Goal: Task Accomplishment & Management: Manage account settings

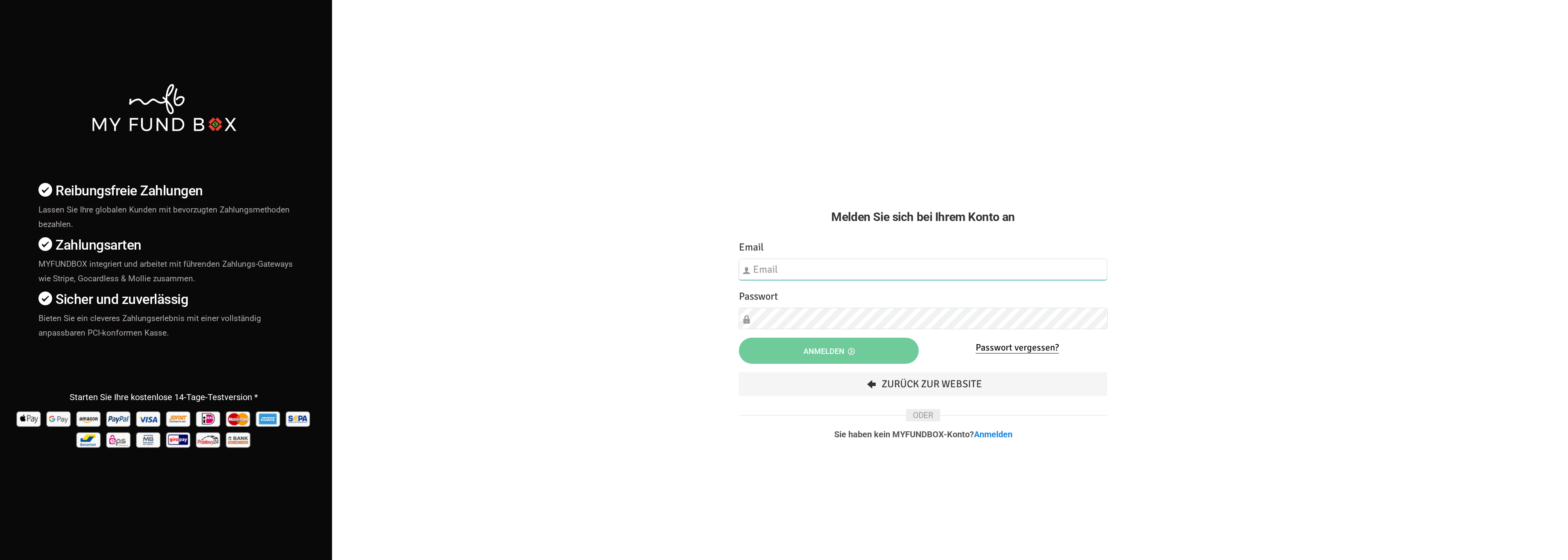
type input "[EMAIL_ADDRESS][DOMAIN_NAME]"
click at [852, 349] on icon "button" at bounding box center [851, 352] width 7 height 7
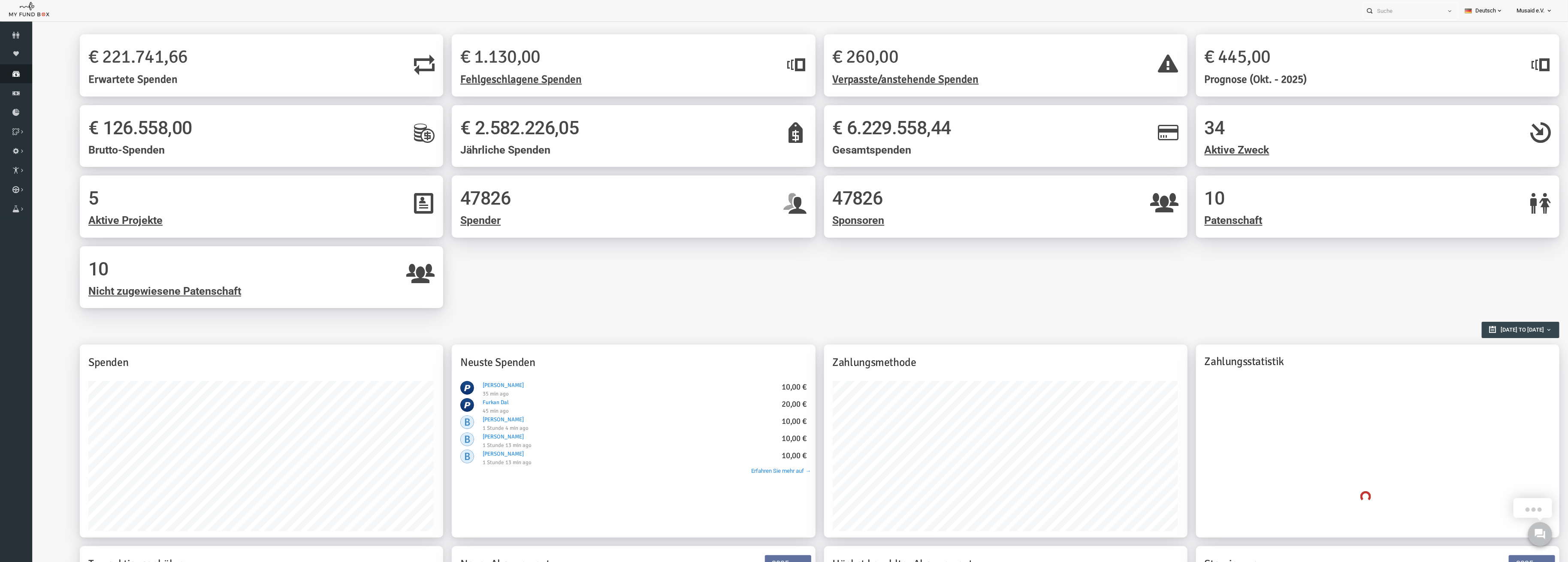
click at [8, 79] on link "Spenden" at bounding box center [16, 73] width 32 height 19
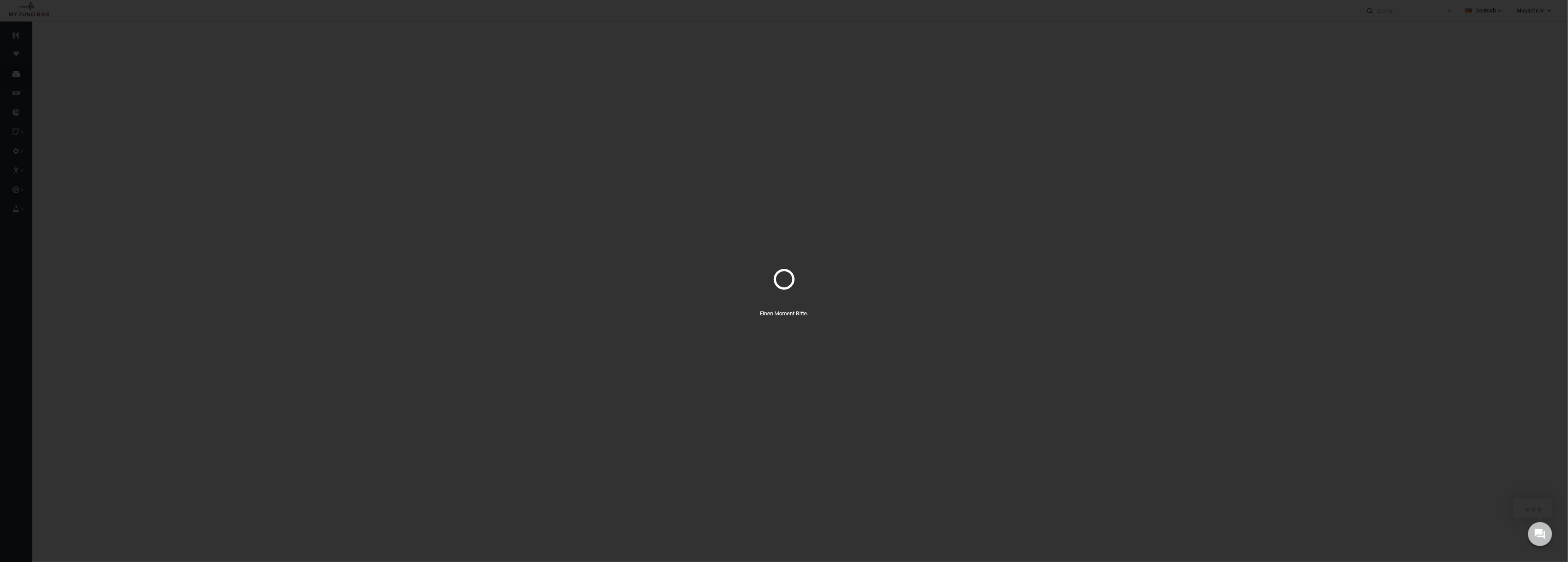
select select "100"
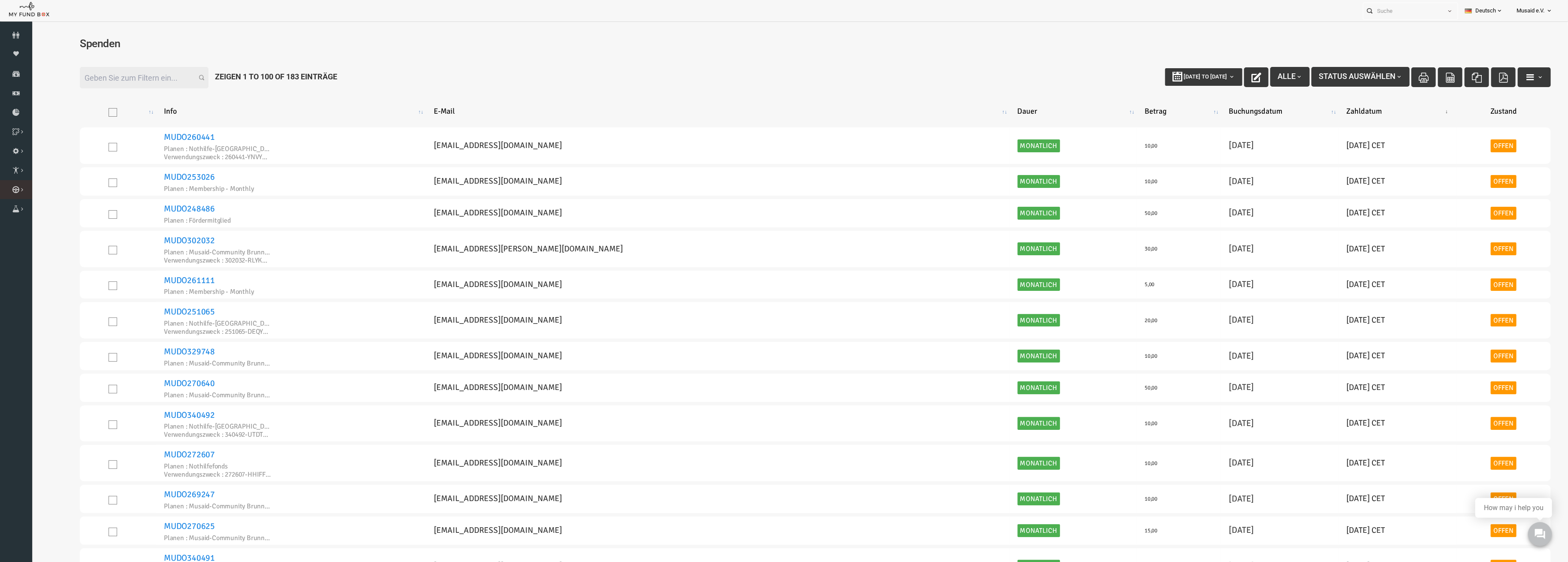
click at [0, 0] on link "Kurban Liste" at bounding box center [0, 0] width 0 height 0
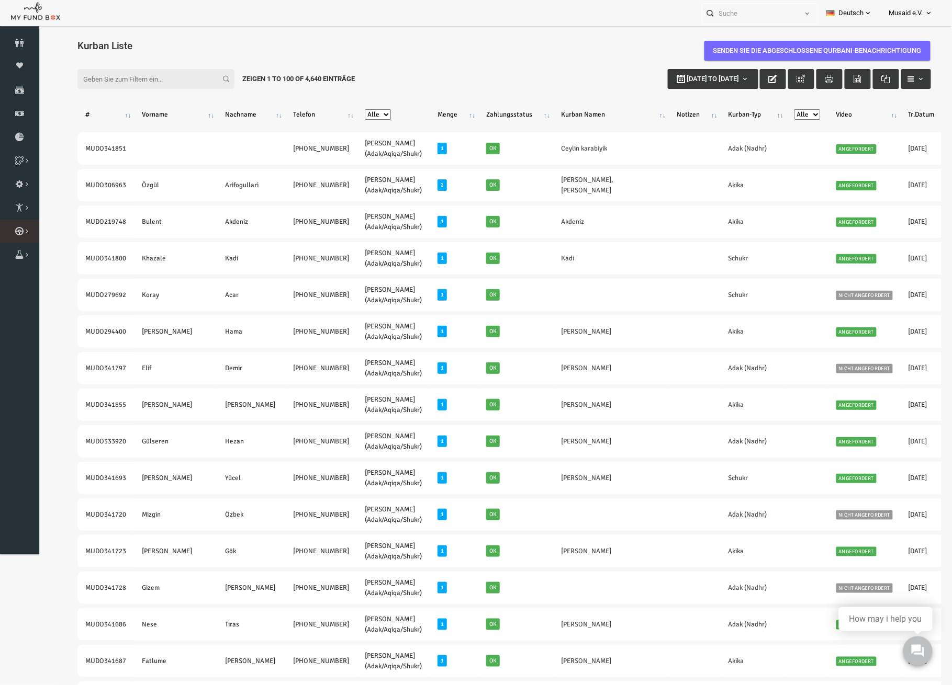
click at [0, 0] on link "Kurban Liste" at bounding box center [0, 0] width 0 height 0
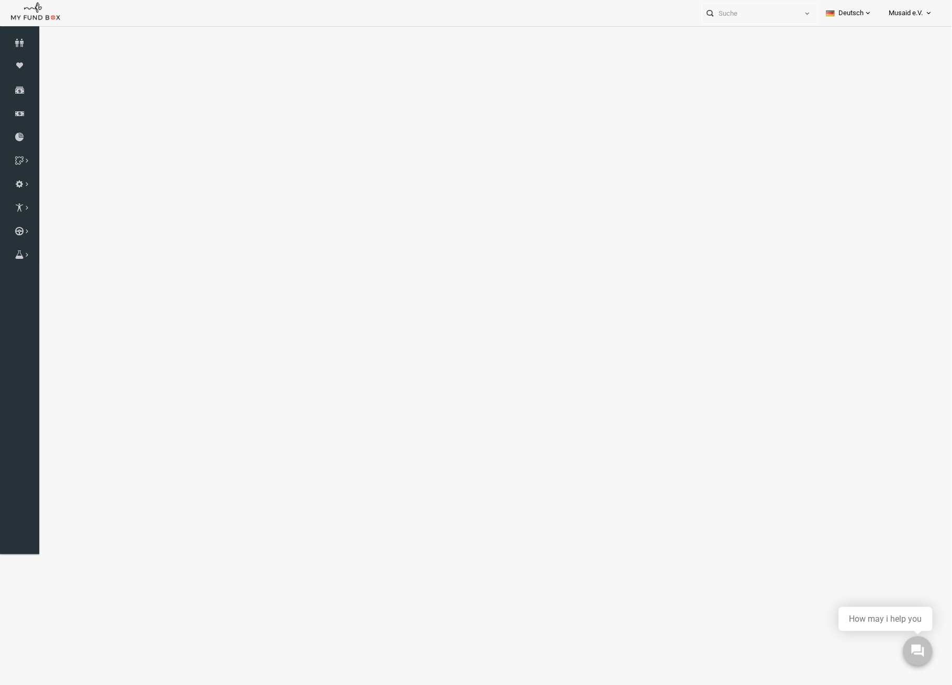
select select "100"
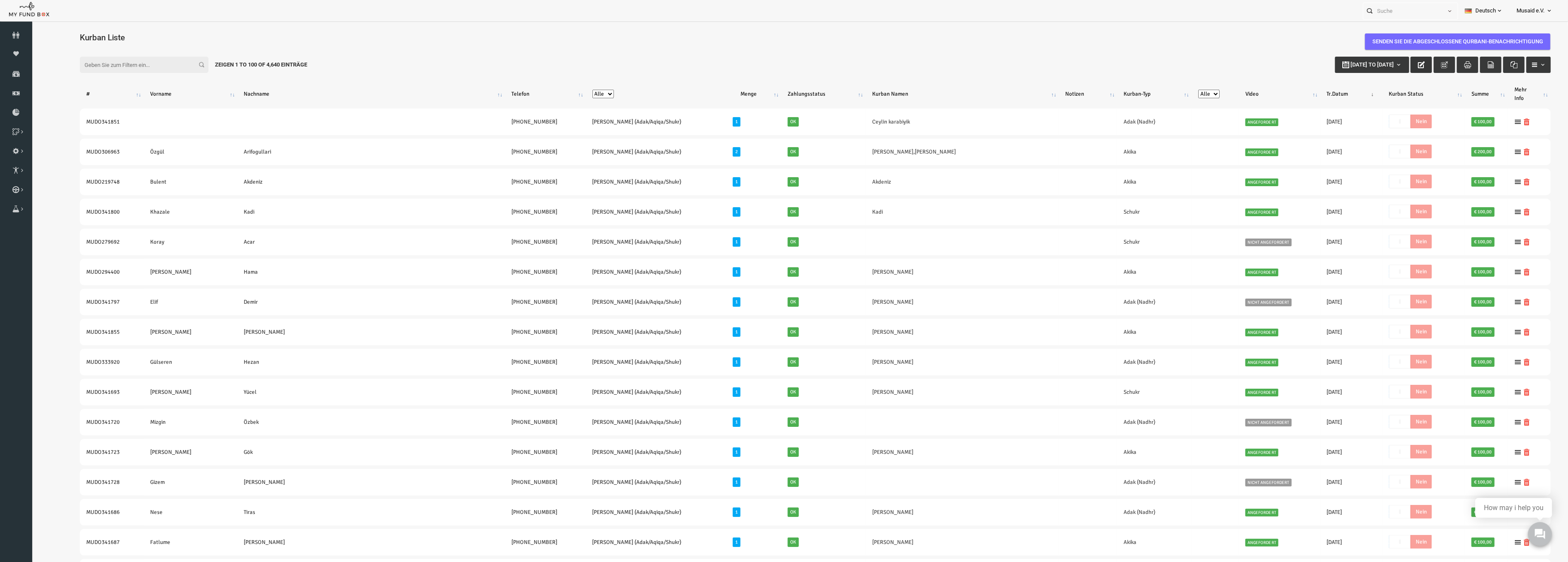
click at [1386, 58] on button "button" at bounding box center [1390, 65] width 21 height 16
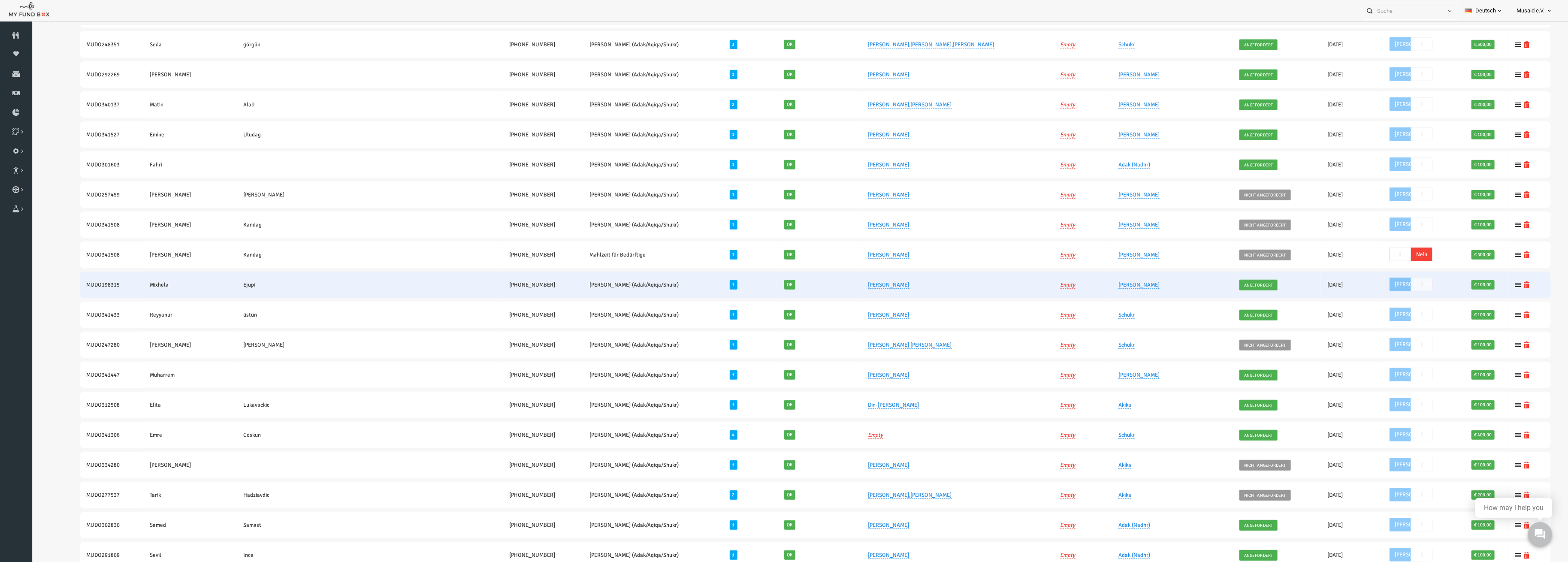
scroll to position [687, 0]
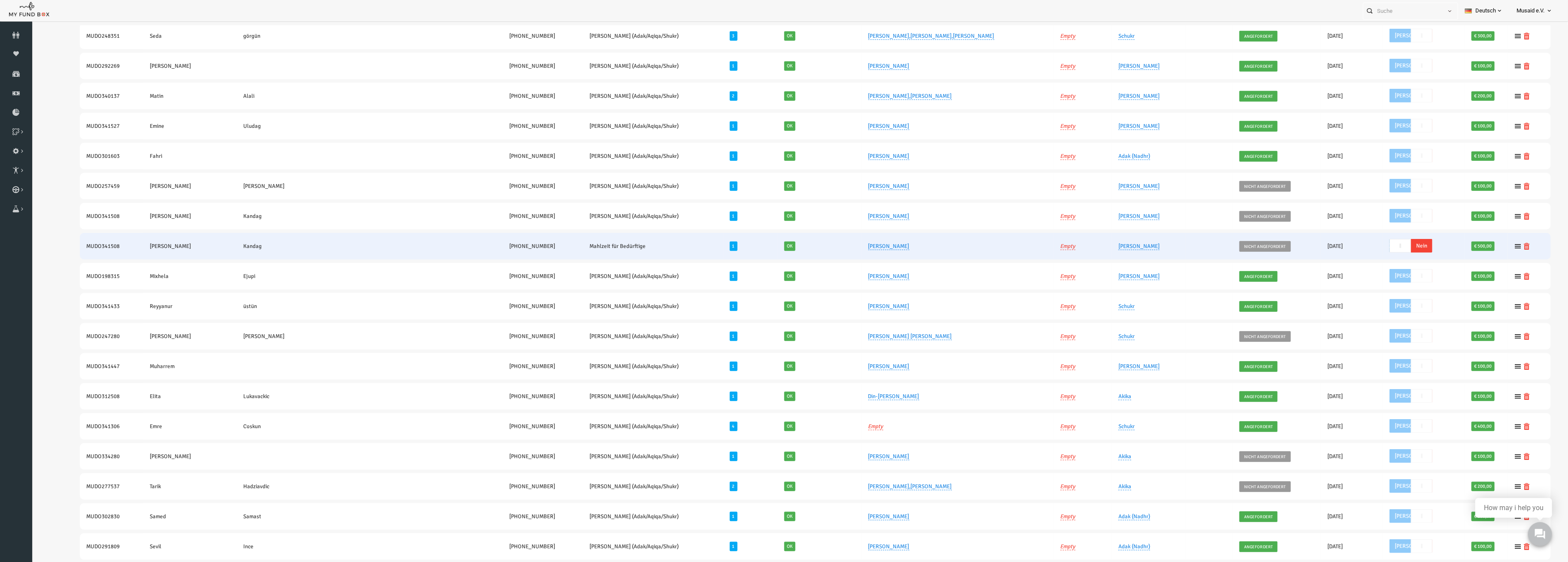
click at [1380, 240] on span "Nein" at bounding box center [1391, 245] width 21 height 14
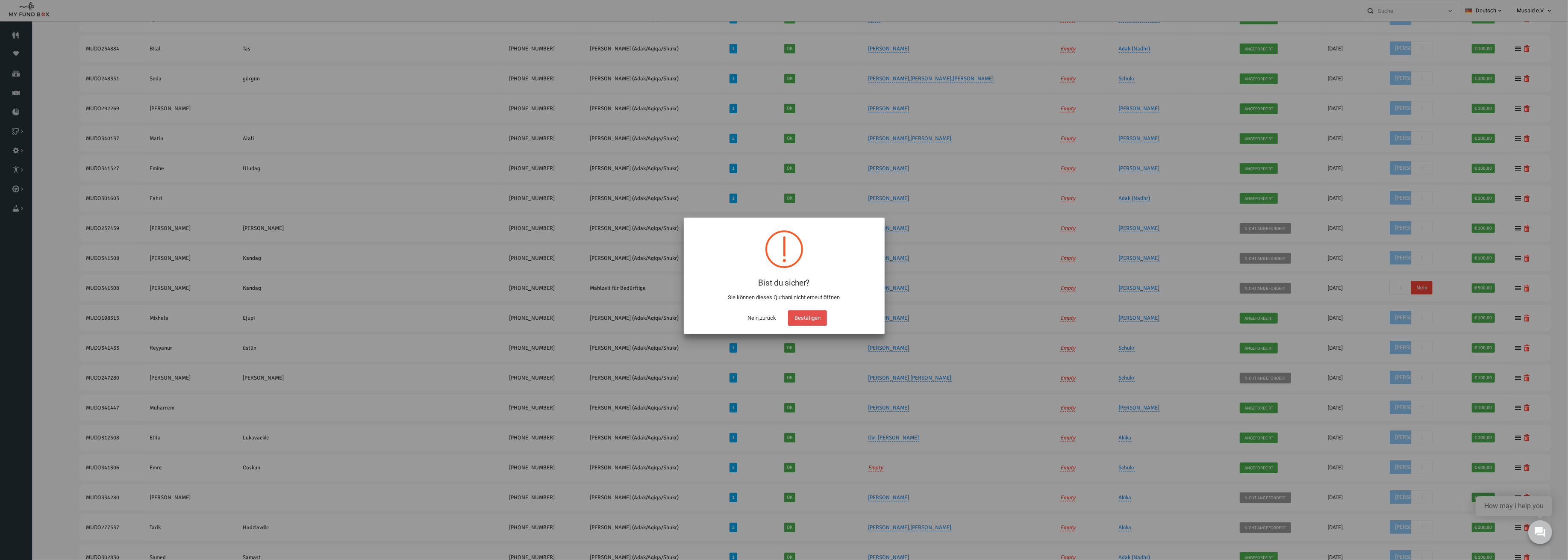
click at [823, 320] on button "Bestätigen" at bounding box center [808, 318] width 39 height 16
checkbox input "true"
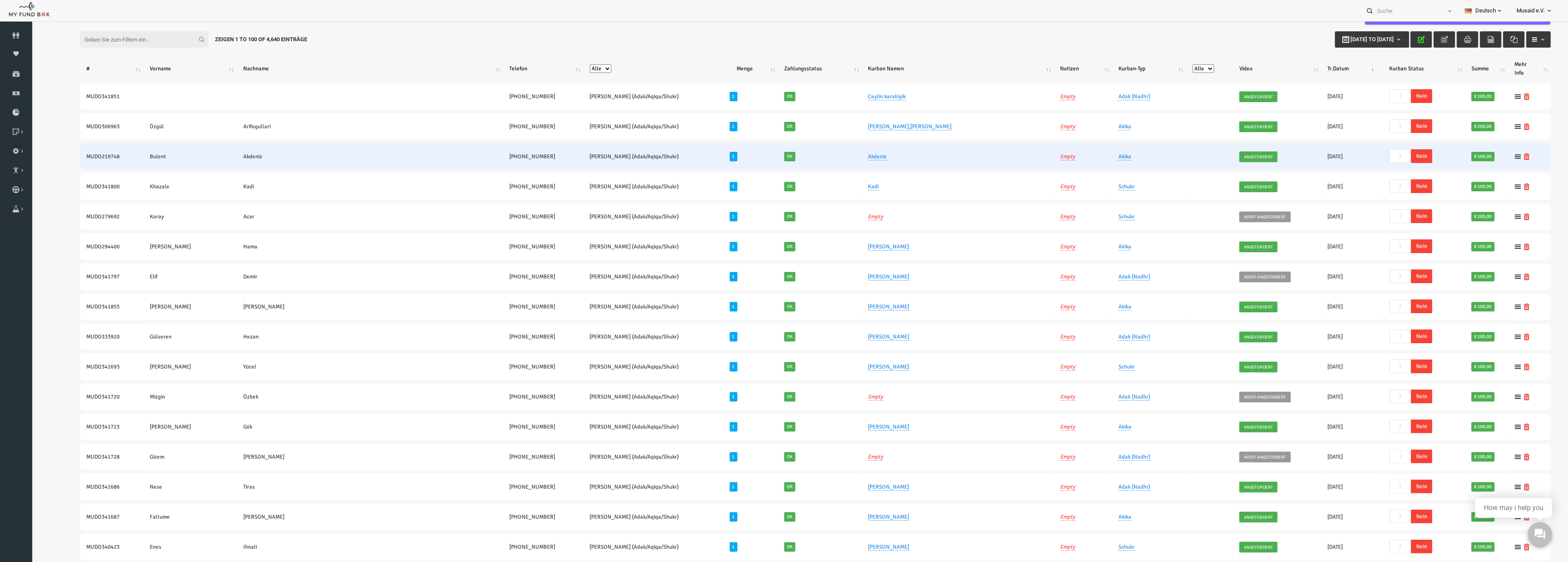
scroll to position [0, 0]
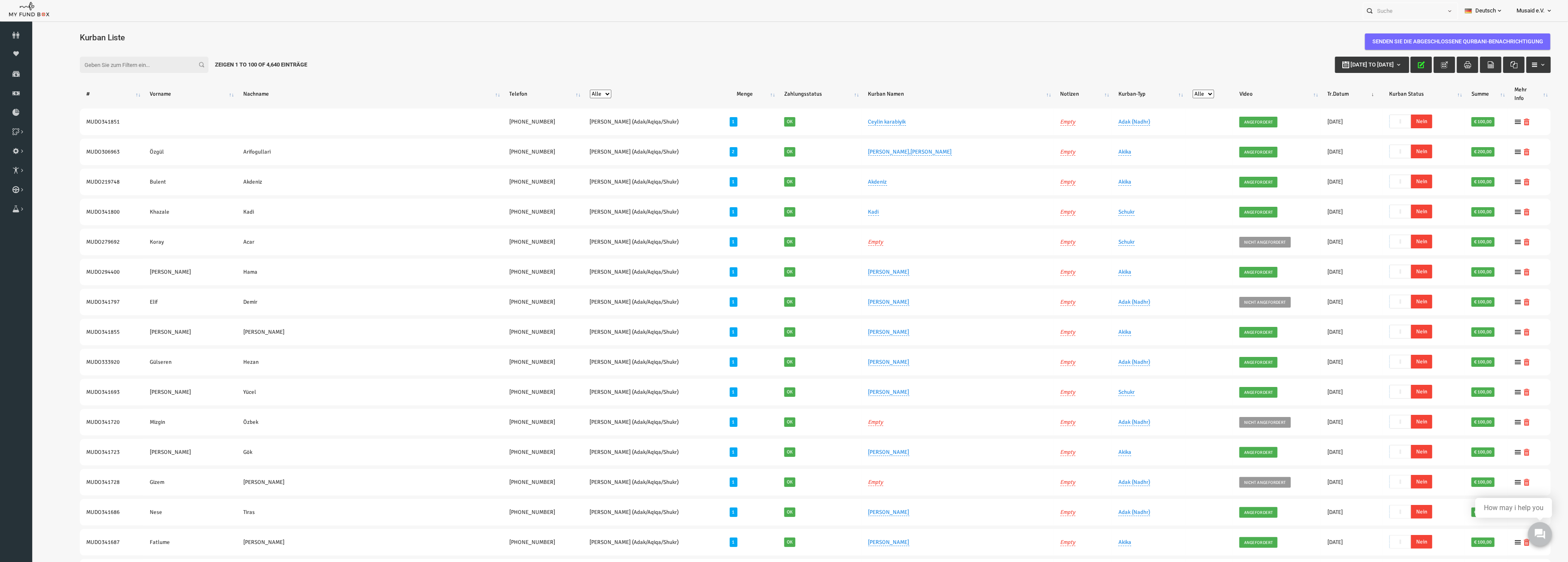
click at [1387, 66] on icon "button" at bounding box center [1390, 65] width 7 height 7
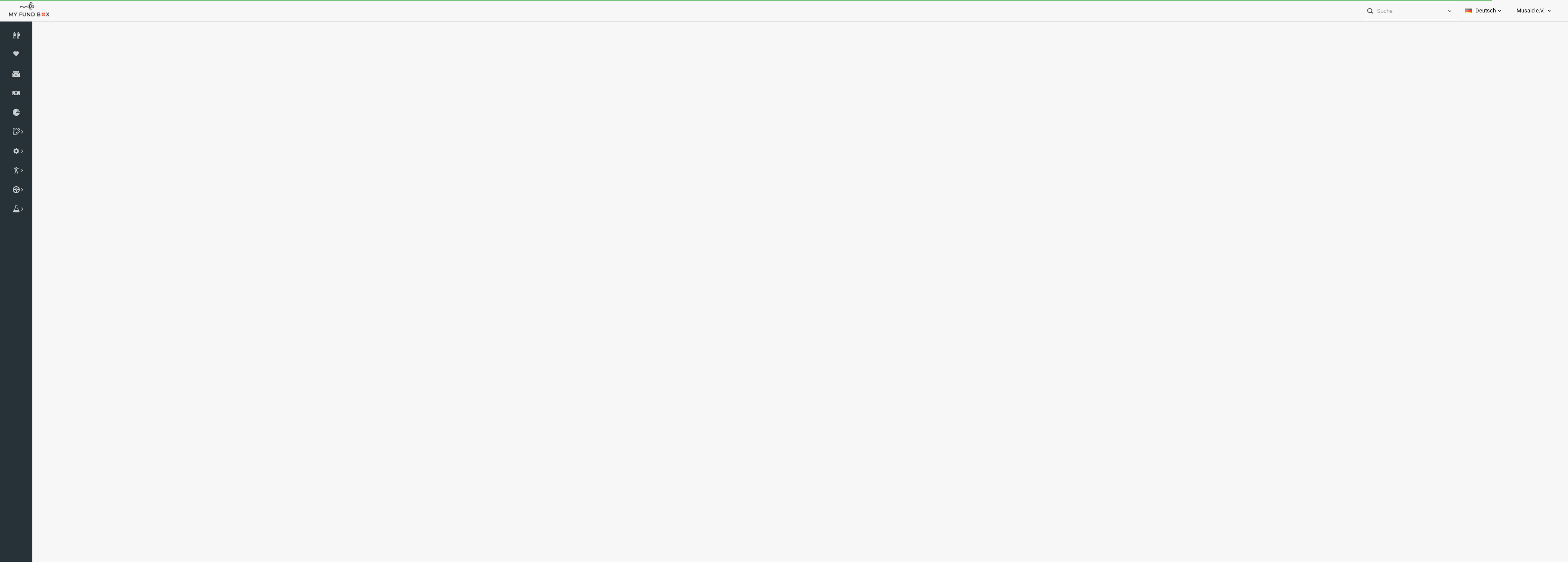
select select "100"
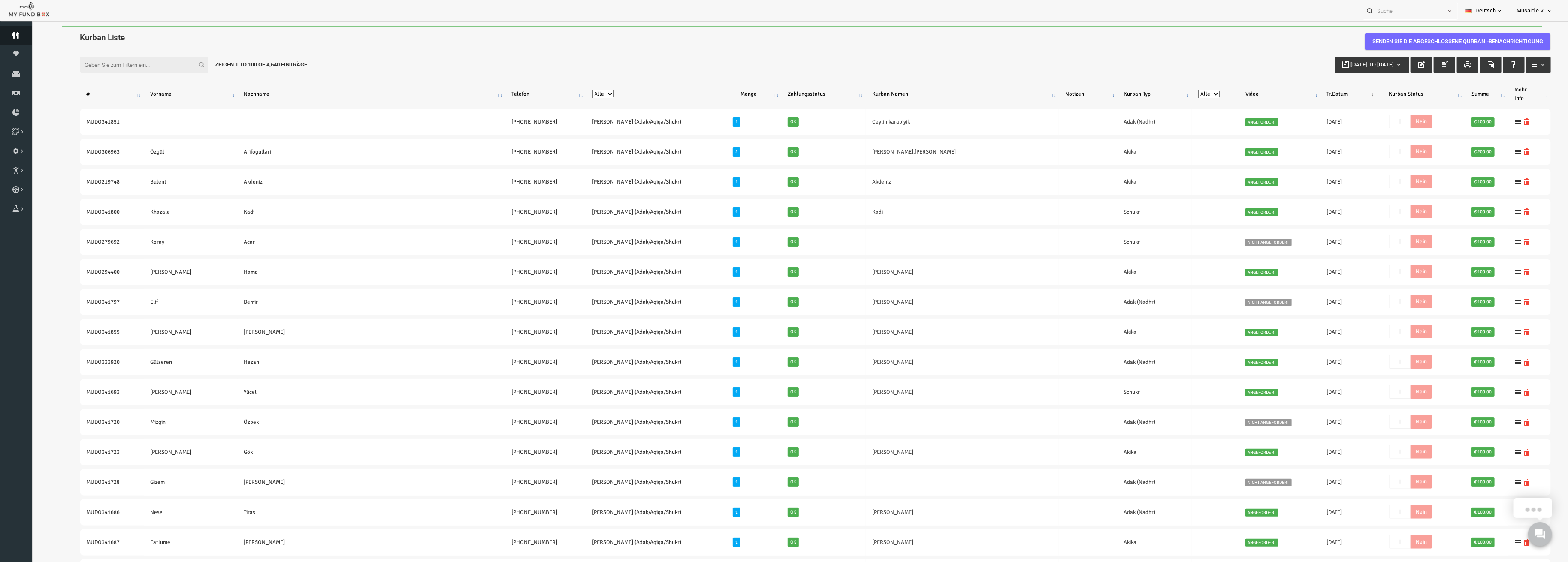
click at [18, 38] on icon at bounding box center [16, 35] width 32 height 7
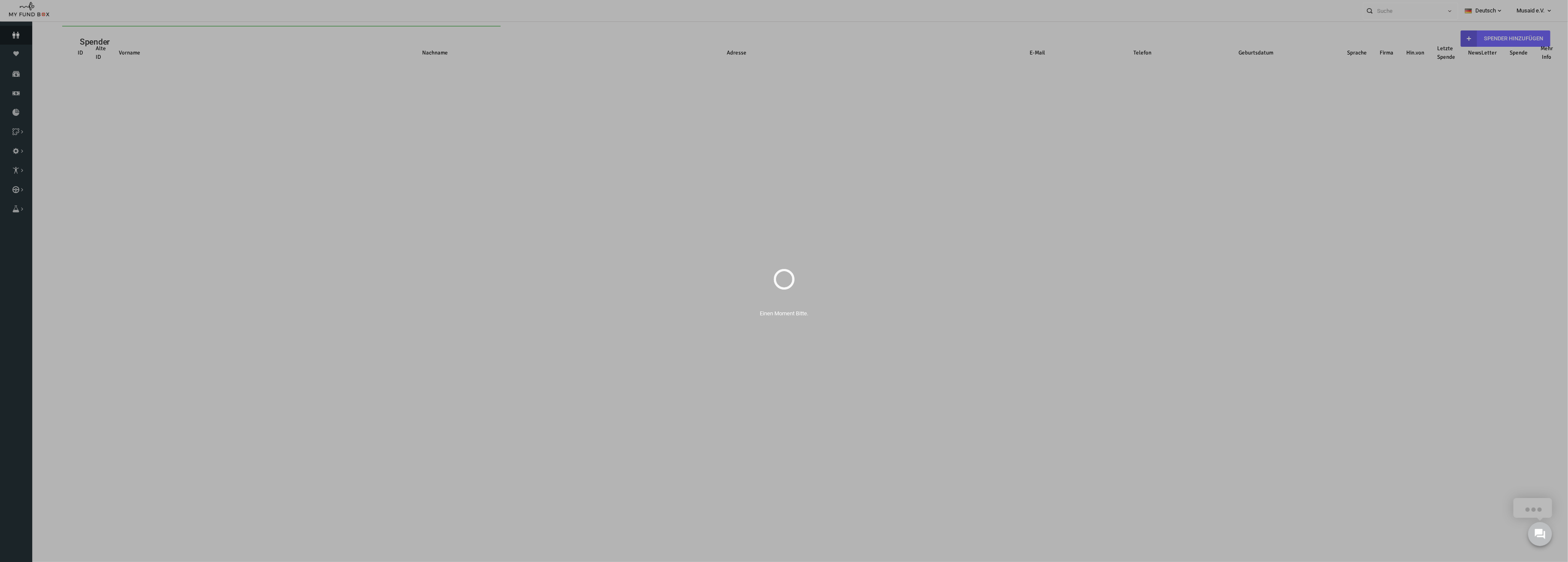
select select "100"
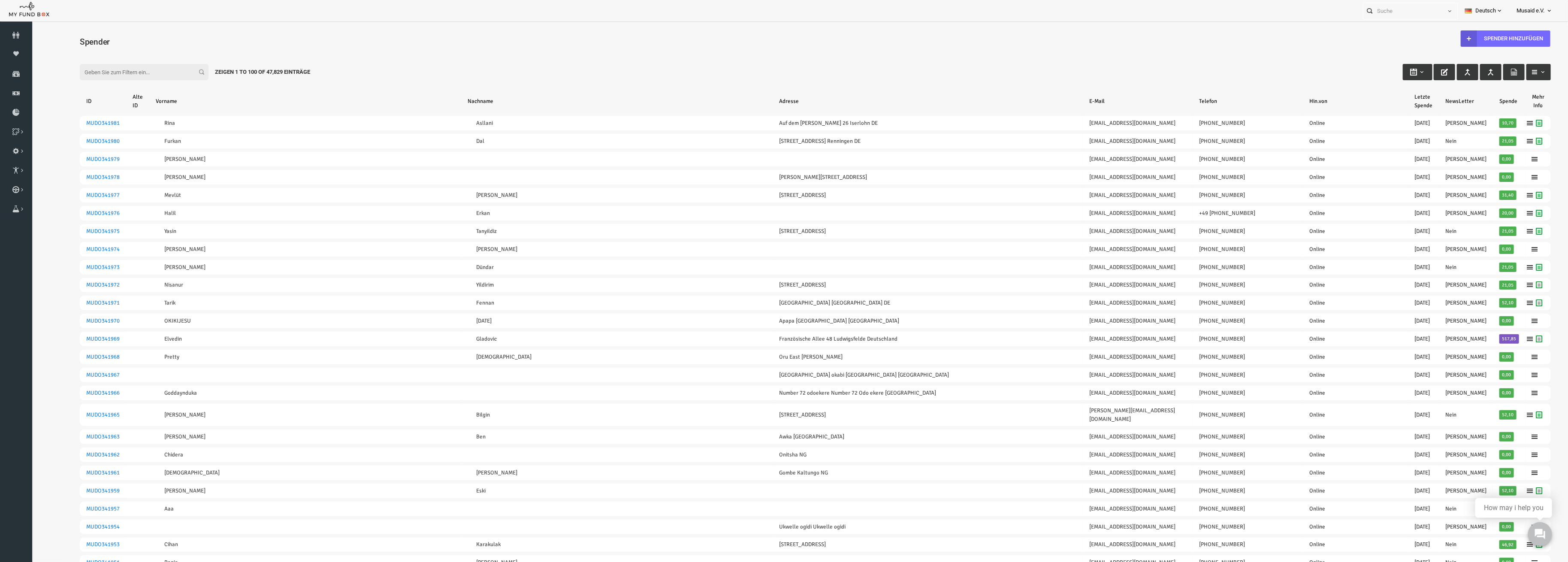
click at [90, 71] on input "Filter:" at bounding box center [113, 72] width 129 height 16
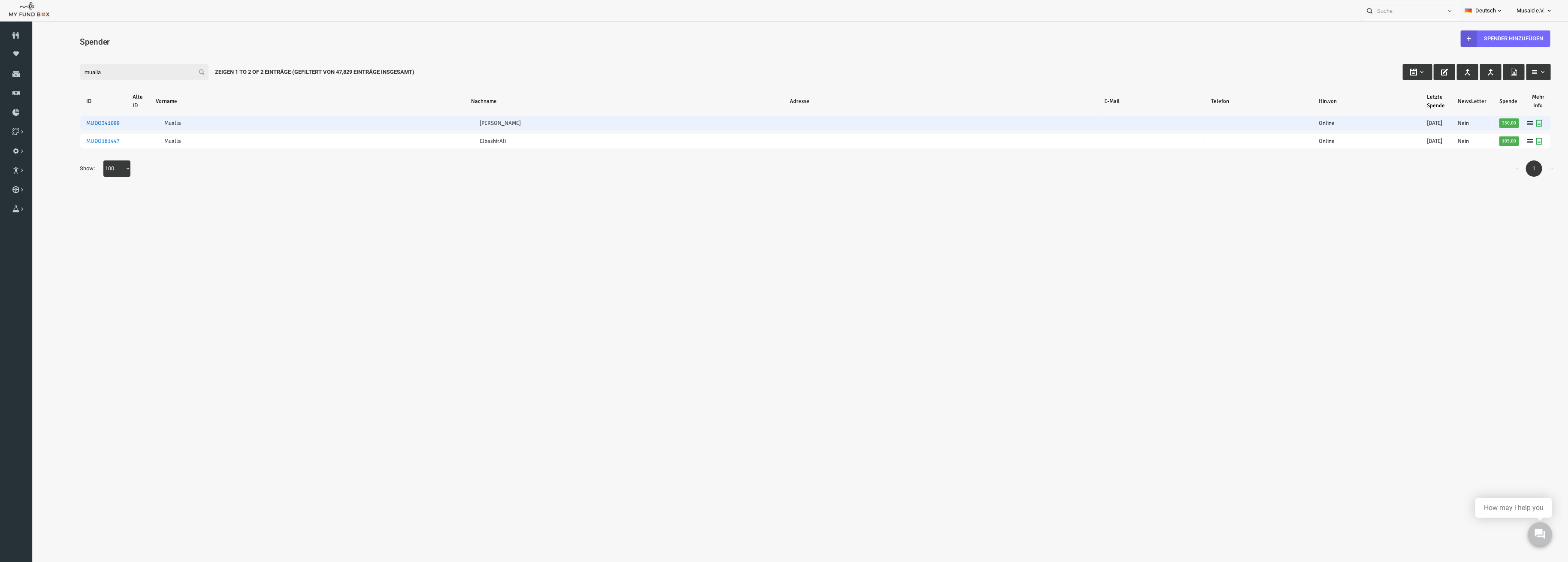
type input "mualla"
click at [62, 122] on link "MUDO341099" at bounding box center [71, 123] width 34 height 7
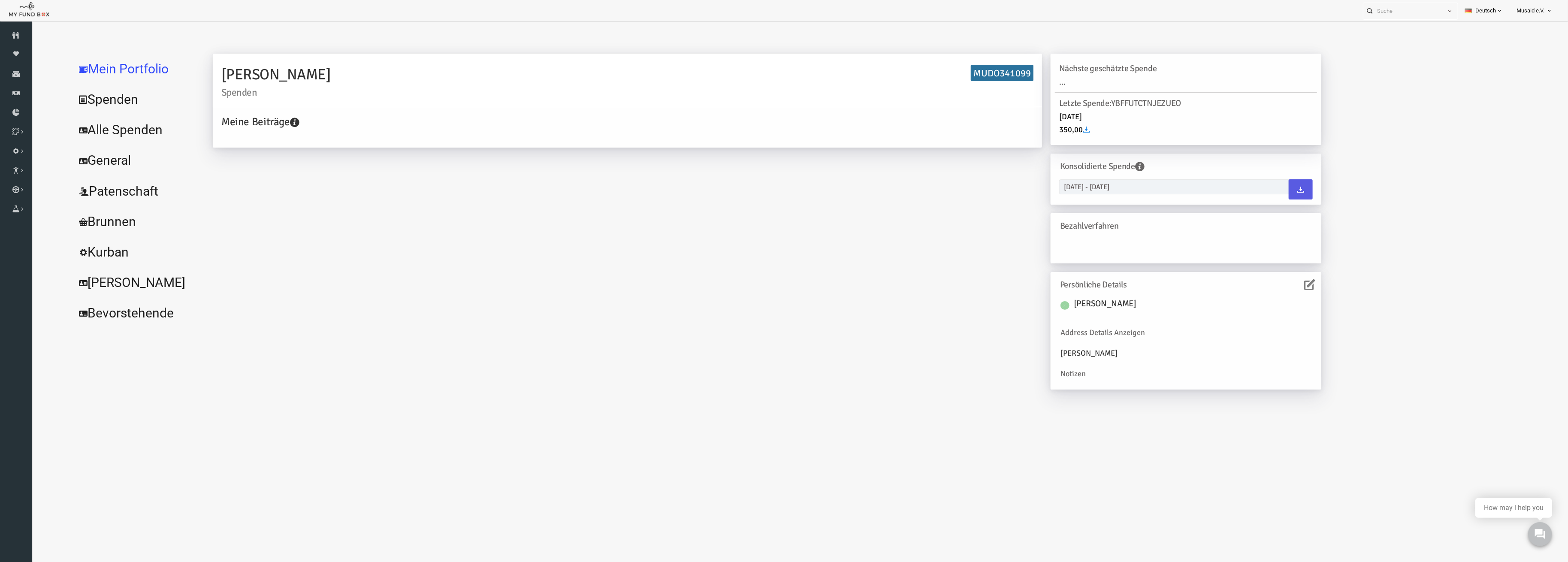
click at [1275, 286] on icon at bounding box center [1279, 285] width 11 height 11
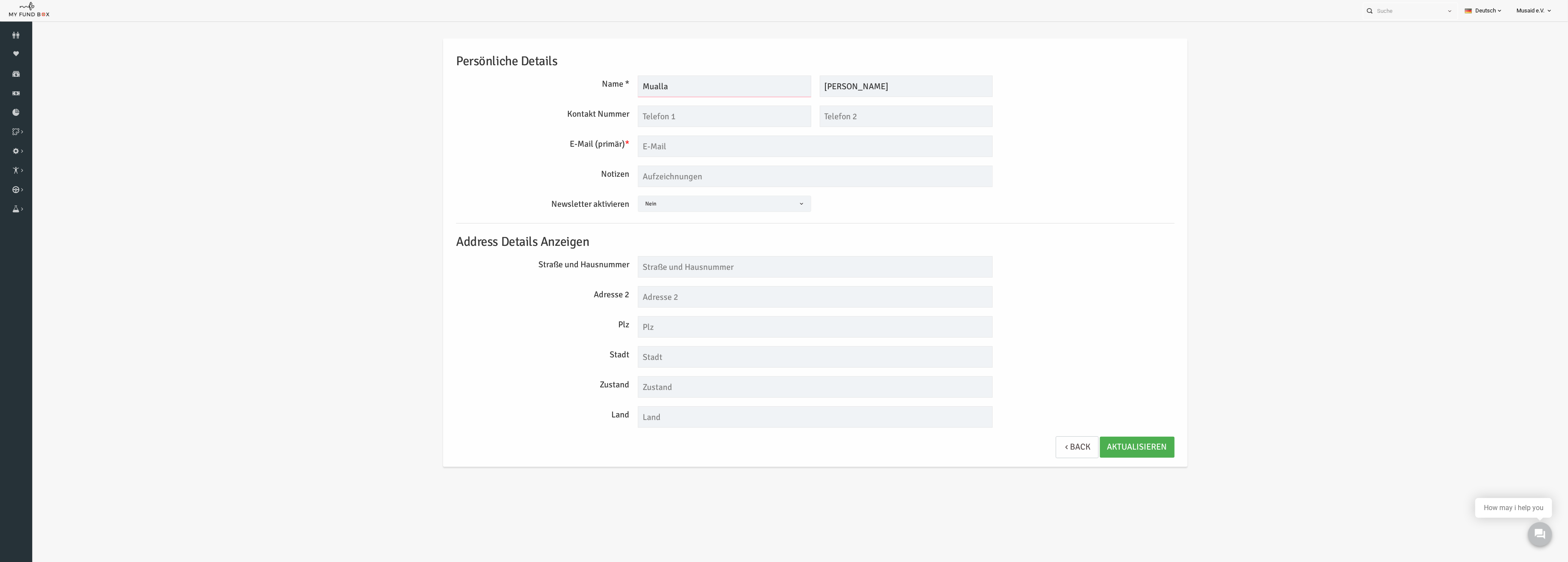
click at [640, 89] on input "Mualla" at bounding box center [693, 86] width 173 height 21
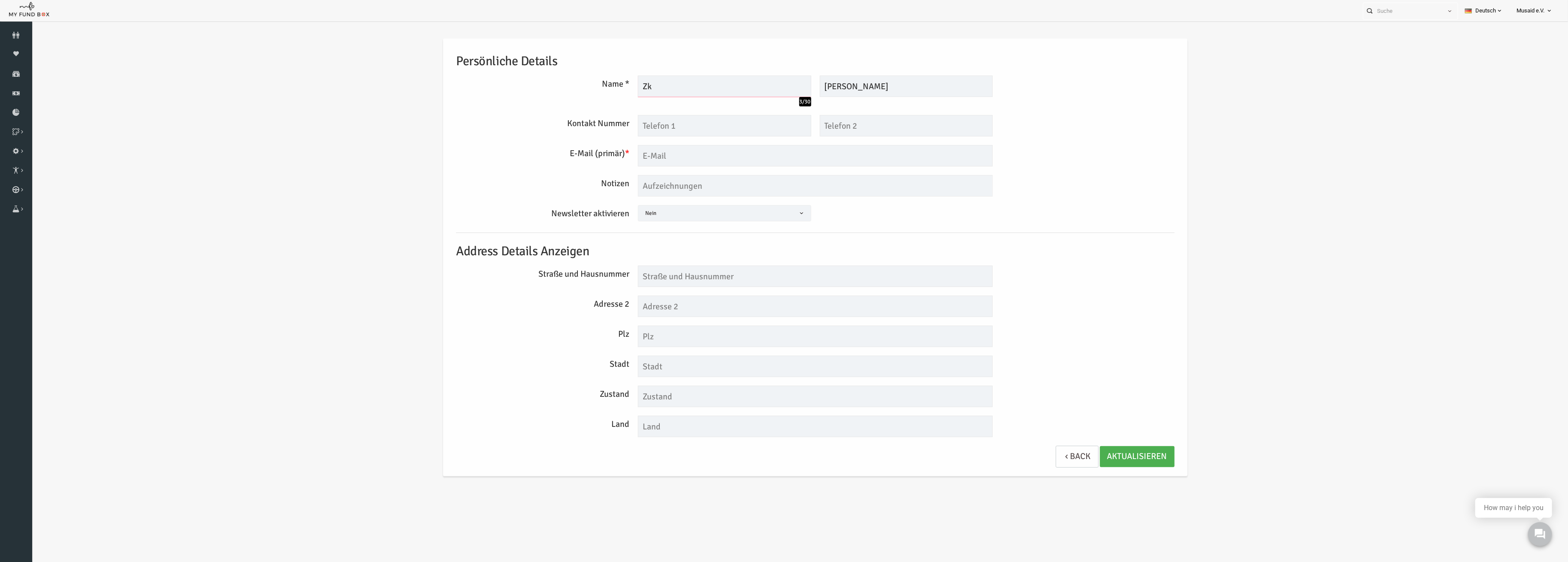
type input "Z"
type input "Oezkan"
click at [818, 86] on input "Gödek" at bounding box center [875, 86] width 173 height 21
type input "Ucar"
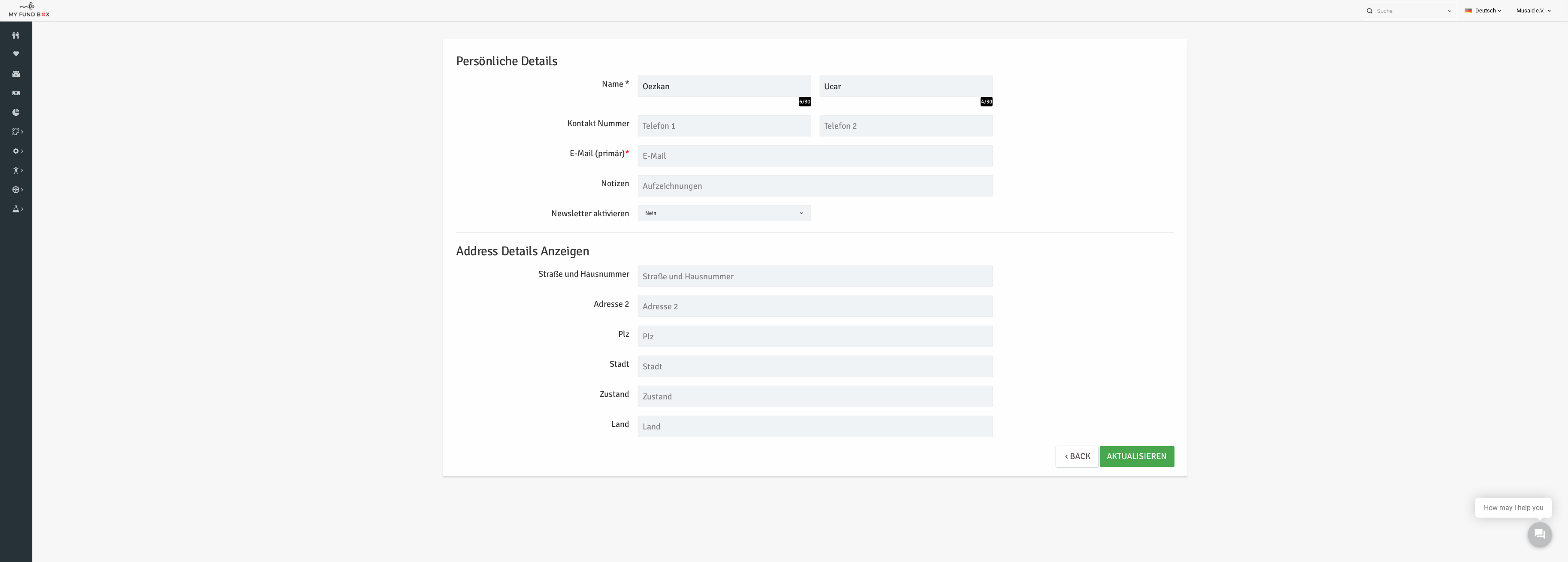
click at [1093, 454] on link "AKTUALISIEREN" at bounding box center [1106, 457] width 75 height 21
click at [640, 152] on input "text" at bounding box center [784, 156] width 355 height 21
click at [964, 156] on div "Wir werden Rechnungen an diese E-Mail senden Bitte gültige E-Mail eingeben" at bounding box center [784, 156] width 363 height 21
click at [998, 243] on h5 "Address Details Anzeigen" at bounding box center [784, 252] width 718 height 20
drag, startPoint x: 1009, startPoint y: 316, endPoint x: 1014, endPoint y: 419, distance: 103.1
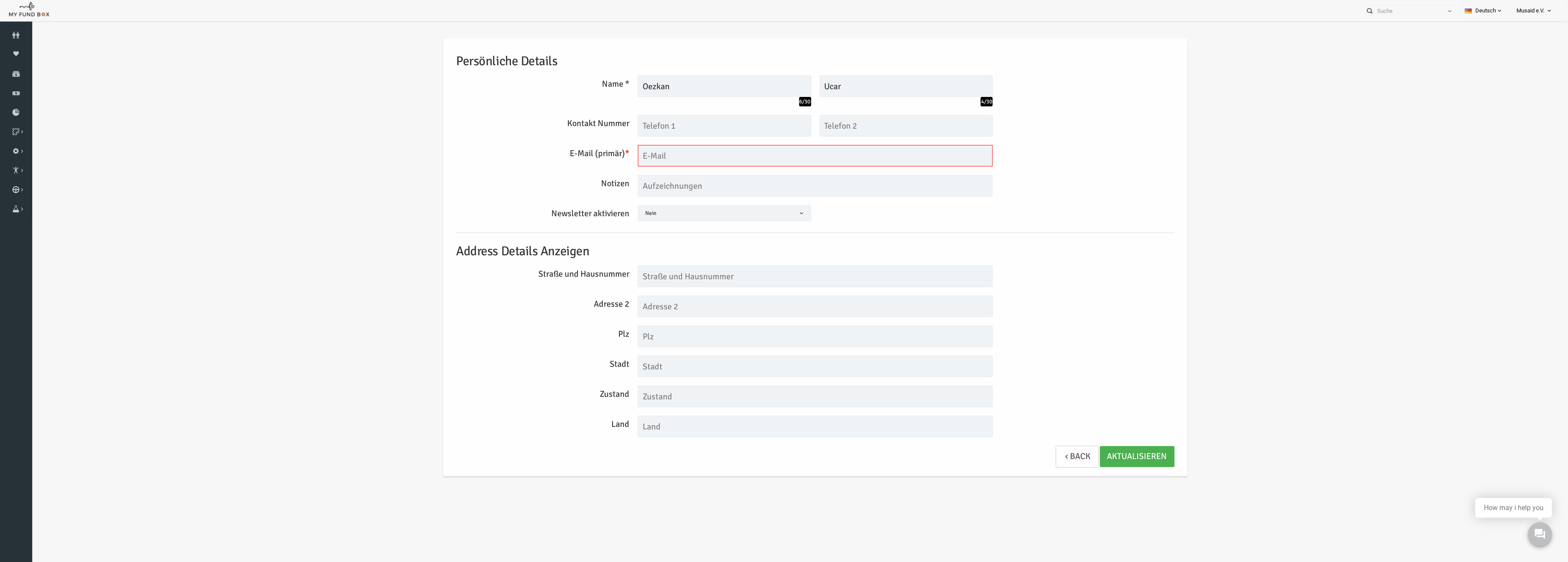
click at [1008, 333] on div "Persönliche Details Name * Oezkan 6/30 Maximal 255 Zeichen Beschreibung erlaubt…" at bounding box center [784, 258] width 736 height 438
click at [1098, 457] on link "AKTUALISIEREN" at bounding box center [1106, 457] width 75 height 21
click at [1109, 455] on link "AKTUALISIEREN" at bounding box center [1106, 457] width 75 height 21
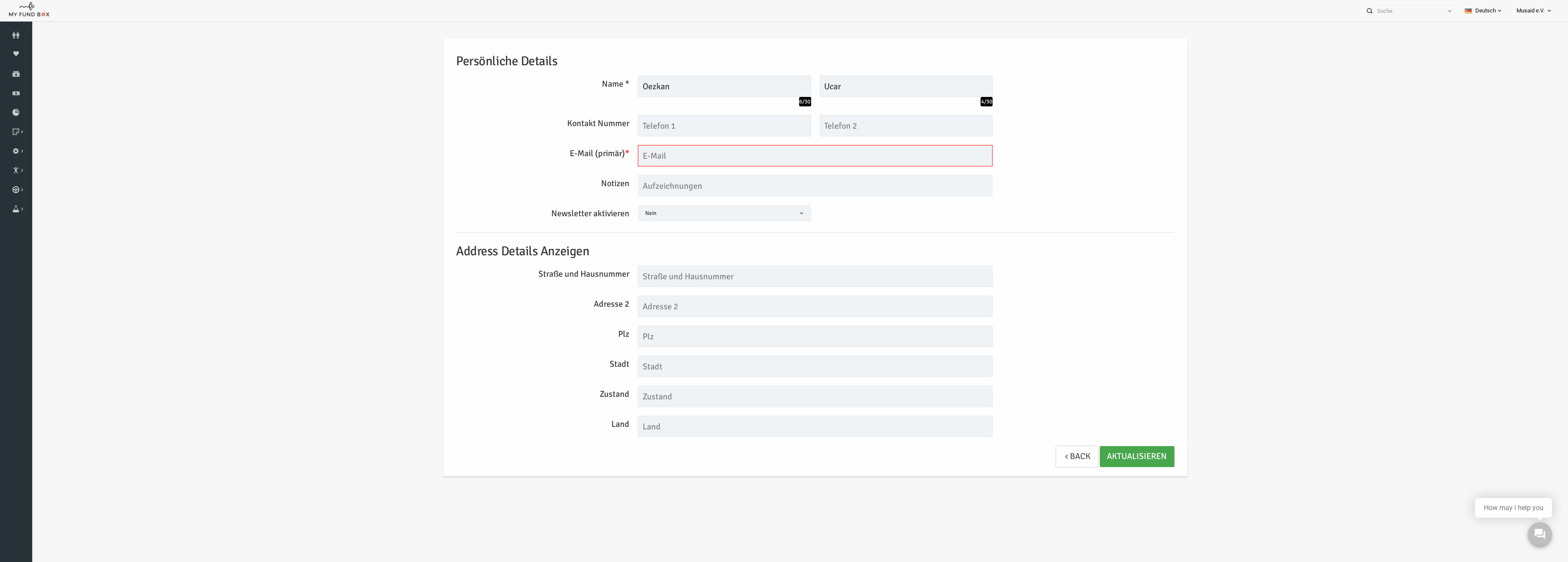
click at [1109, 455] on link "AKTUALISIEREN" at bounding box center [1106, 457] width 75 height 21
click at [1105, 455] on link "AKTUALISIEREN" at bounding box center [1106, 457] width 75 height 21
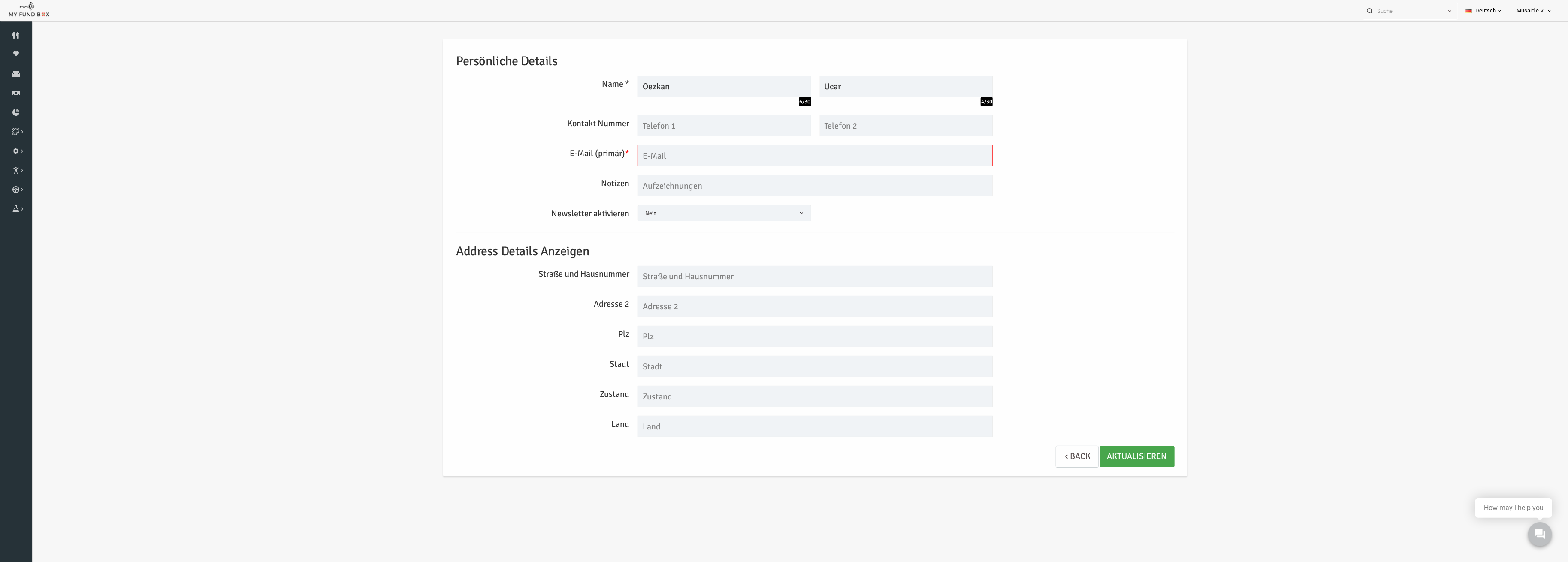
click at [1105, 455] on link "AKTUALISIEREN" at bounding box center [1106, 457] width 75 height 21
click at [1059, 451] on link "Back" at bounding box center [1046, 457] width 43 height 22
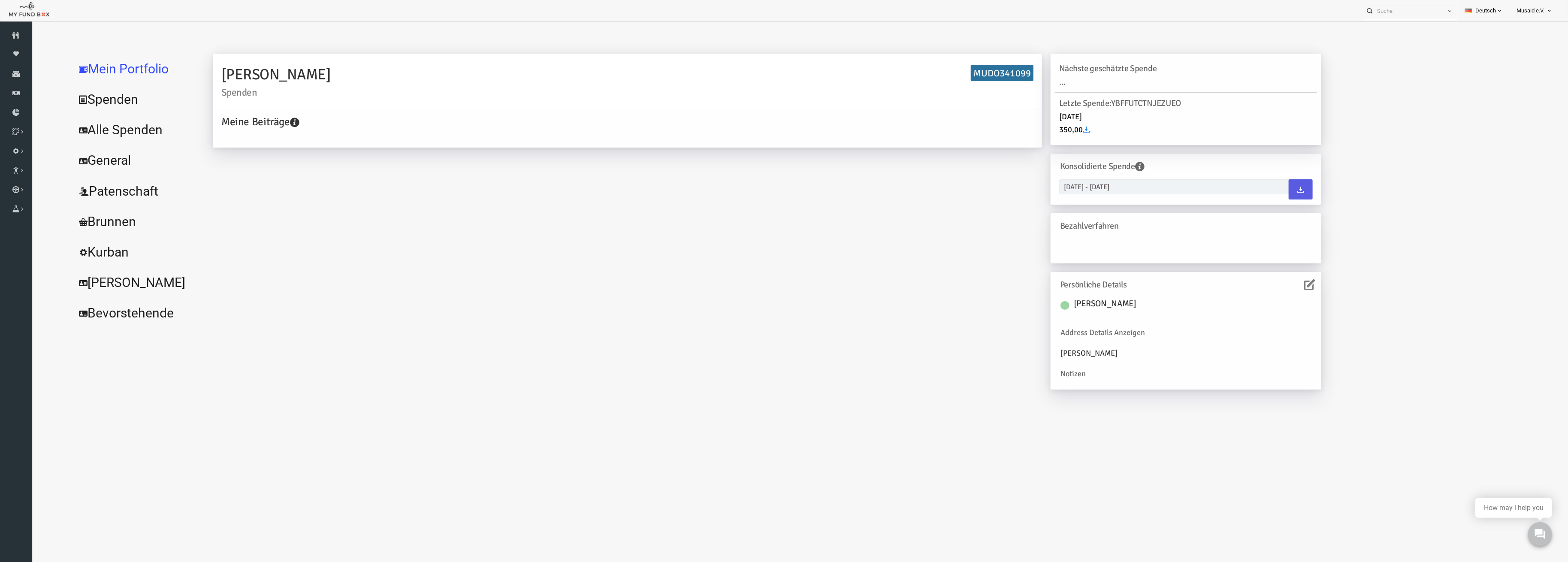
click at [85, 89] on link "Spenden" at bounding box center [104, 100] width 129 height 31
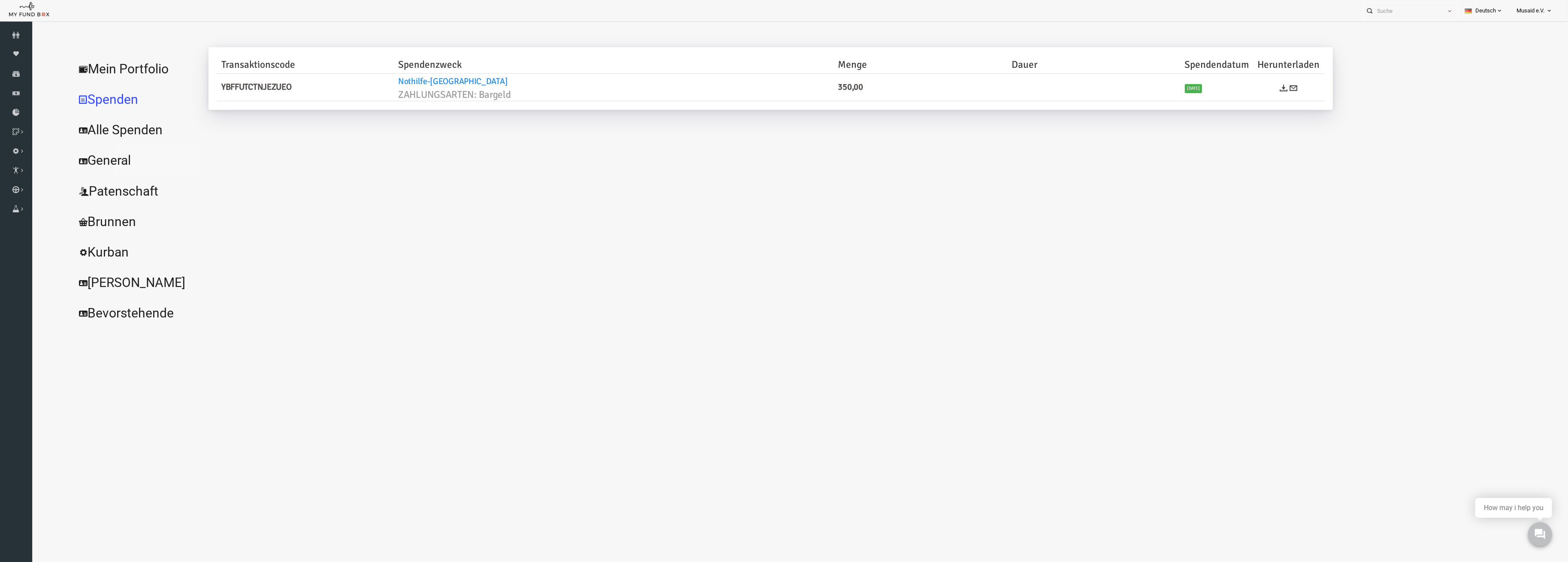
click at [105, 148] on link "General" at bounding box center [104, 161] width 129 height 31
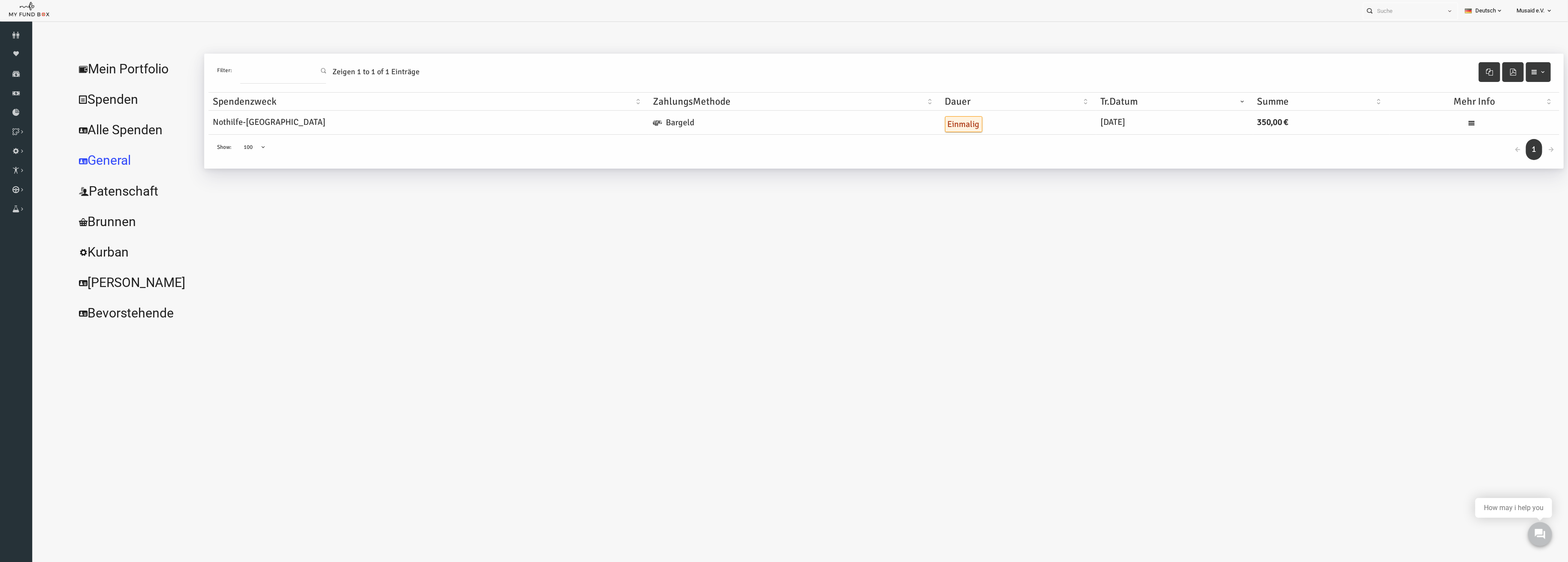
click at [81, 55] on link "Mein Portfolio" at bounding box center [104, 69] width 129 height 31
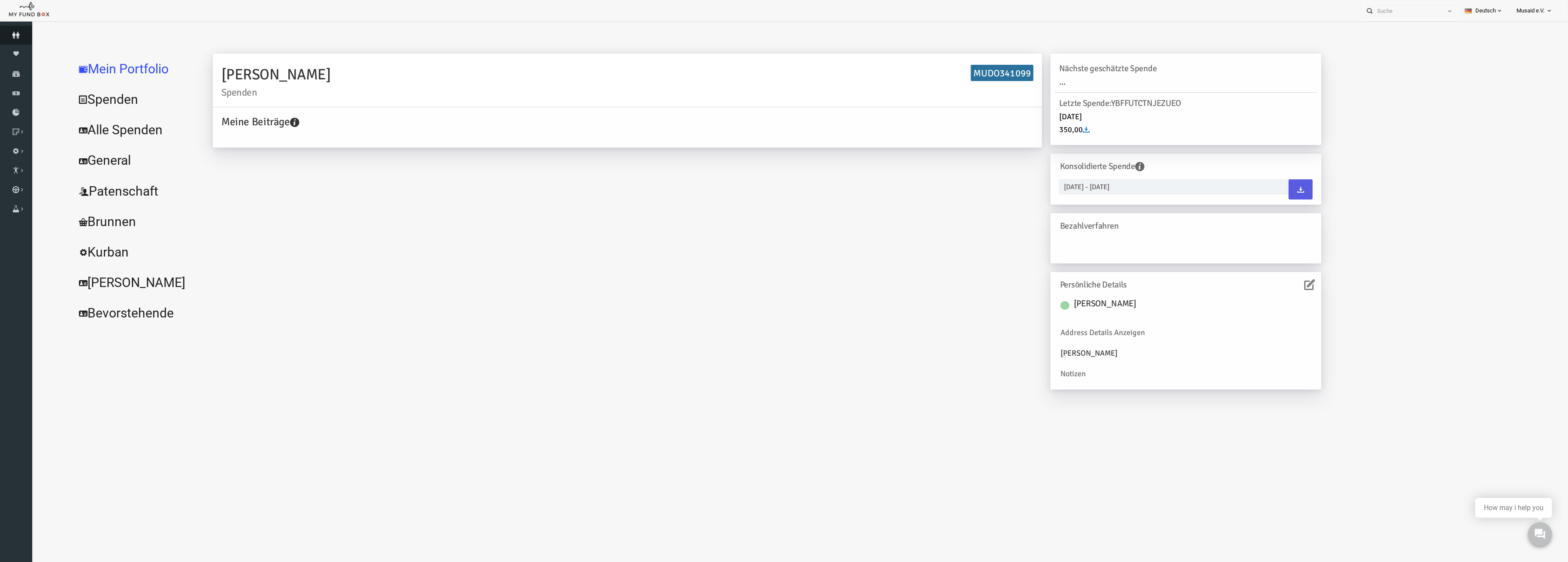
click at [19, 32] on icon at bounding box center [16, 35] width 32 height 7
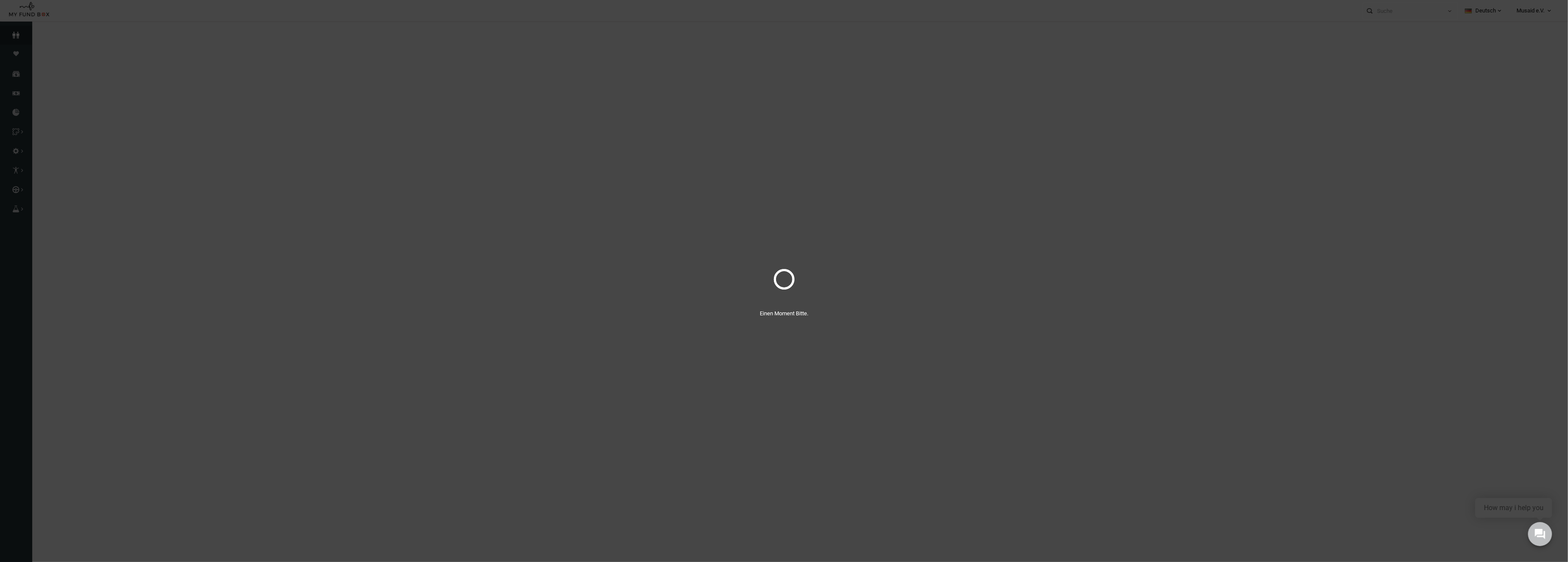
select select "100"
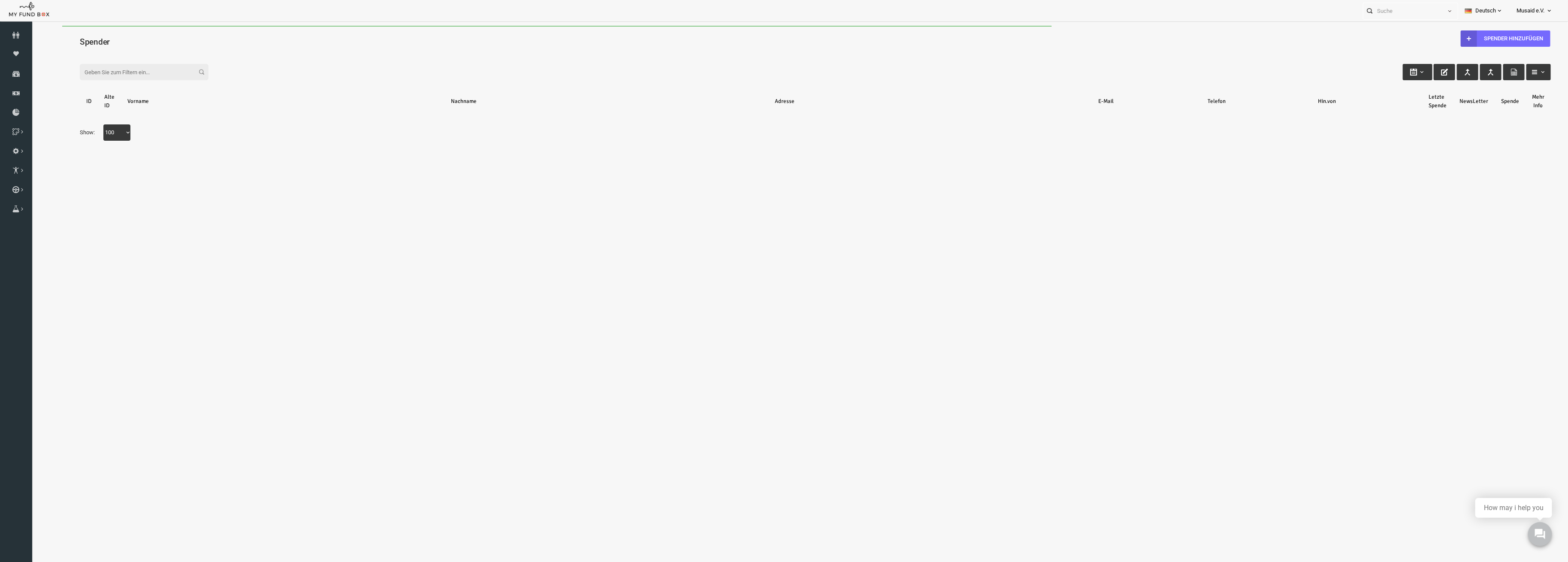
click at [144, 66] on input "Filter:" at bounding box center [113, 72] width 129 height 16
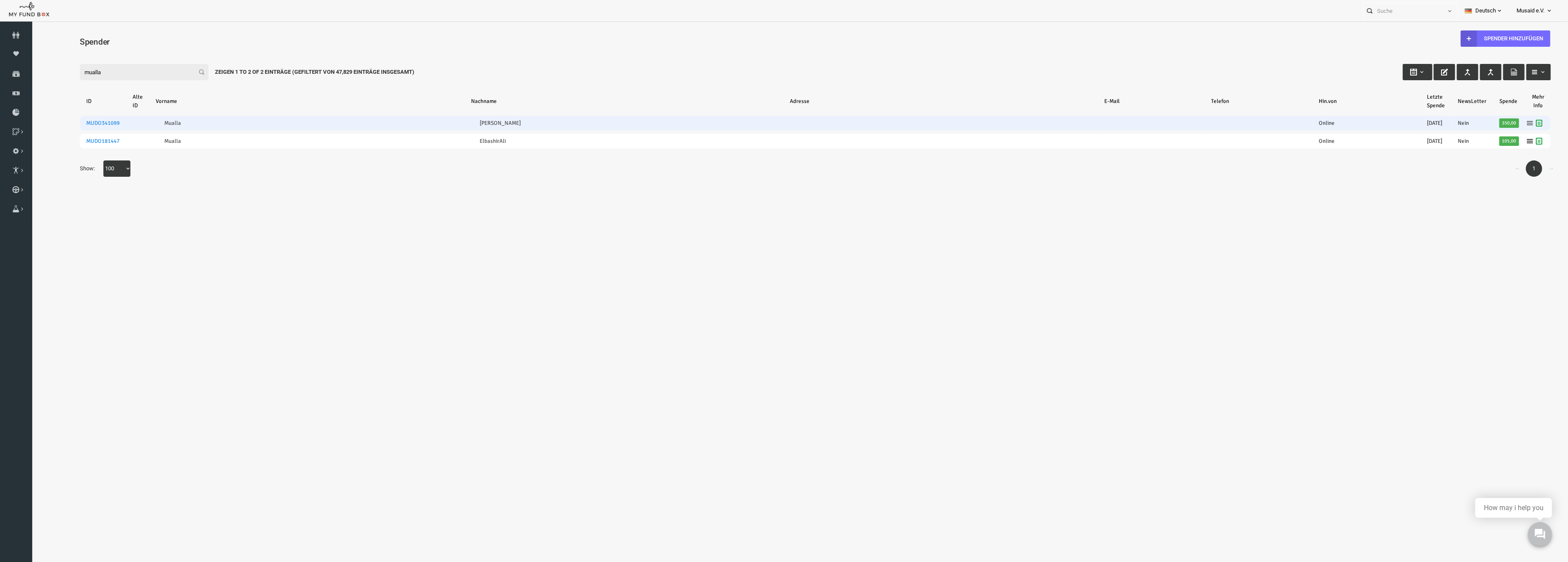
type input "mualla"
click at [1502, 123] on icon at bounding box center [1499, 123] width 7 height 7
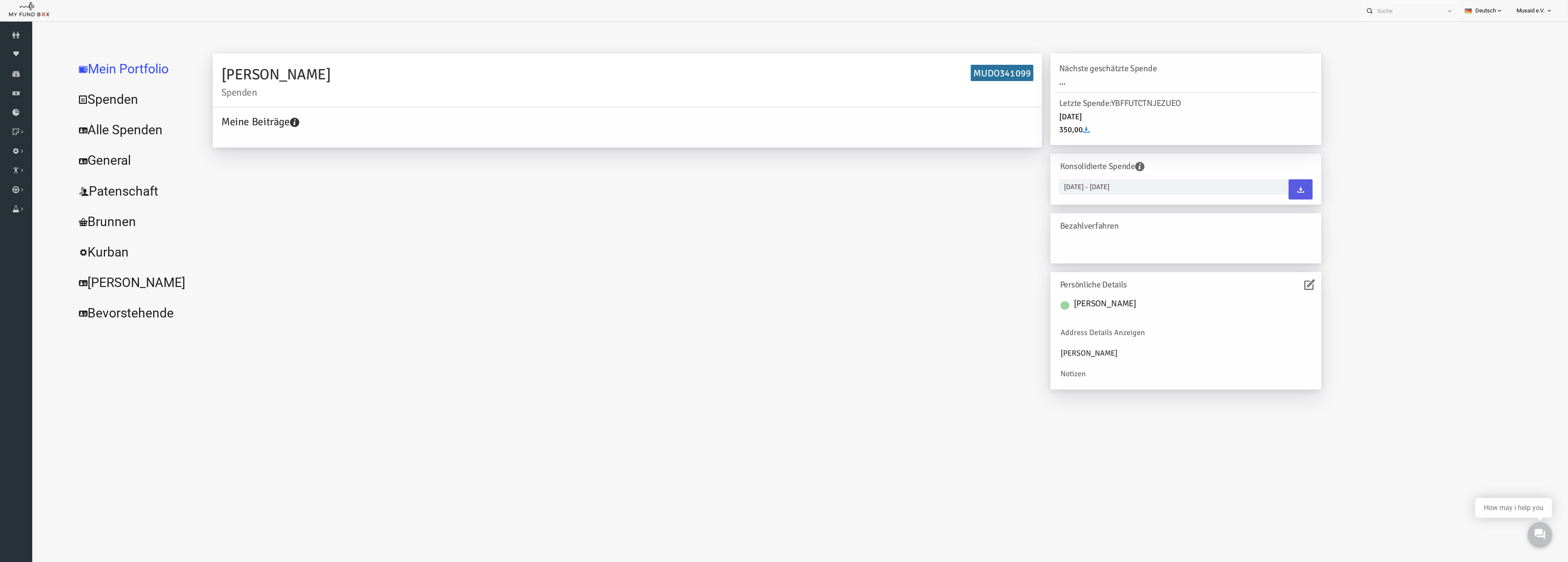
click at [99, 96] on link "Spenden" at bounding box center [104, 100] width 129 height 31
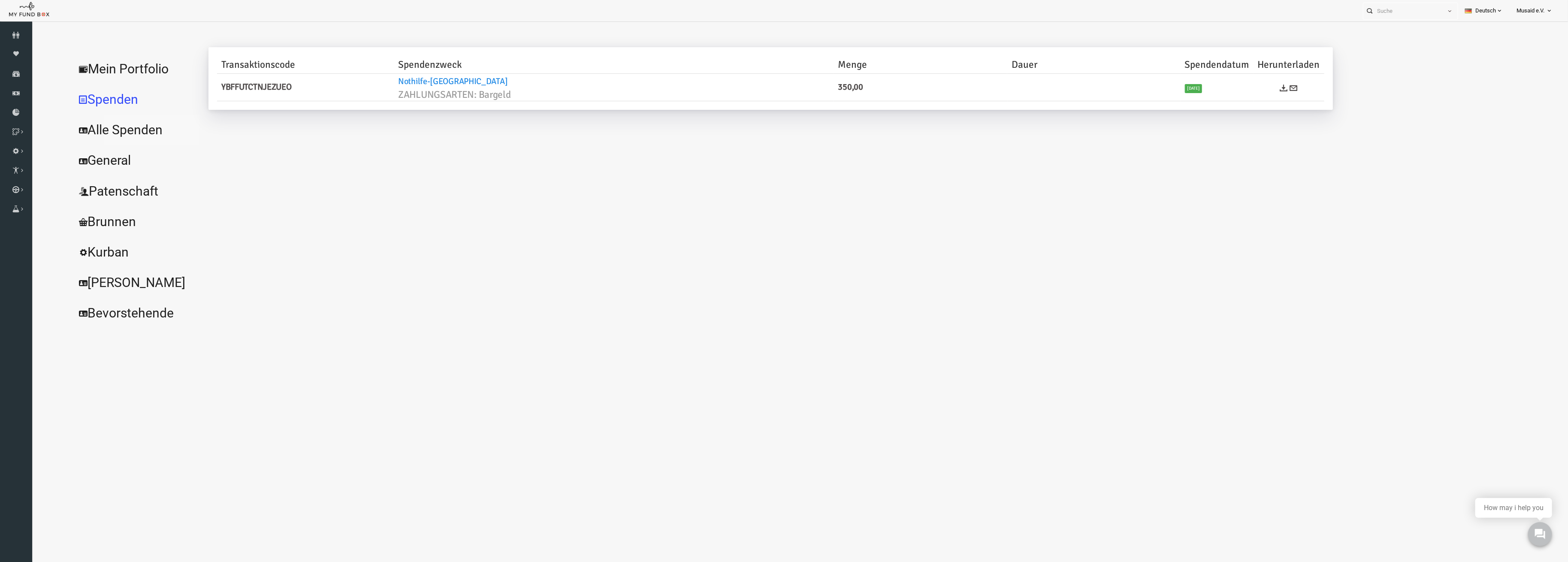
click at [94, 125] on link "Alle Spenden" at bounding box center [104, 130] width 129 height 31
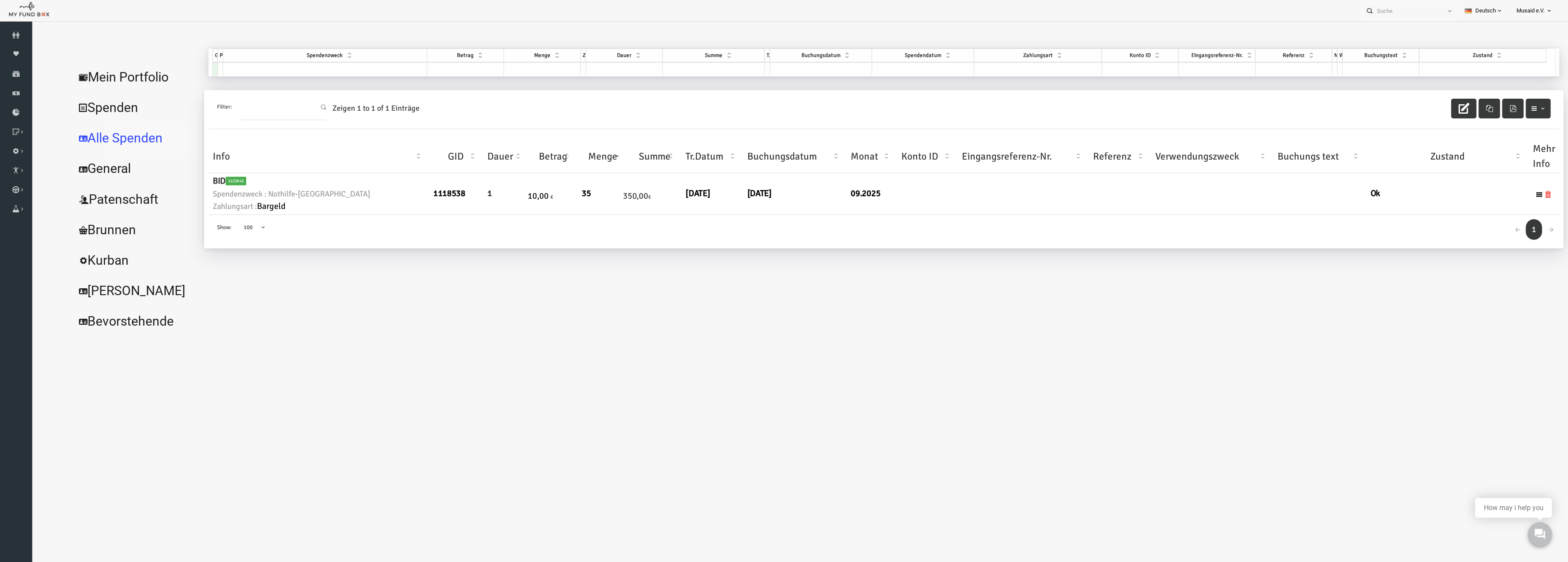
click at [96, 144] on link "Alle Spenden" at bounding box center [104, 139] width 129 height 31
click at [98, 165] on link "General" at bounding box center [104, 169] width 129 height 31
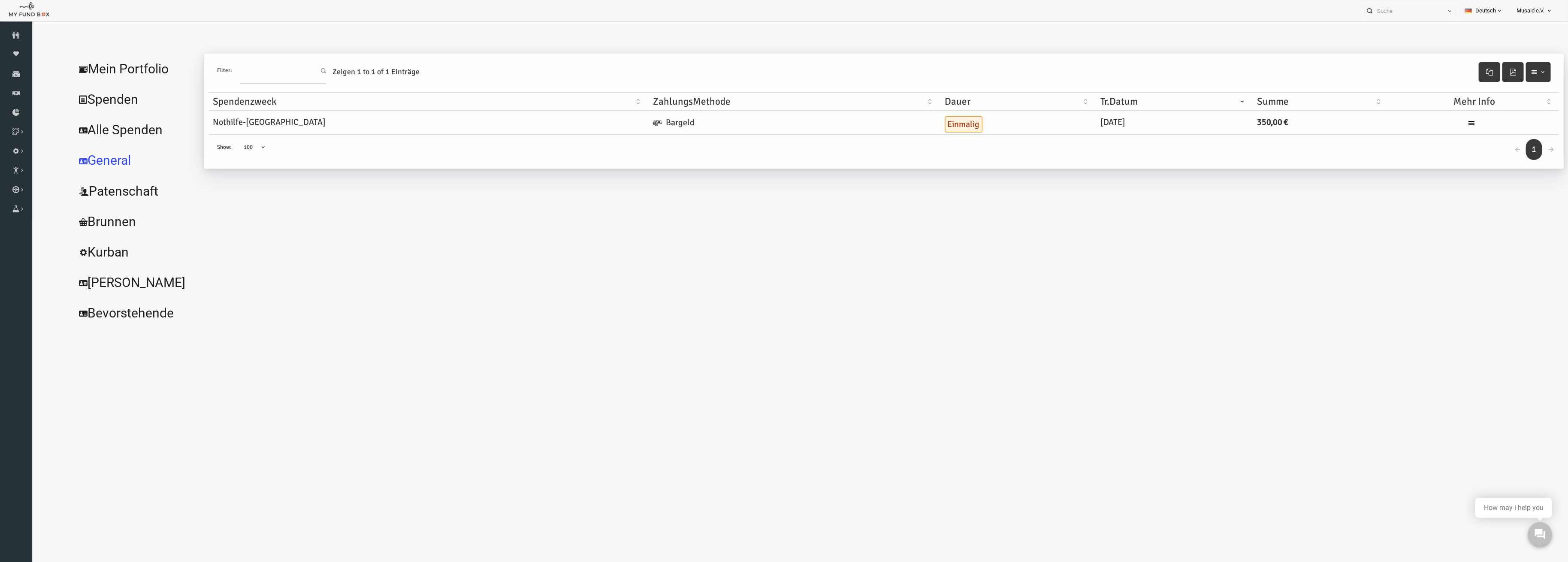
click at [100, 194] on link "Patenschaft" at bounding box center [104, 191] width 129 height 31
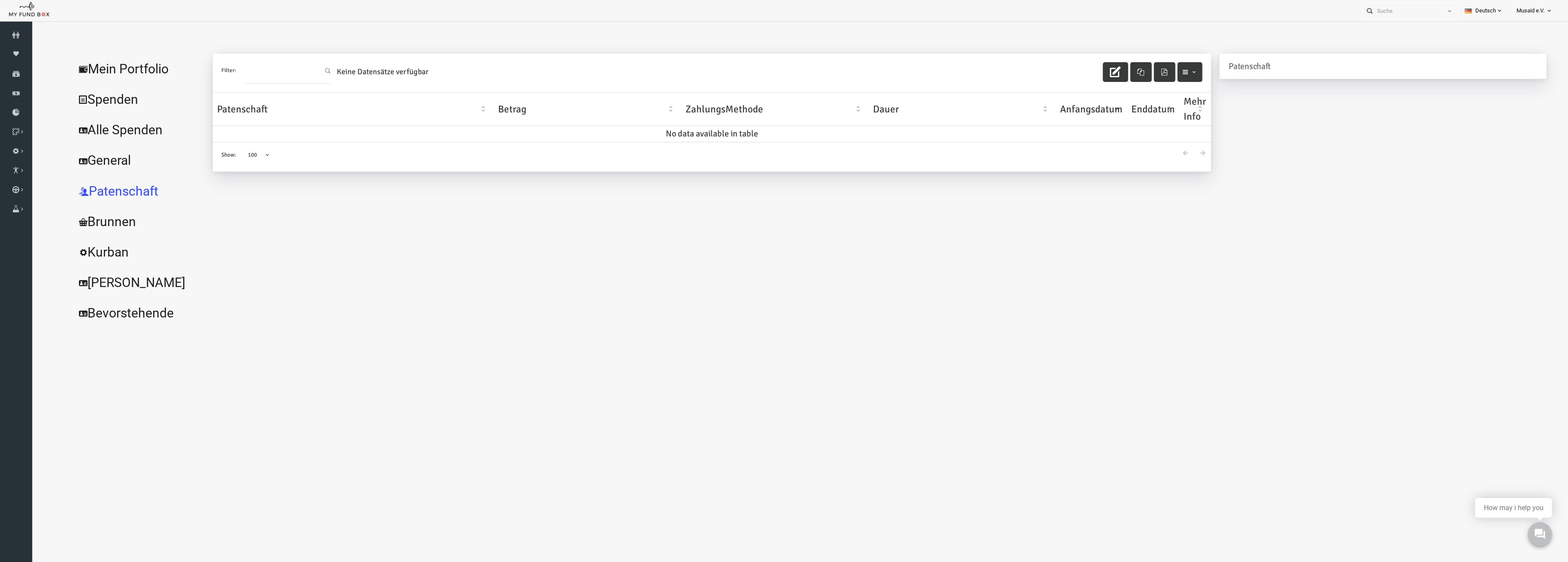
click at [93, 231] on link "Brunnen" at bounding box center [104, 222] width 129 height 31
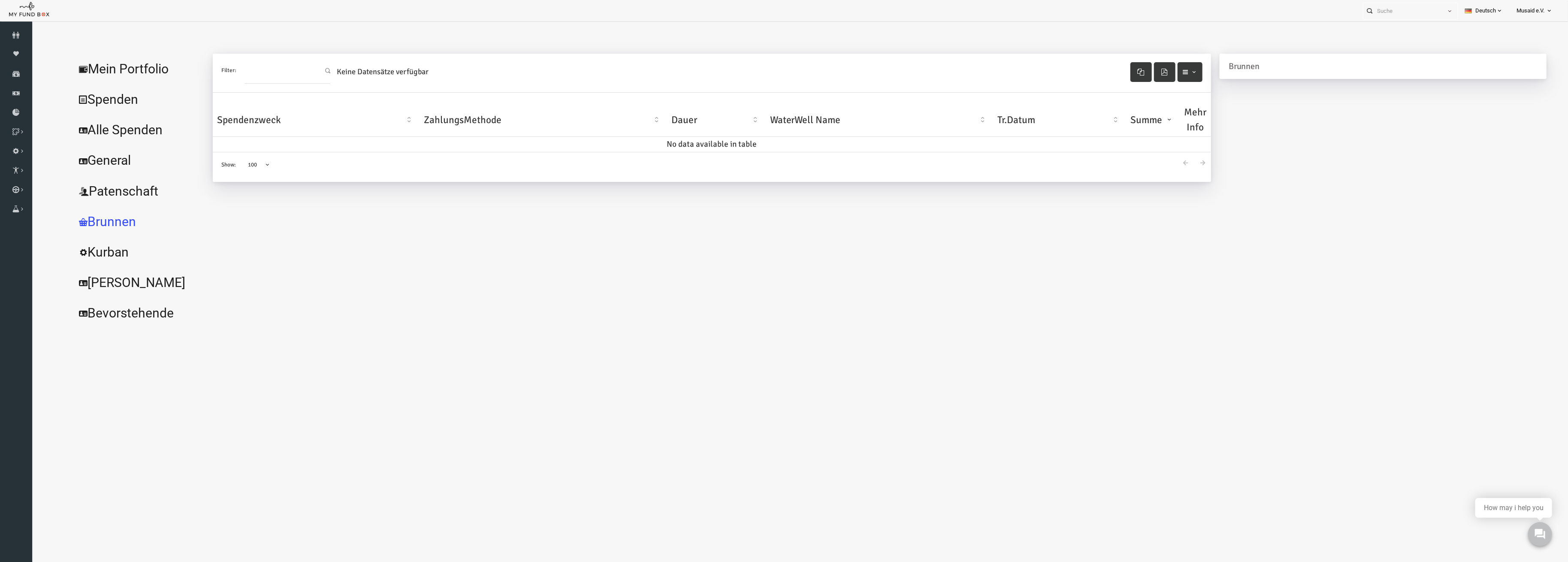
click at [89, 258] on link "Kurban" at bounding box center [104, 253] width 129 height 31
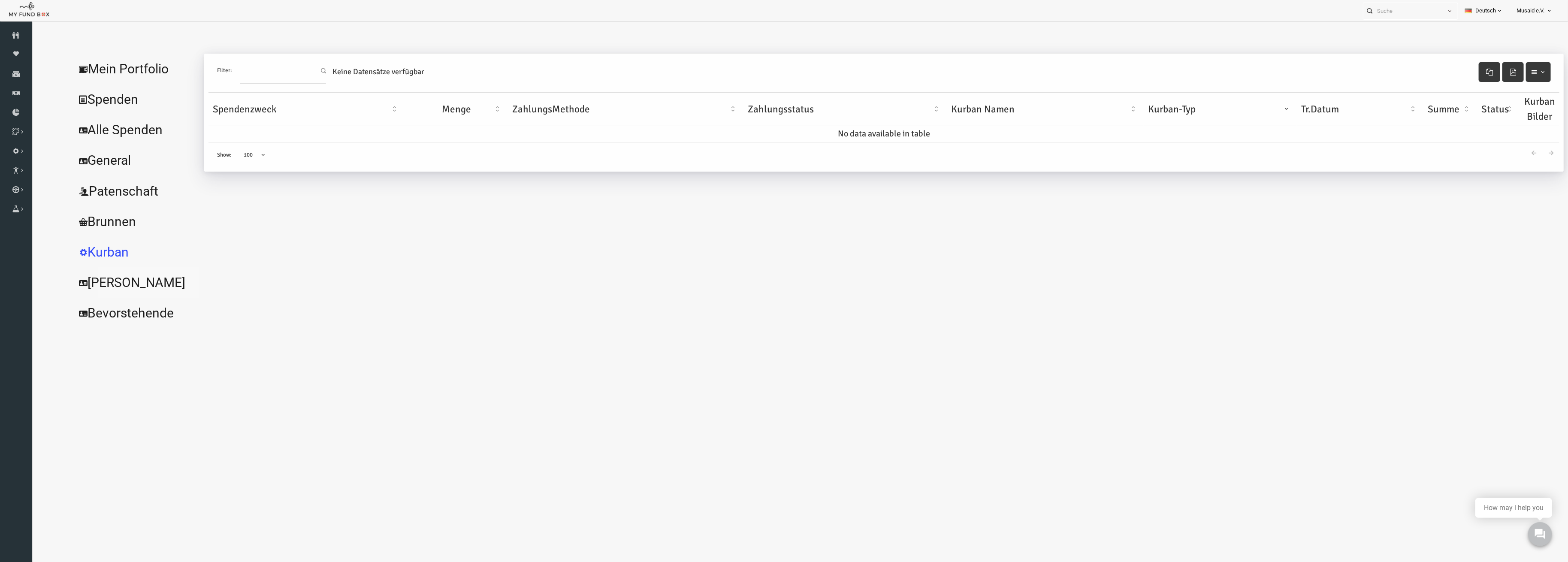
click at [89, 285] on link "Schüler" at bounding box center [104, 283] width 129 height 31
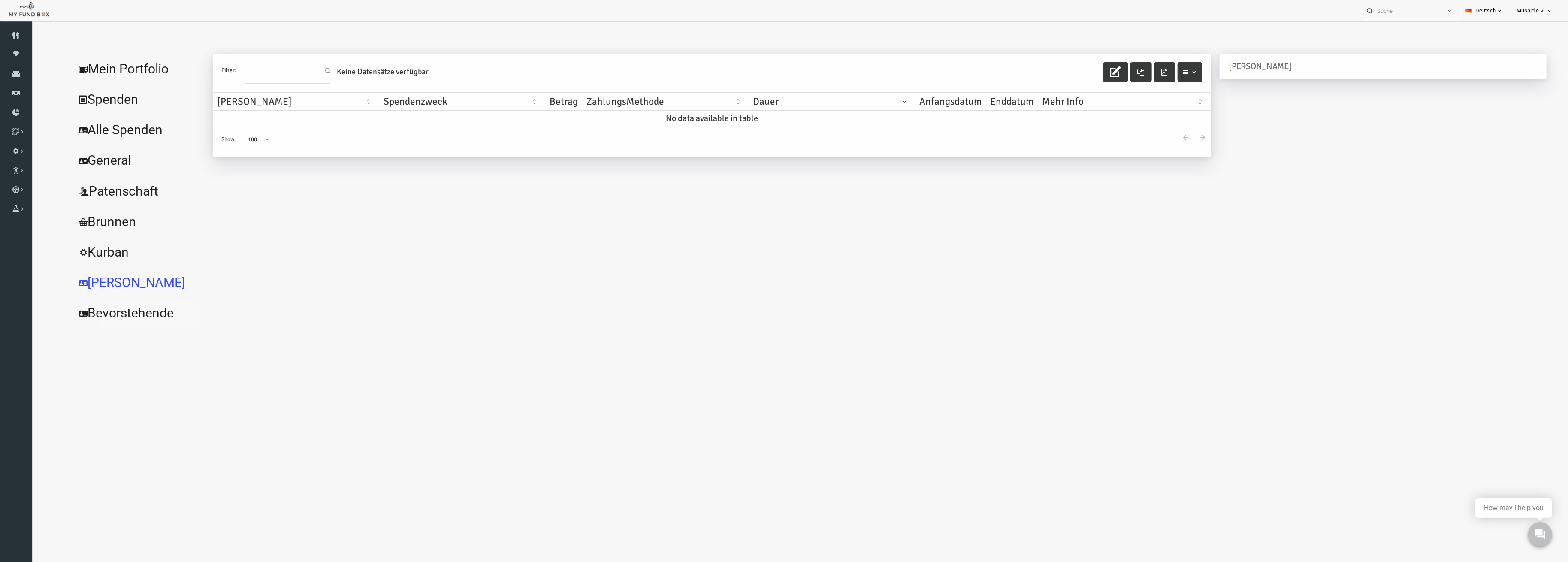
click at [89, 323] on link "Bevorstehende" at bounding box center [104, 313] width 129 height 31
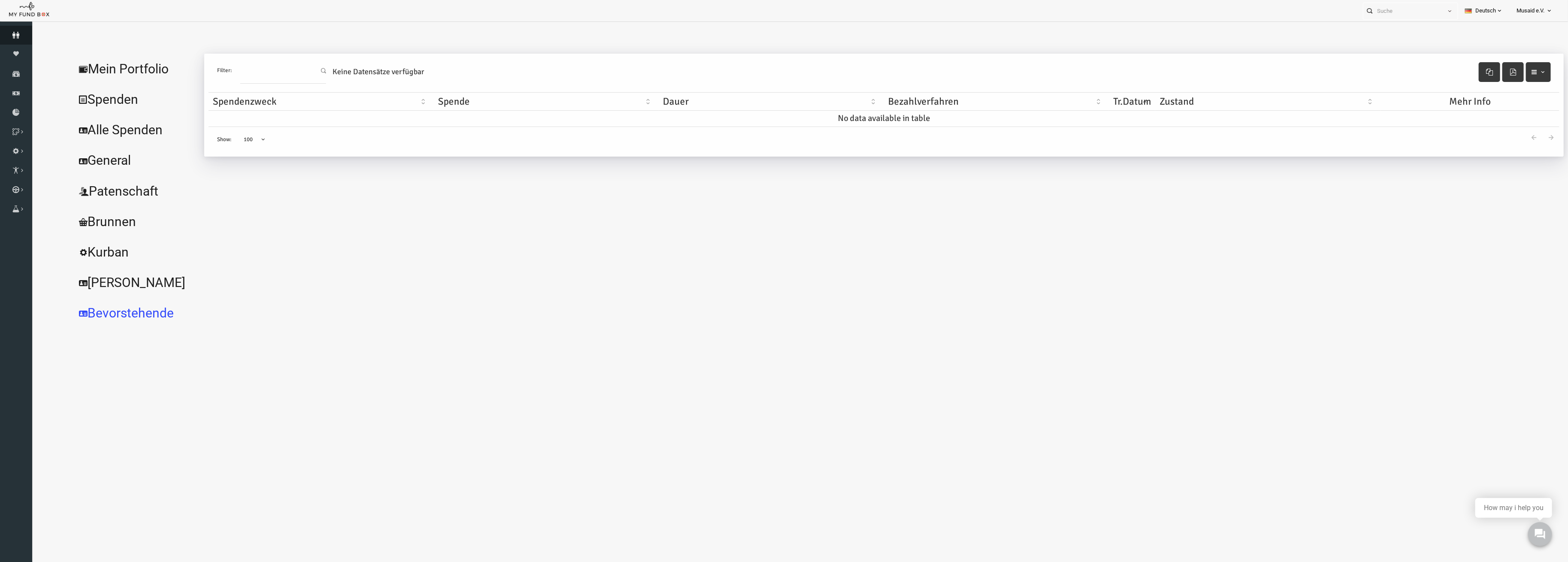
click at [16, 35] on icon at bounding box center [16, 35] width 32 height 7
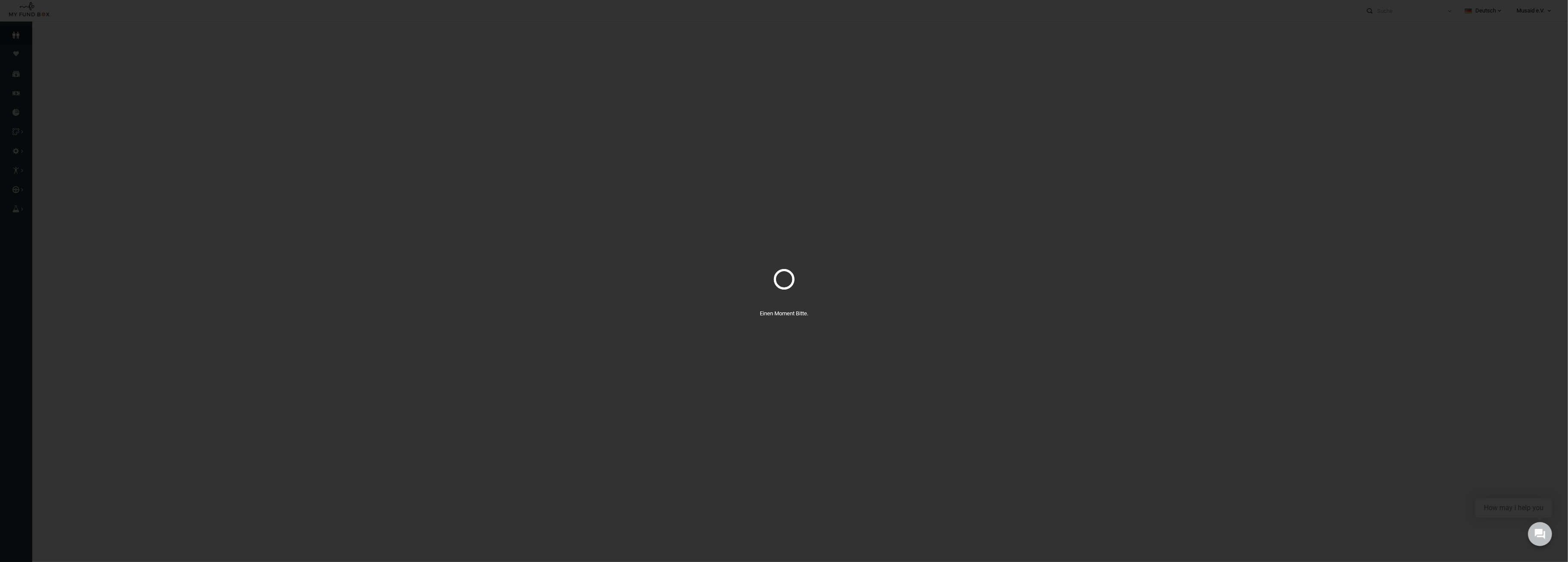
select select "100"
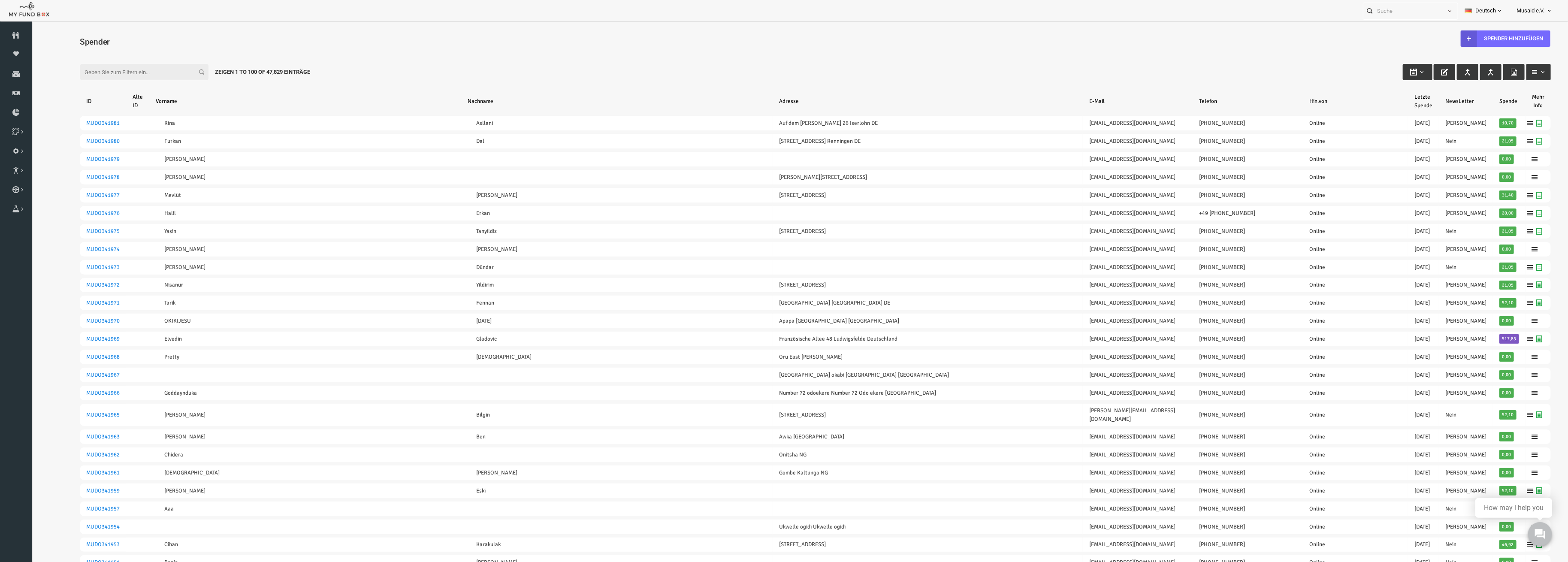
click at [145, 78] on input "Filter:" at bounding box center [113, 72] width 129 height 16
type input "ö"
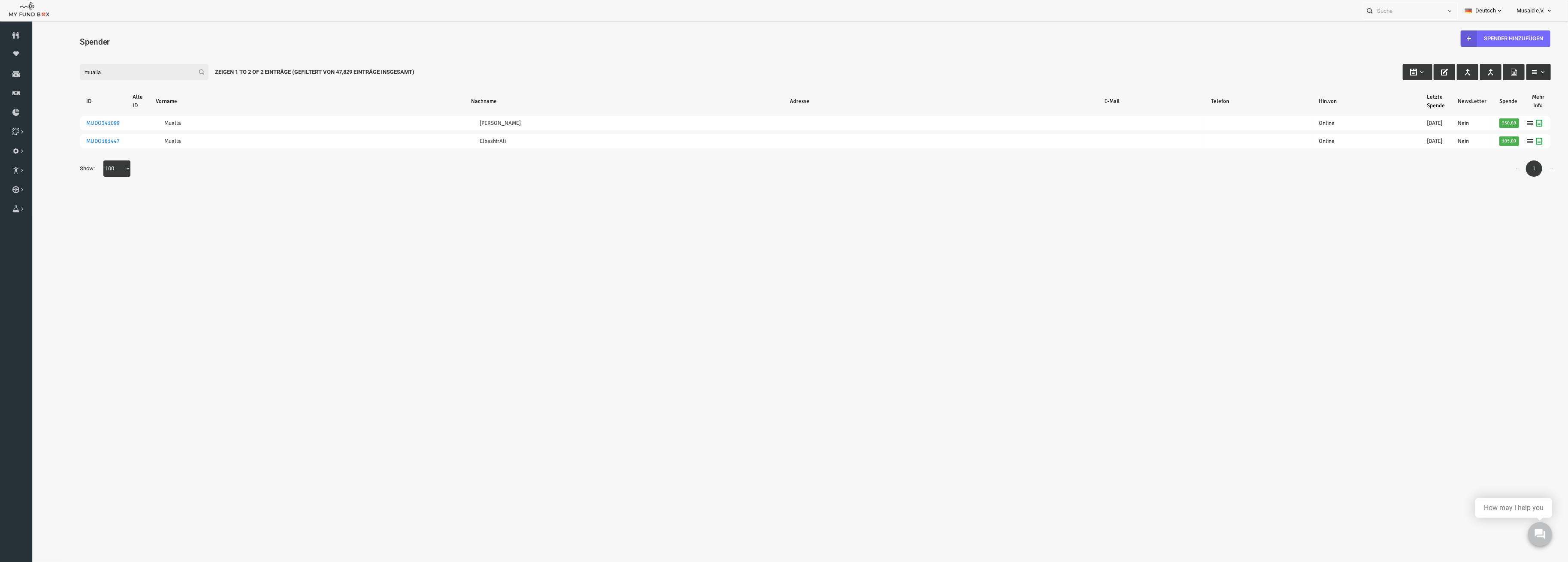
type input "mualla"
click at [1507, 74] on icon "button" at bounding box center [1503, 72] width 7 height 7
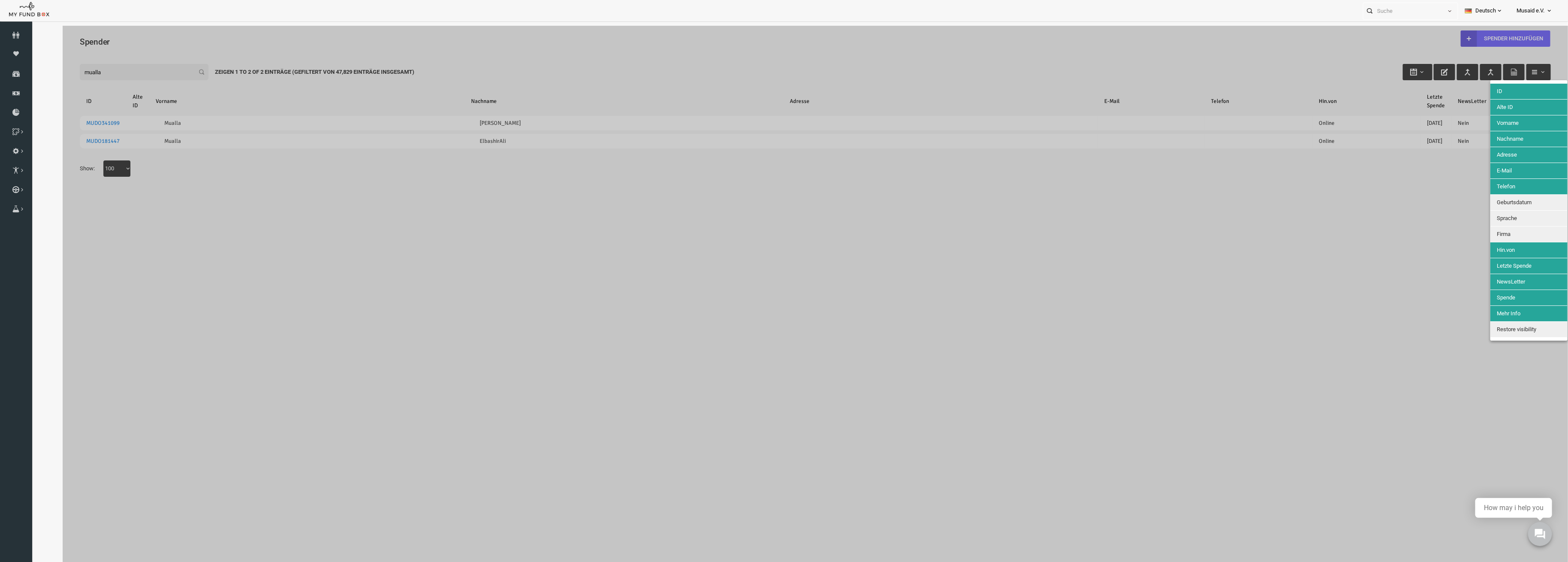
click at [1338, 155] on div at bounding box center [785, 300] width 1506 height 551
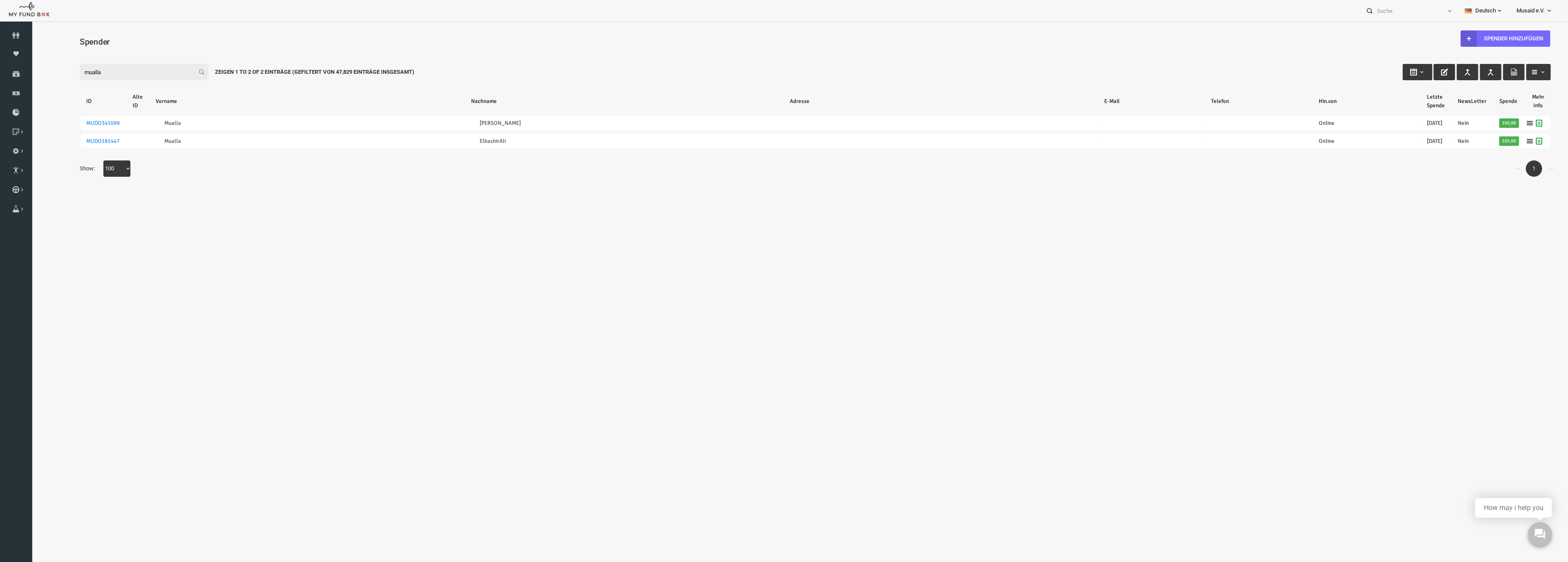
click at [1406, 68] on button "button" at bounding box center [1414, 72] width 21 height 16
click at [1511, 76] on button "button" at bounding box center [1508, 72] width 25 height 16
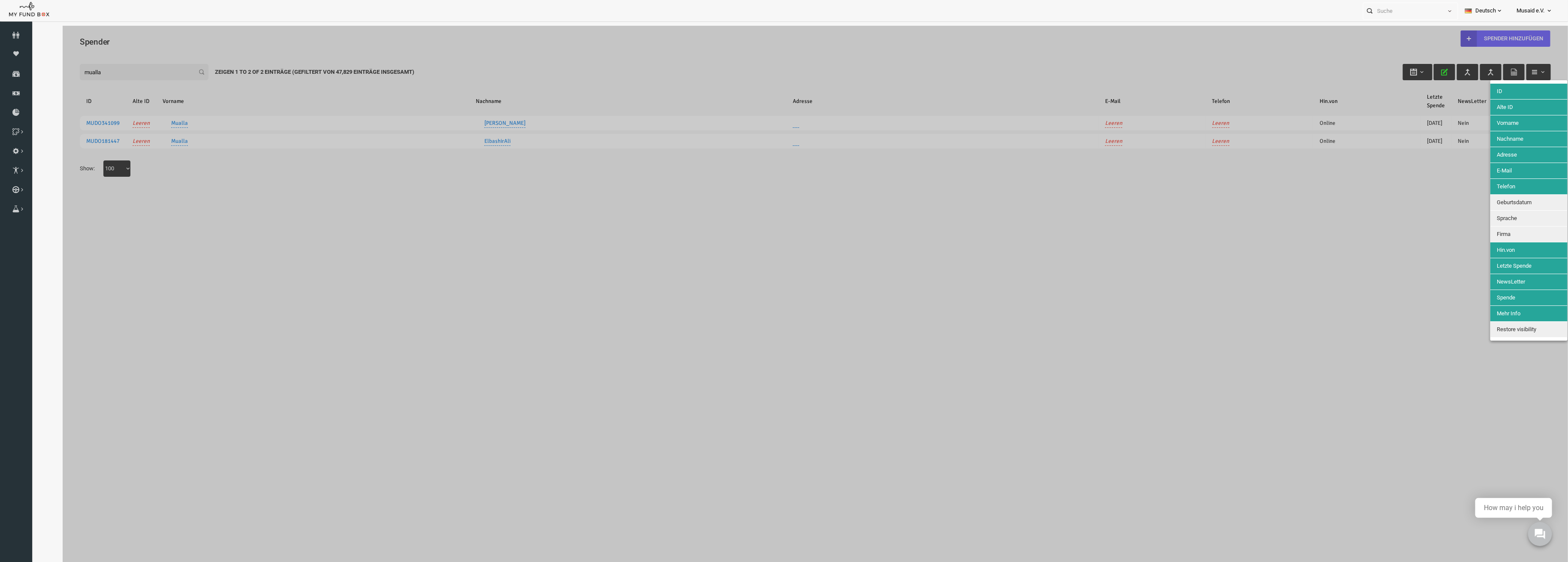
click at [1429, 140] on div at bounding box center [785, 300] width 1506 height 551
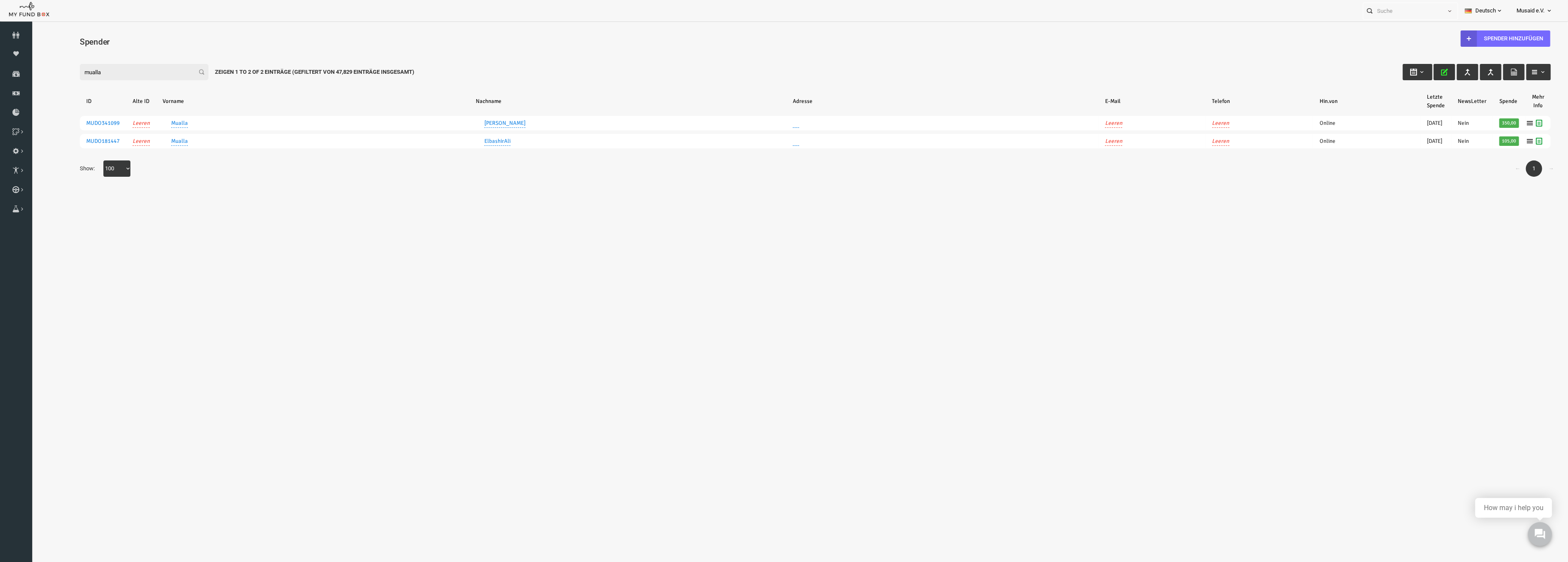
click at [1415, 77] on button "button" at bounding box center [1414, 72] width 21 height 16
type input "24-09-2025"
click at [1393, 71] on b "button" at bounding box center [1391, 72] width 7 height 7
type input "23-09-2025"
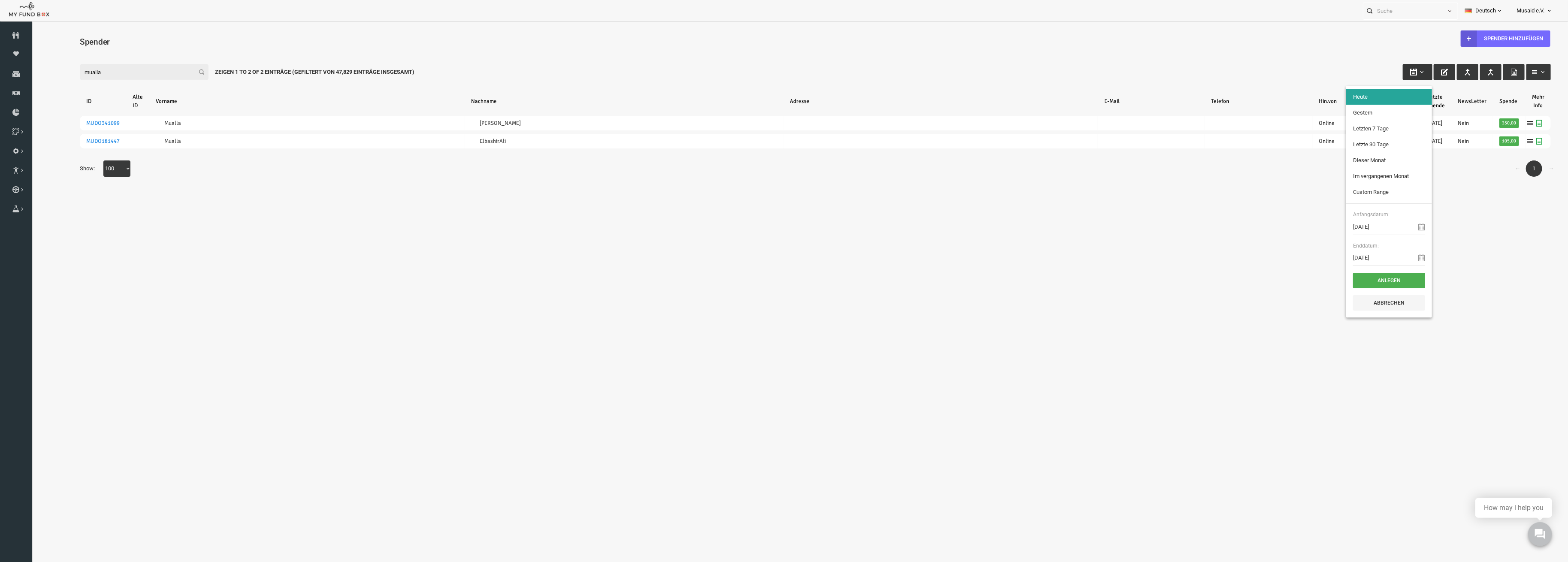
type input "23-09-2025"
type input "26-08-2025"
type input "24-09-2025"
click at [1276, 203] on body "Spender nicht gefunden Patenschaft nicht gefunden Partner nicht gefunden !!!! B…" at bounding box center [785, 300] width 1506 height 551
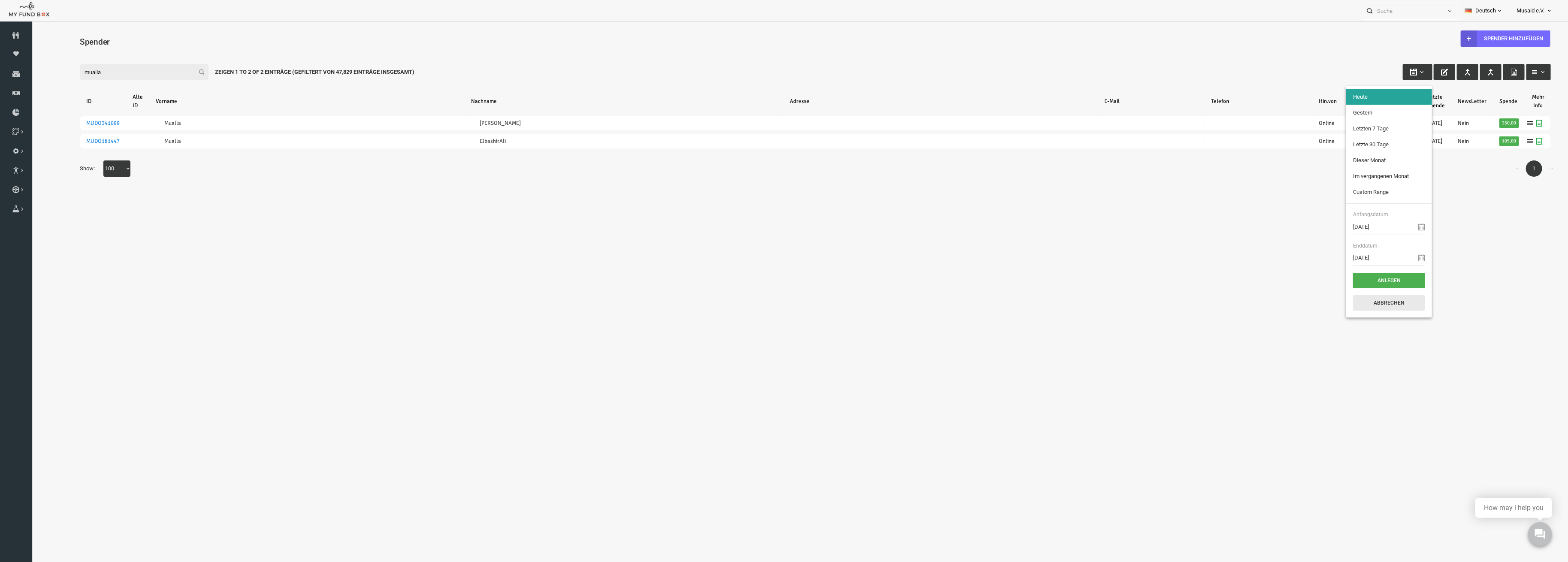
click at [1364, 305] on button "Abbrechen" at bounding box center [1358, 303] width 72 height 16
click at [1419, 75] on button "button" at bounding box center [1414, 72] width 21 height 16
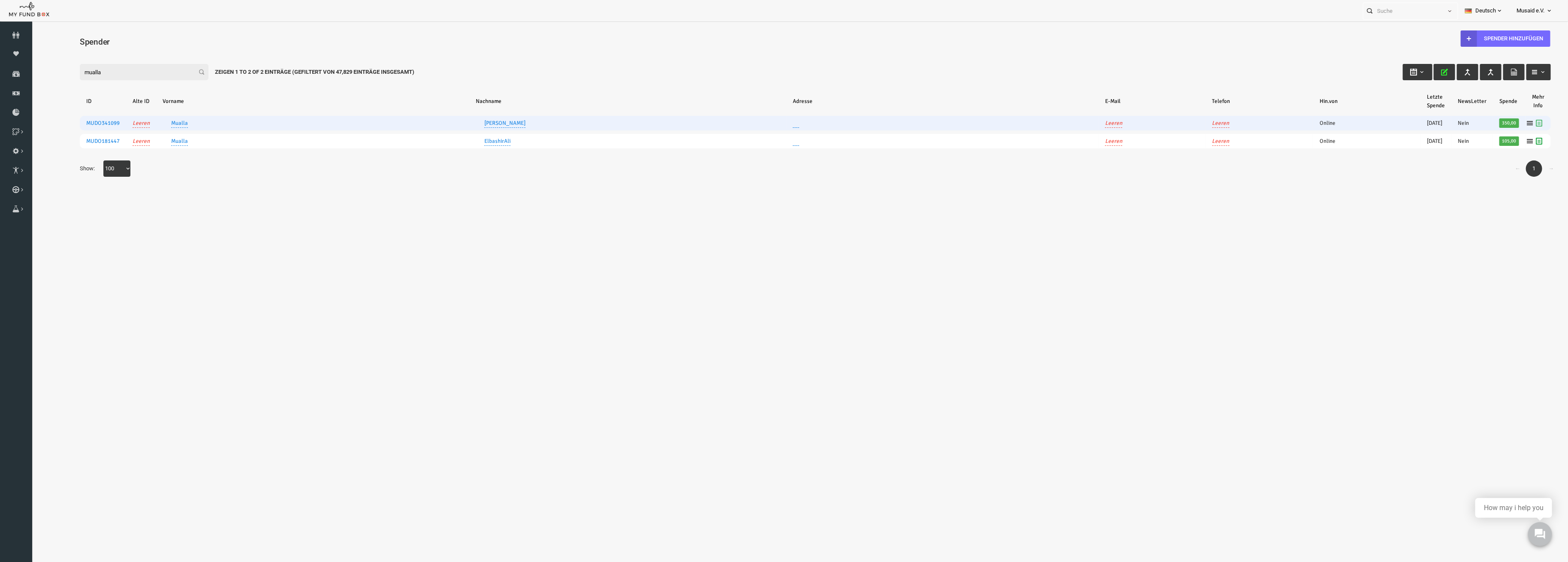
click at [1508, 123] on icon at bounding box center [1508, 123] width 7 height 7
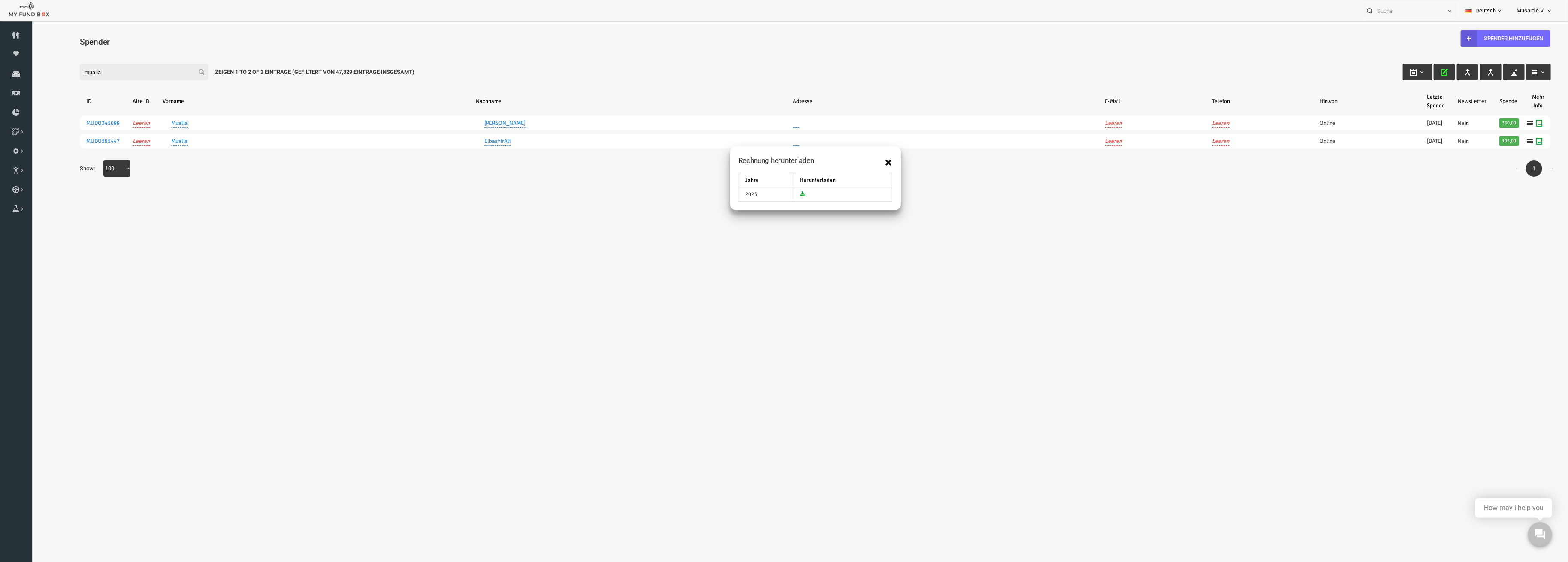
click at [857, 164] on button "×" at bounding box center [858, 162] width 7 height 13
click at [1488, 72] on button "button" at bounding box center [1483, 72] width 21 height 16
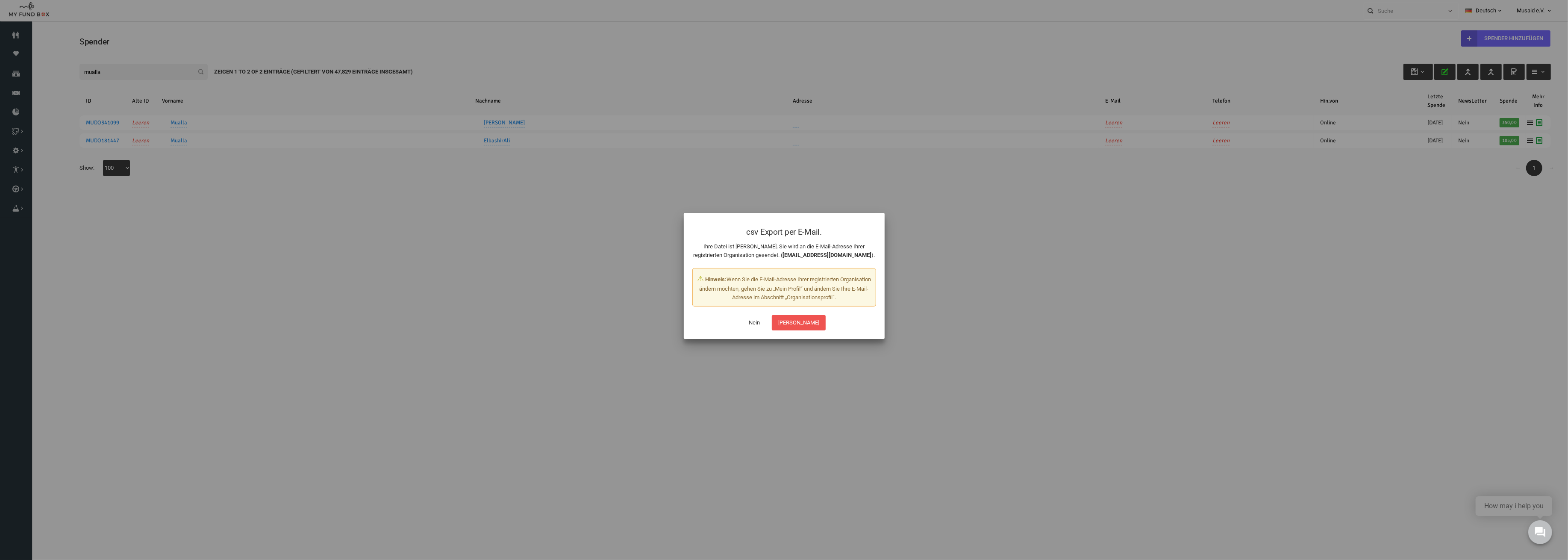
click at [766, 324] on button "Nein" at bounding box center [754, 323] width 24 height 16
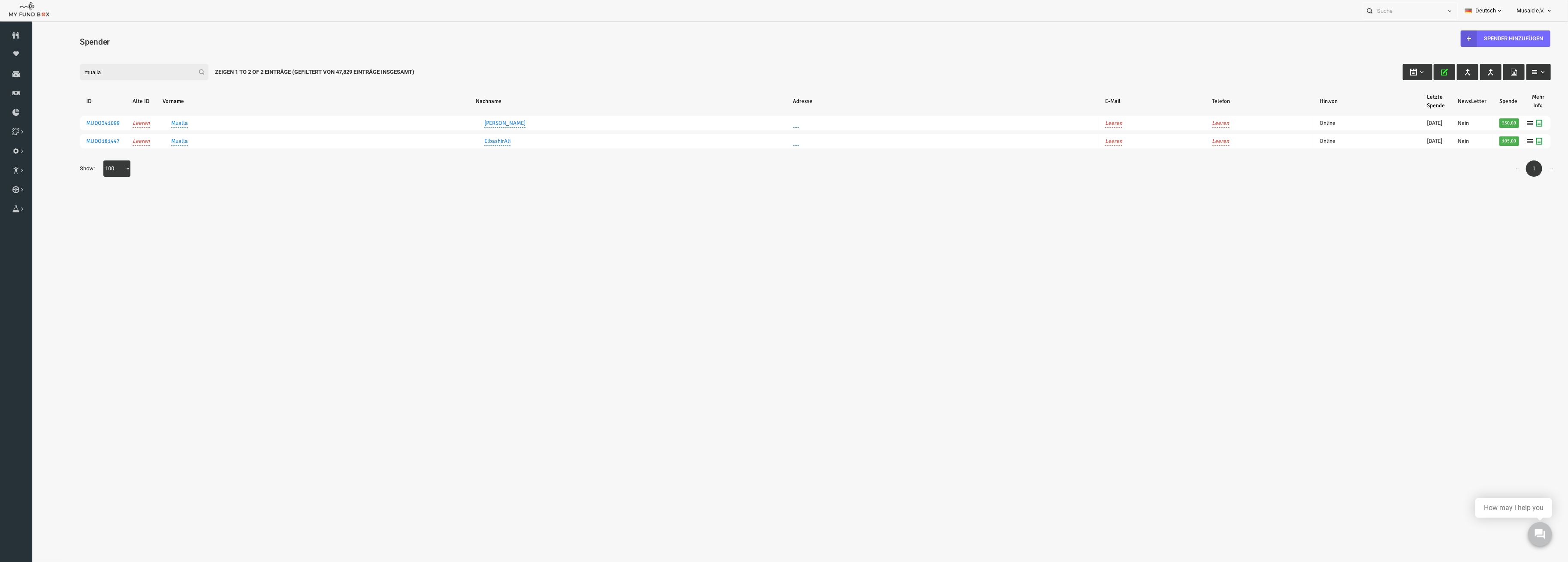
click at [1507, 71] on icon "button" at bounding box center [1503, 72] width 7 height 7
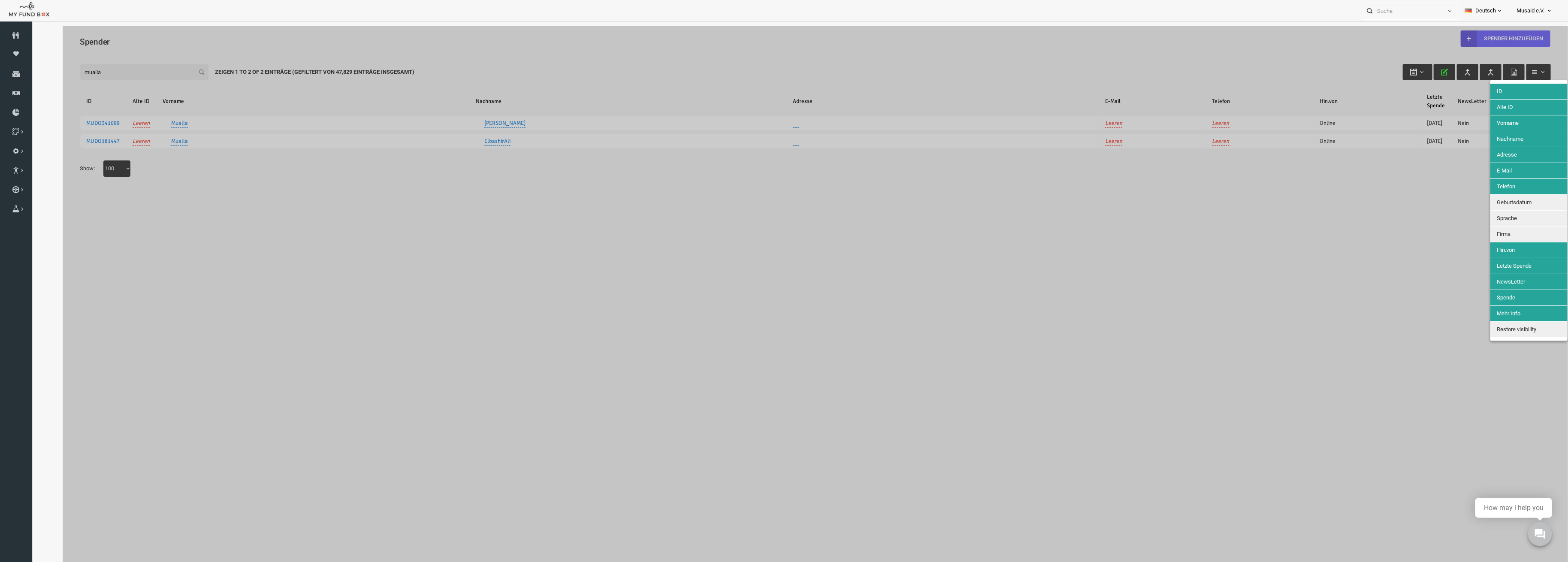
click at [1415, 160] on div at bounding box center [785, 300] width 1506 height 551
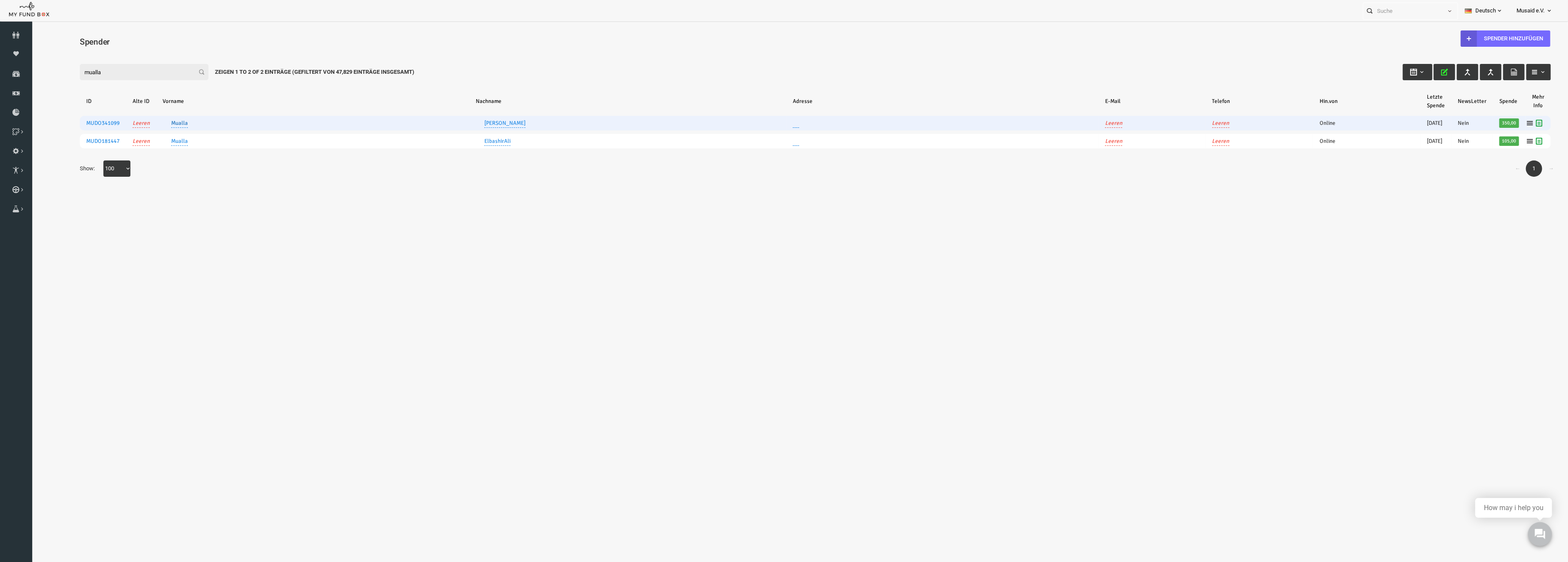
click at [151, 120] on link "Mualla" at bounding box center [148, 123] width 16 height 9
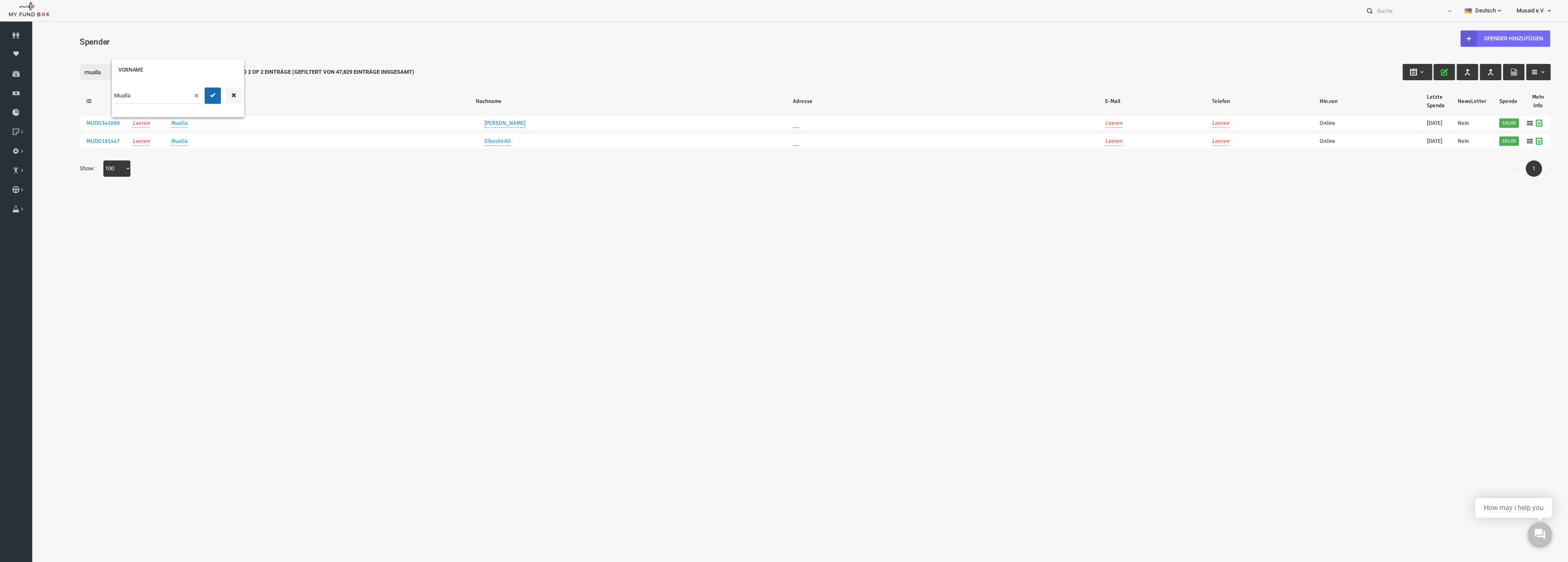
drag, startPoint x: 97, startPoint y: 91, endPoint x: 36, endPoint y: 89, distance: 61.0
click at [36, 89] on div "Search: Mit ID: Hinweis :ID sollte mindestens 5 Ziffern sein Name: Hinweis :Nam…" at bounding box center [785, 118] width 1506 height 150
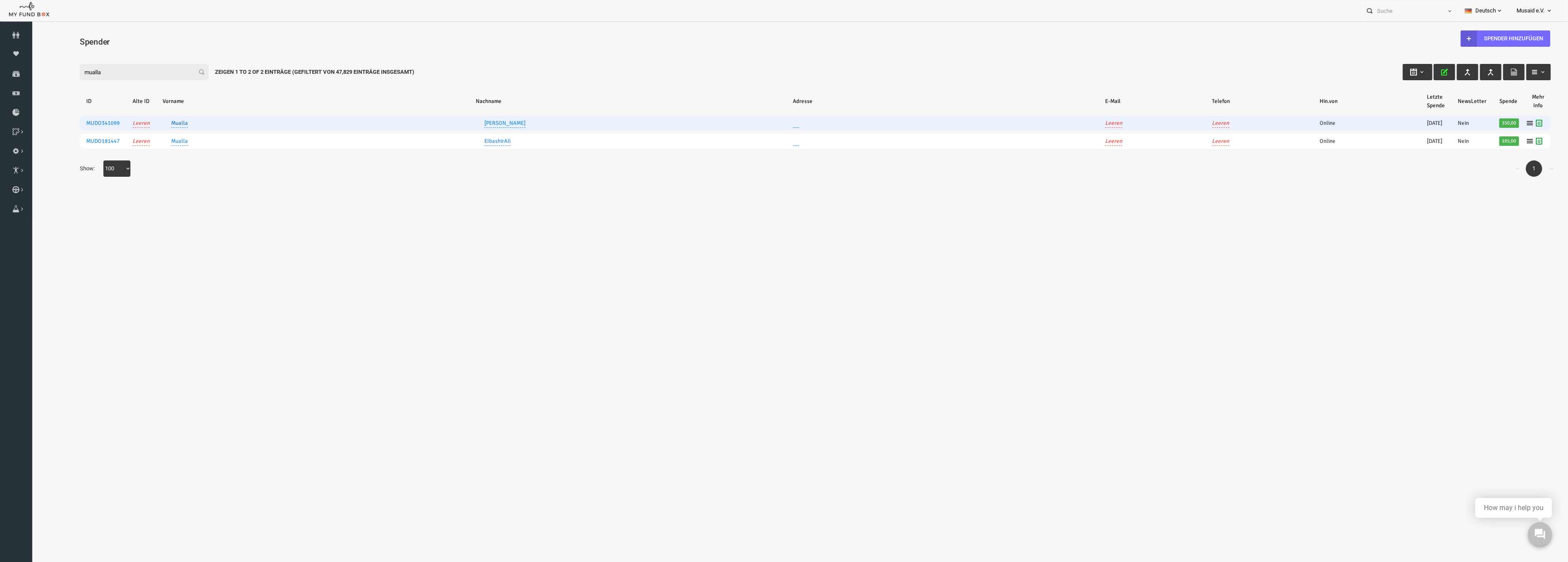
click at [151, 124] on link "Mualla" at bounding box center [148, 123] width 16 height 9
type input "M"
type input "Özkan"
click at [174, 88] on button "submit" at bounding box center [182, 96] width 16 height 16
click at [459, 122] on link "Gödek" at bounding box center [474, 123] width 41 height 9
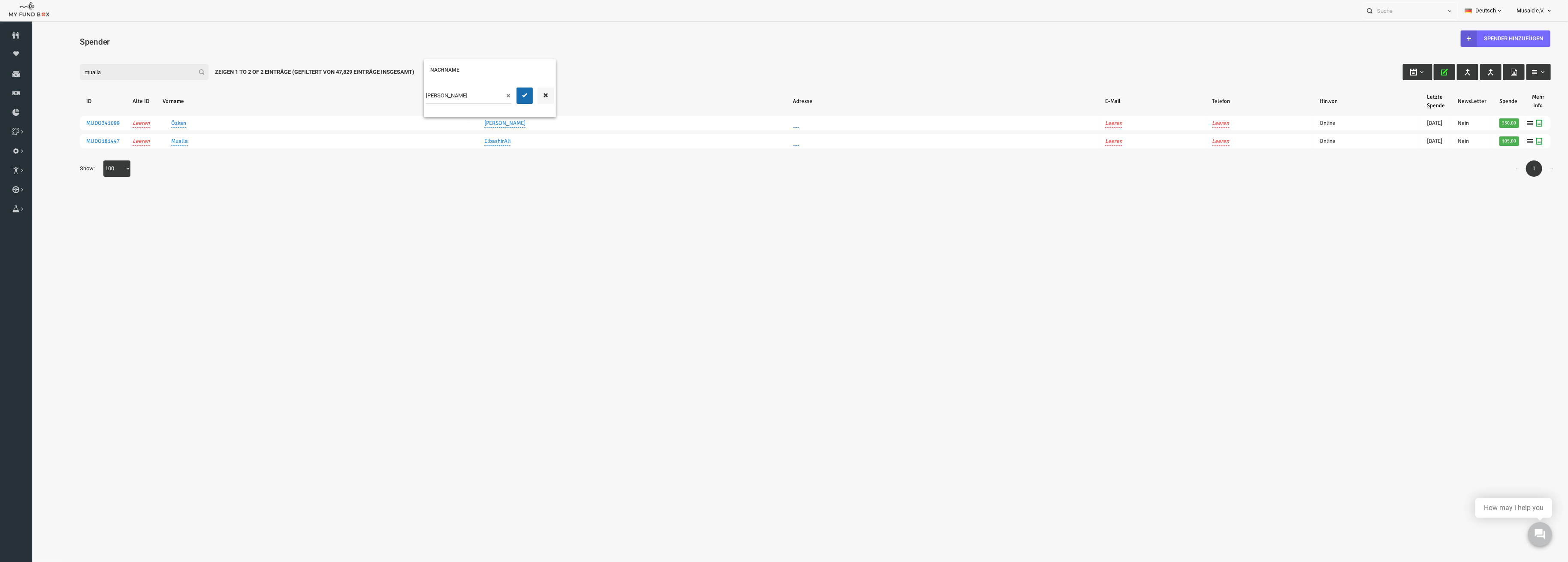
drag, startPoint x: 420, startPoint y: 96, endPoint x: 385, endPoint y: 94, distance: 35.1
click at [385, 94] on table "ID Alte ID Vorname Nachname Adresse E-Mail Telefon Hin.von Letzte Spende NewsLe…" at bounding box center [784, 119] width 1488 height 82
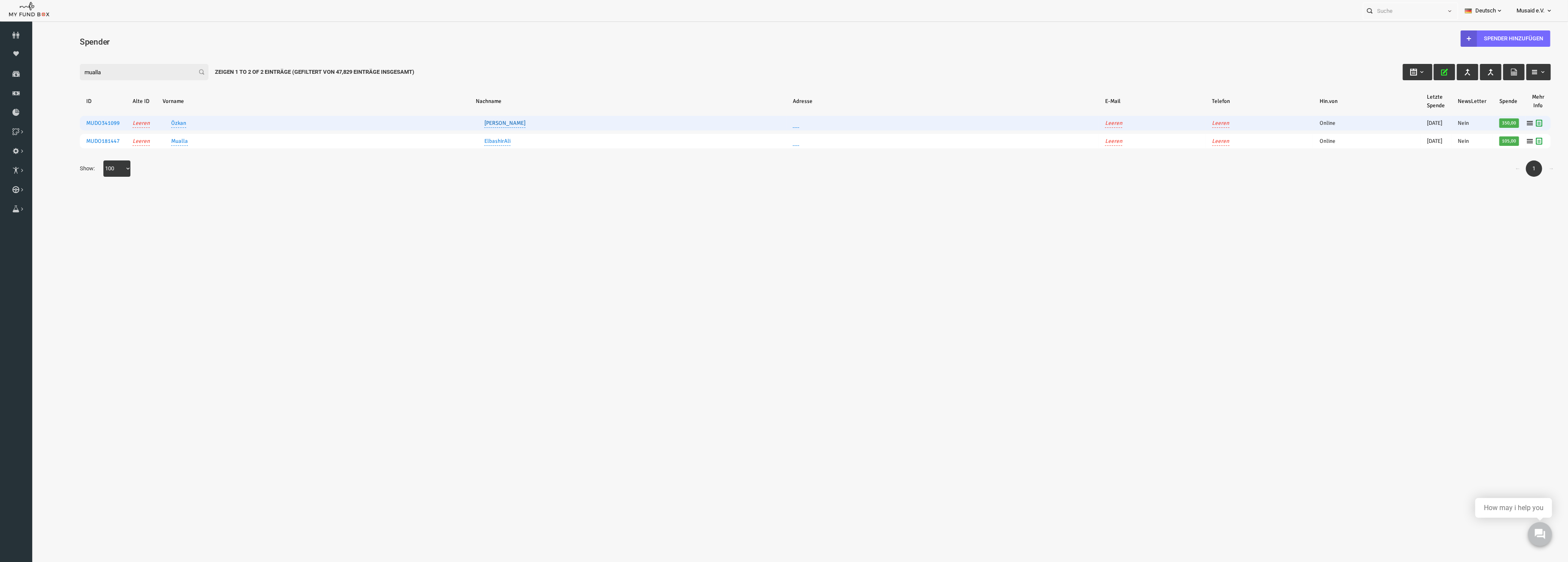
click at [455, 119] on link "Gödek" at bounding box center [474, 123] width 41 height 9
click at [419, 96] on input "Gödek" at bounding box center [438, 96] width 86 height 16
type input "Ucar"
click at [490, 92] on icon "submit" at bounding box center [494, 95] width 7 height 7
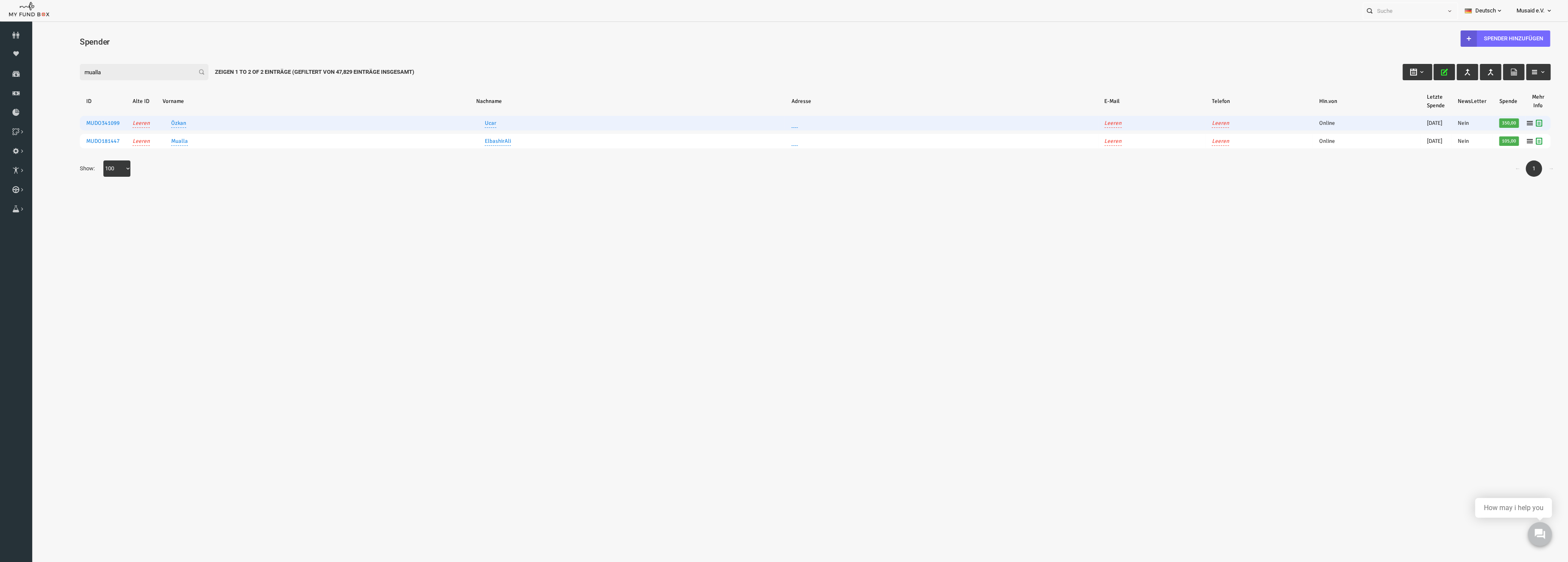
click at [1419, 72] on button "button" at bounding box center [1414, 72] width 21 height 16
drag, startPoint x: 89, startPoint y: 66, endPoint x: 60, endPoint y: 98, distance: 43.2
click at [32, 73] on html "Spender nicht gefunden Patenschaft nicht gefunden Partner nicht gefunden !!!! B…" at bounding box center [785, 300] width 1506 height 551
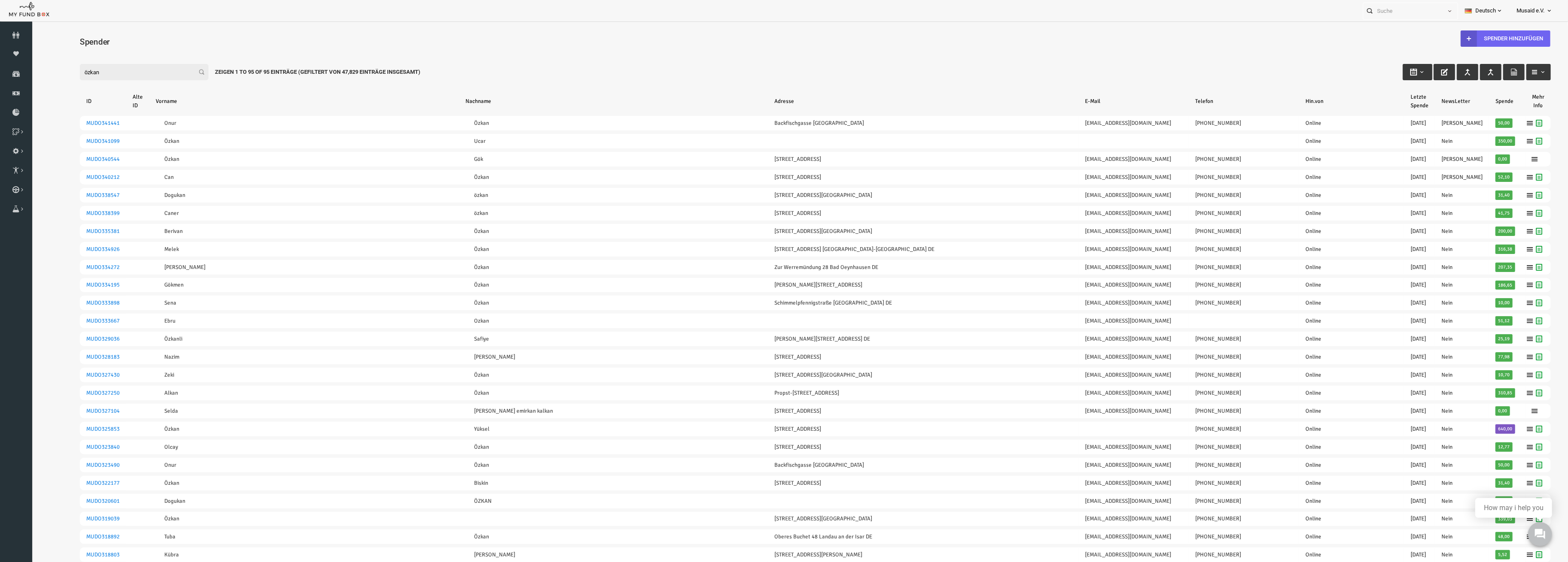
type input "özkan"
click at [1439, 41] on b at bounding box center [1438, 39] width 16 height 16
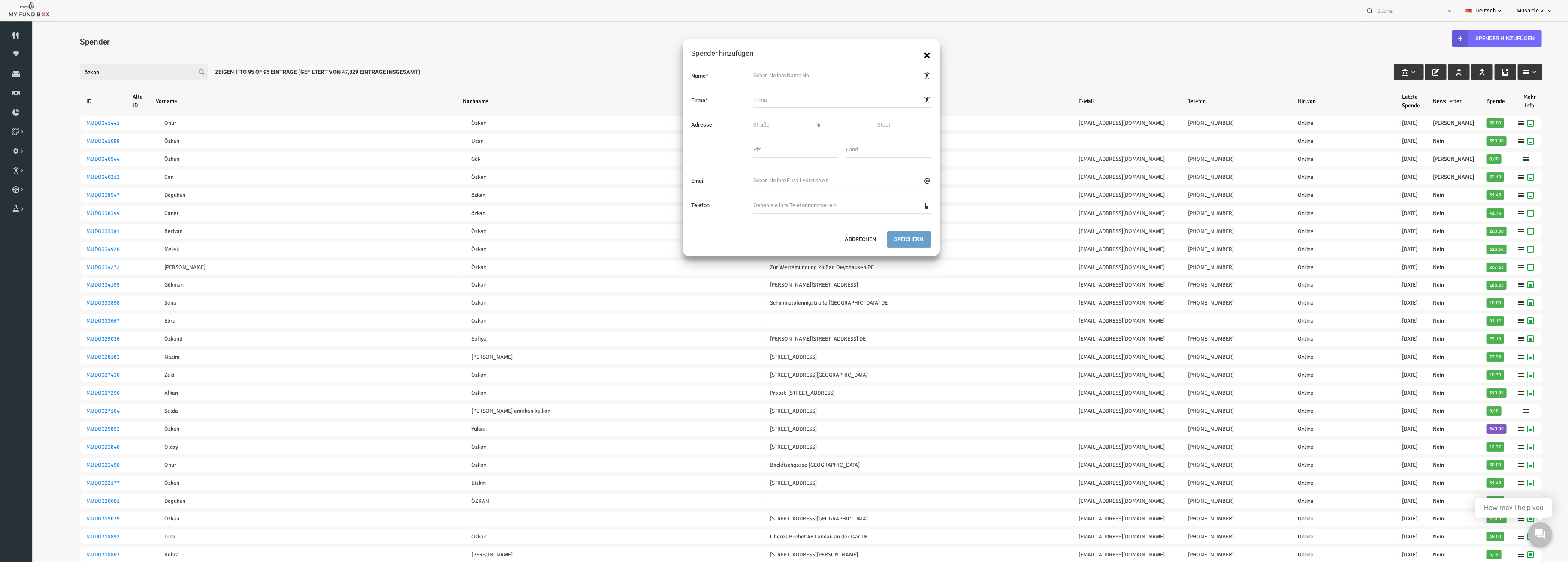
click at [896, 58] on button "×" at bounding box center [896, 56] width 7 height 13
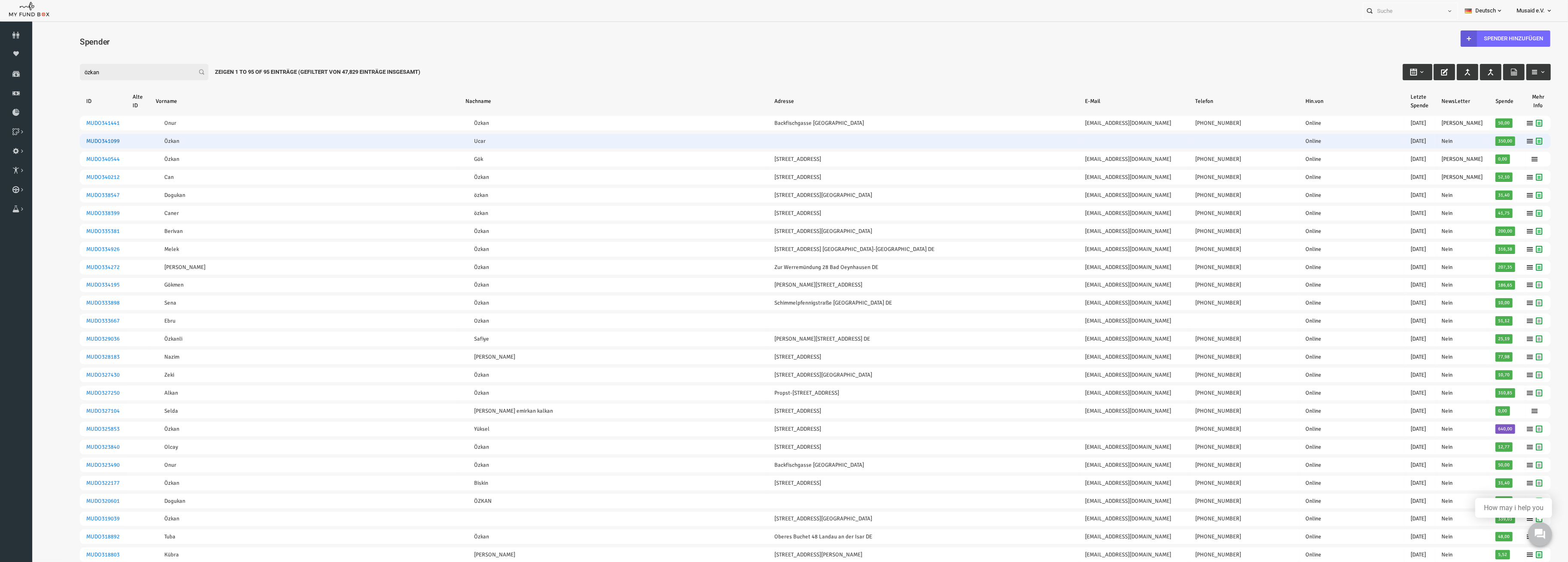
click at [72, 140] on link "MUDO341099" at bounding box center [71, 141] width 34 height 7
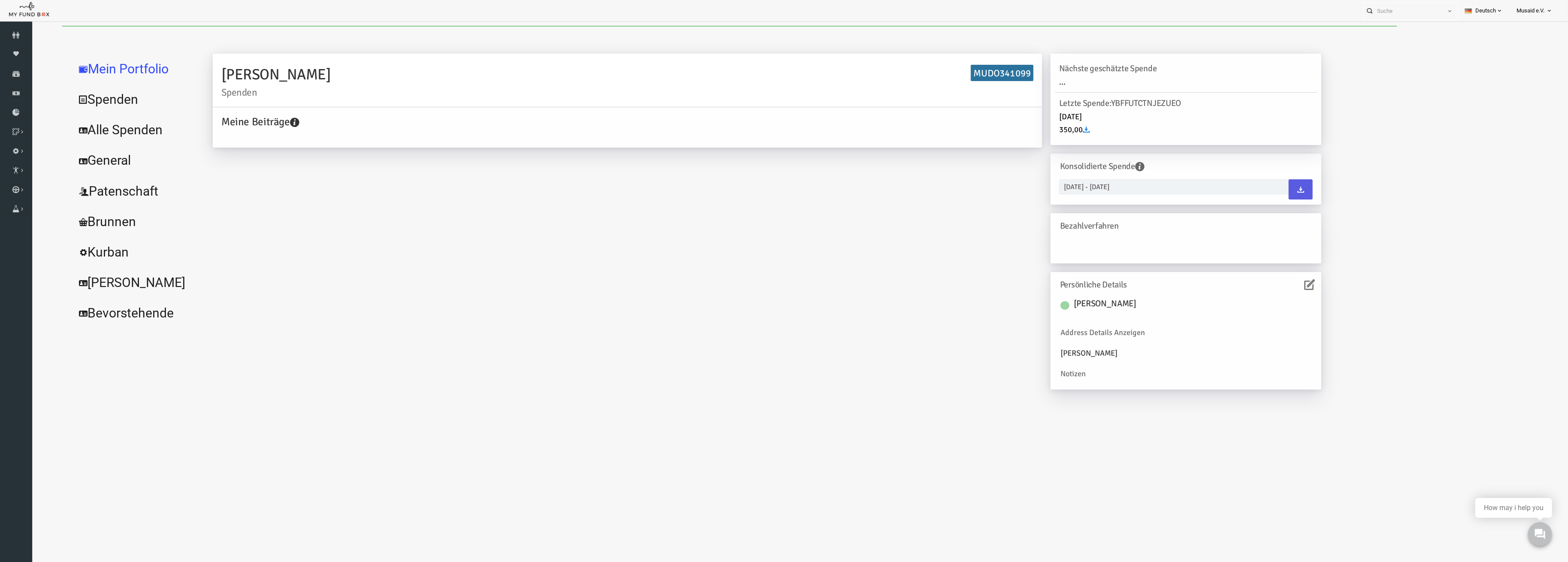
click at [99, 135] on link "Alle Spenden" at bounding box center [104, 130] width 129 height 31
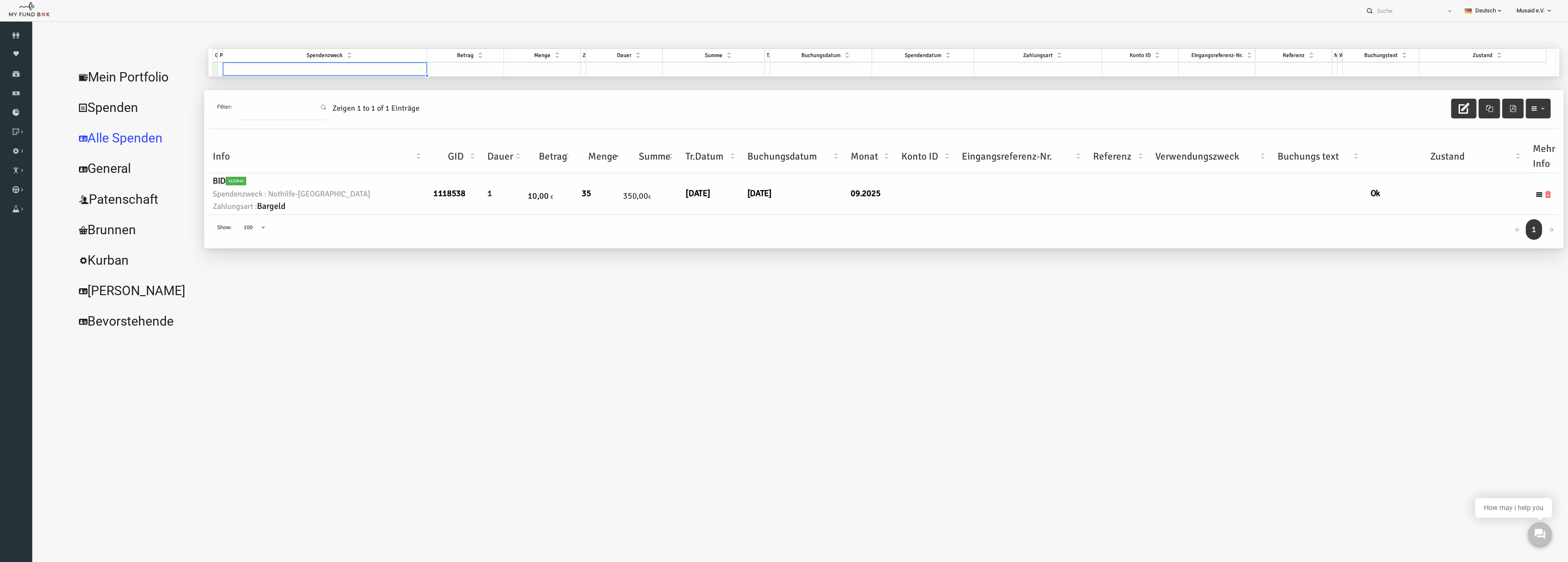
click at [182, 75] on div "GID Partner Spendenzweck Betrag Menge Zyklus Dauer Summe Typ Buchungsdatum Spen…" at bounding box center [182, 62] width 0 height 27
click at [303, 75] on div at bounding box center [294, 75] width 204 height 1
type input "1000"
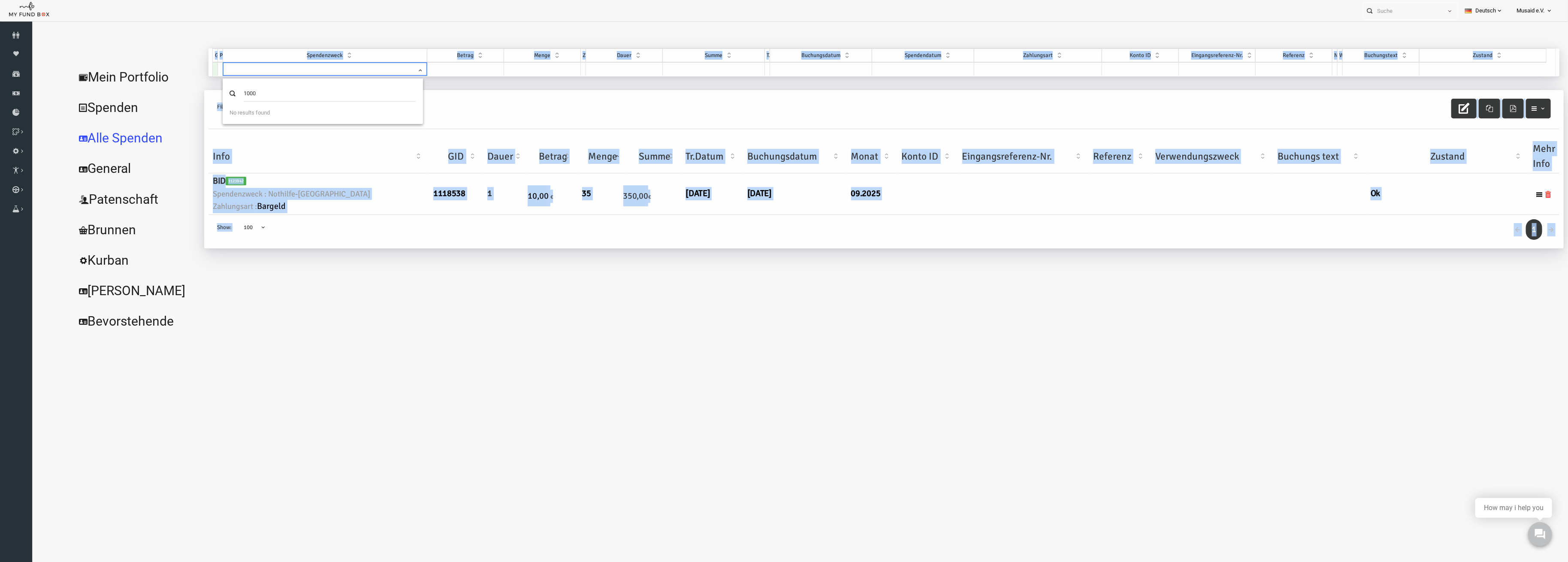
drag, startPoint x: 163, startPoint y: 79, endPoint x: 135, endPoint y: 79, distance: 28.0
click at [135, 79] on body "Spender nicht gefunden Patenschaft nicht gefunden Partner nicht gefunden !!!! B…" at bounding box center [785, 306] width 1506 height 562
click at [413, 319] on div "Özkan Ucar Spenden MUDO341099 Meine Beiträge Holen Sie sich kostenloses Kontogu…" at bounding box center [849, 192] width 1360 height 288
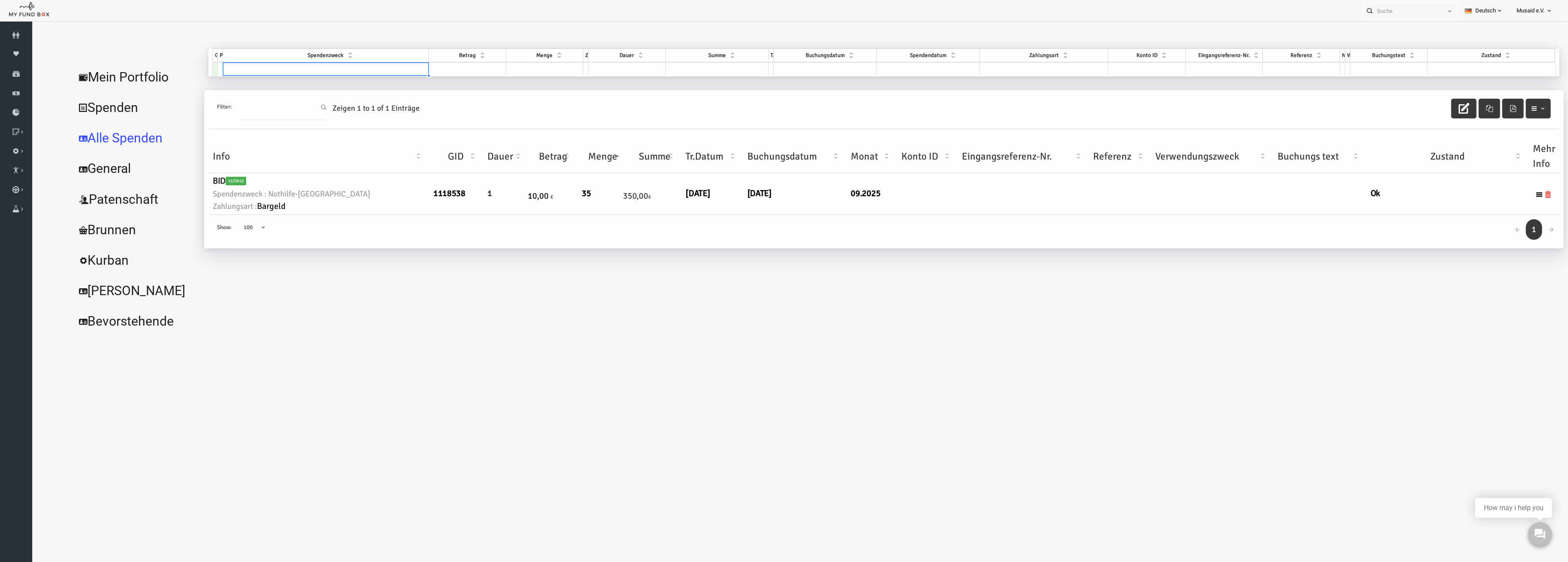
click at [252, 69] on td at bounding box center [294, 69] width 206 height 14
type input "aza"
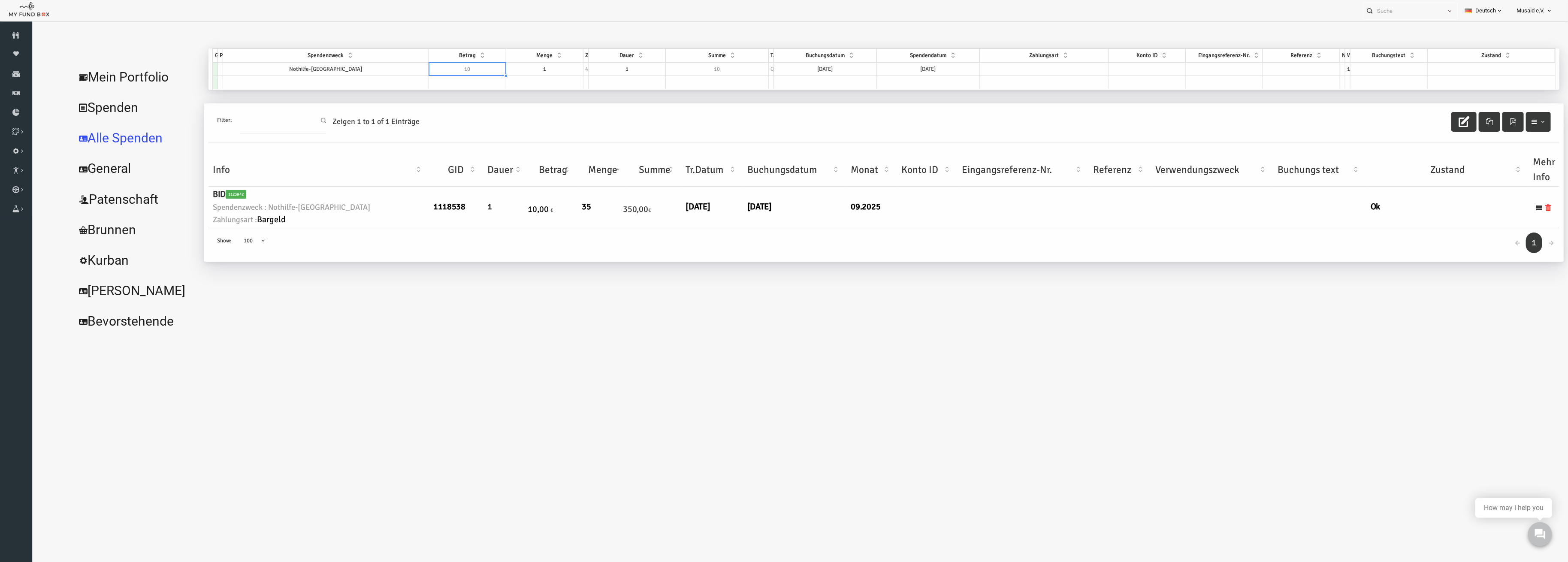
click at [439, 67] on td "10" at bounding box center [436, 69] width 77 height 14
click at [523, 64] on td "1" at bounding box center [514, 69] width 77 height 14
type textarea "1"
type textarea "100"
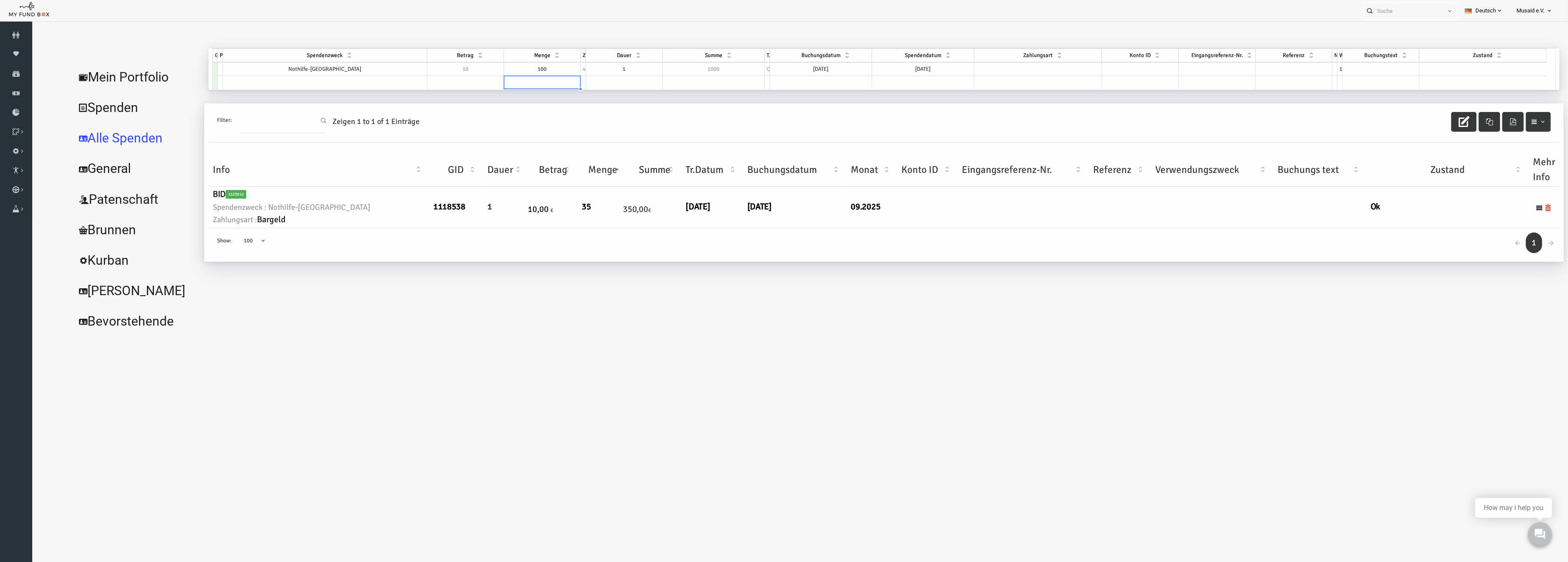
click at [1011, 68] on td at bounding box center [1007, 69] width 128 height 14
click at [1459, 69] on td at bounding box center [1460, 69] width 127 height 14
select select "100"
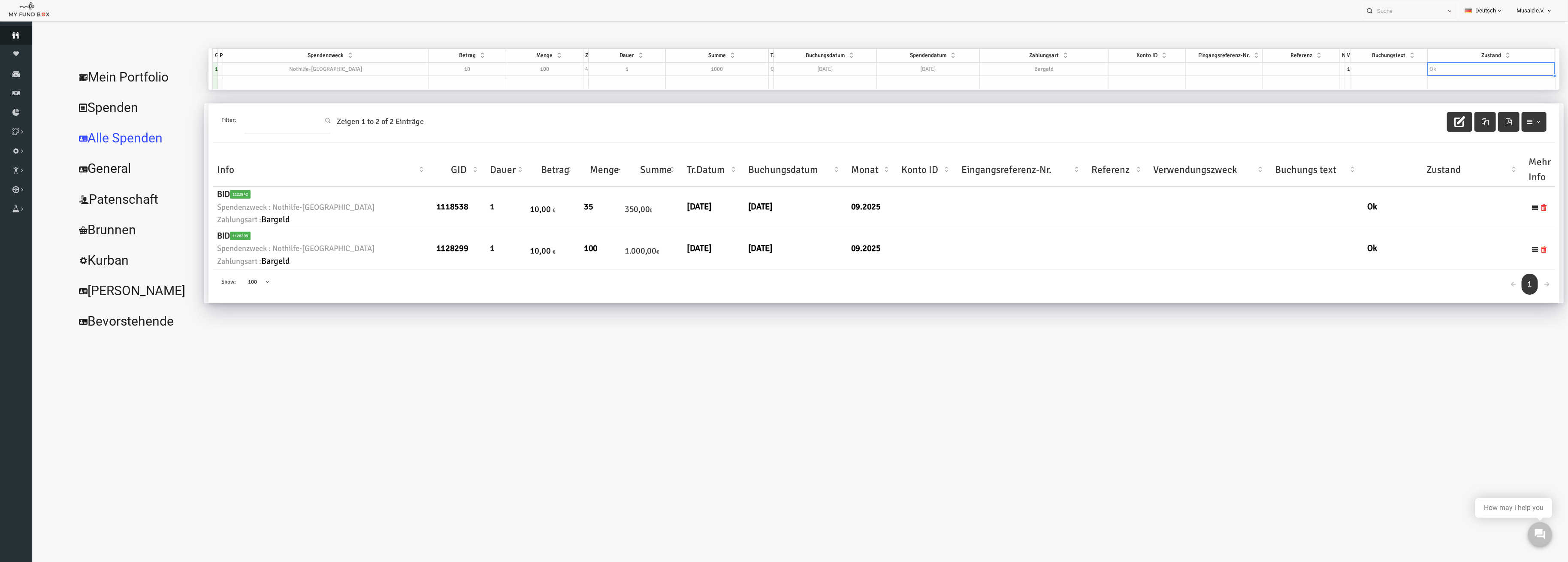
click at [20, 34] on icon at bounding box center [16, 35] width 32 height 7
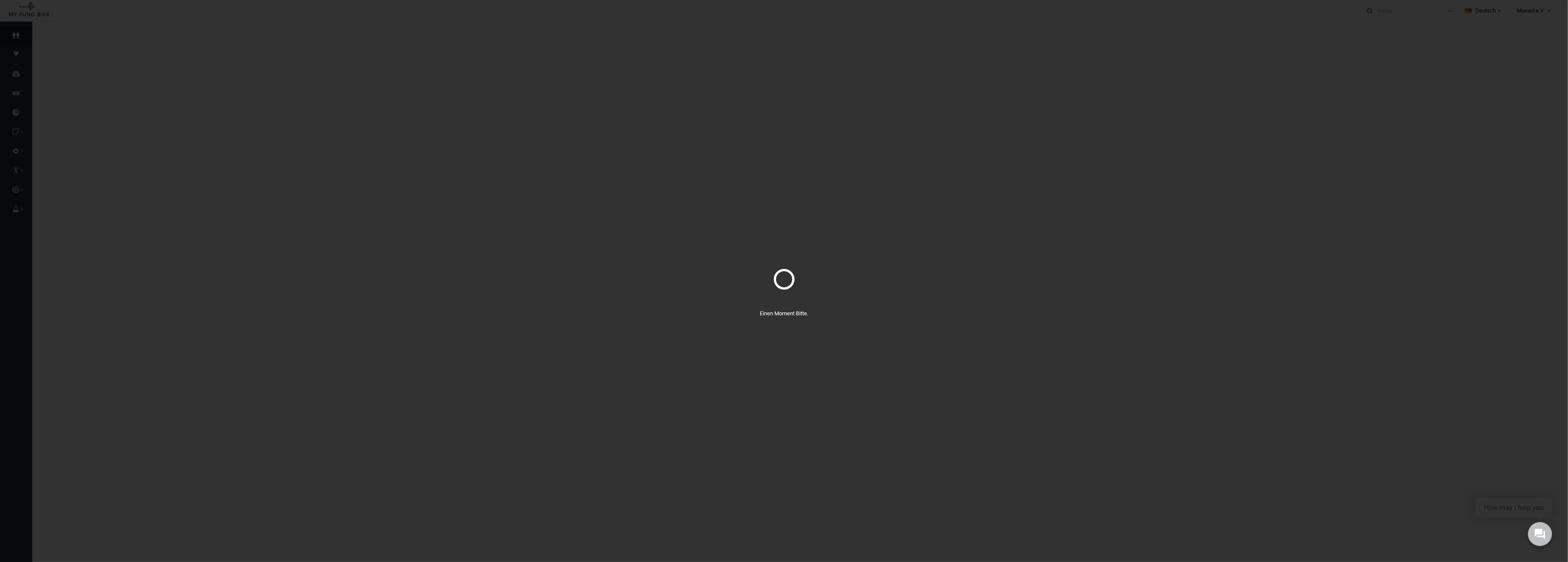
select select "100"
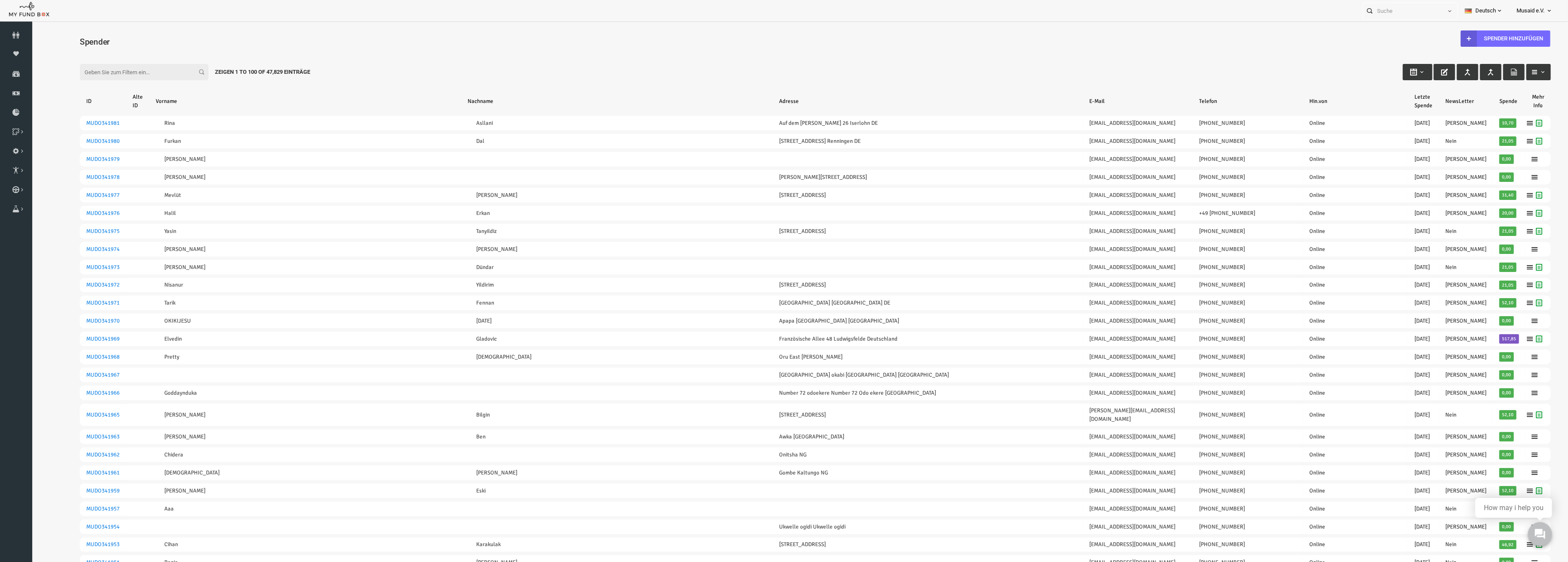
click at [109, 65] on input "Filter:" at bounding box center [113, 72] width 129 height 16
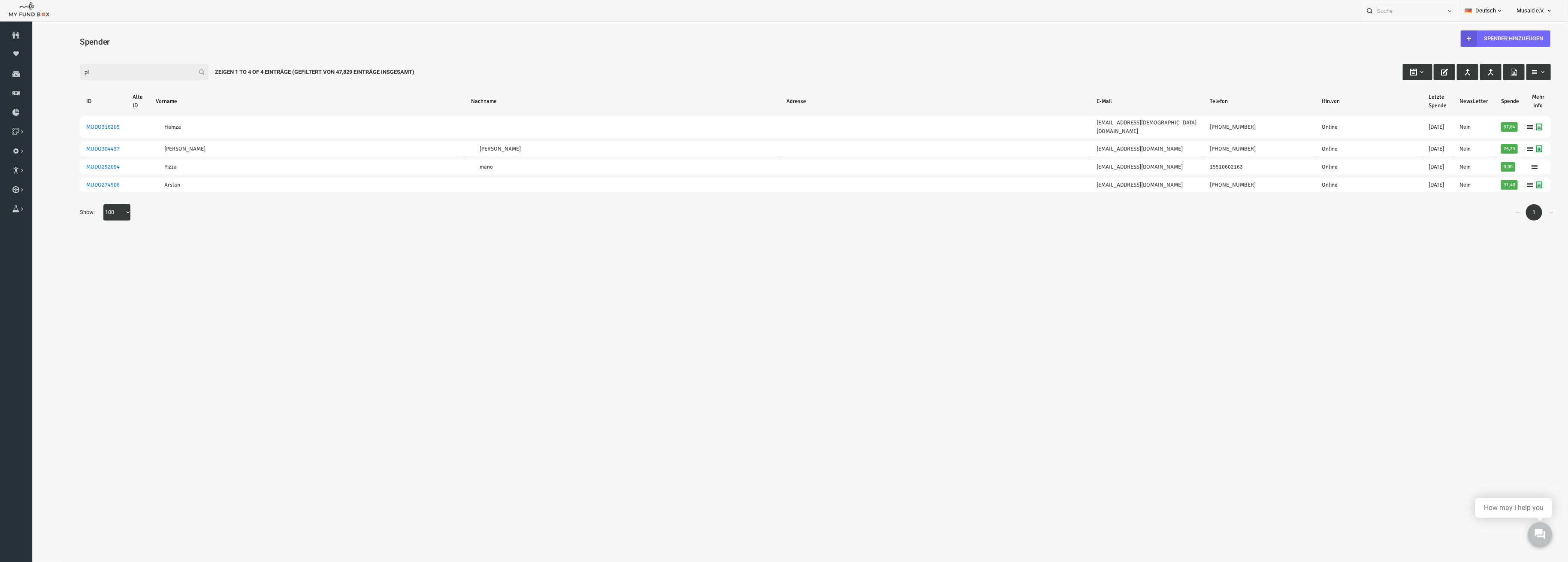
type input "p"
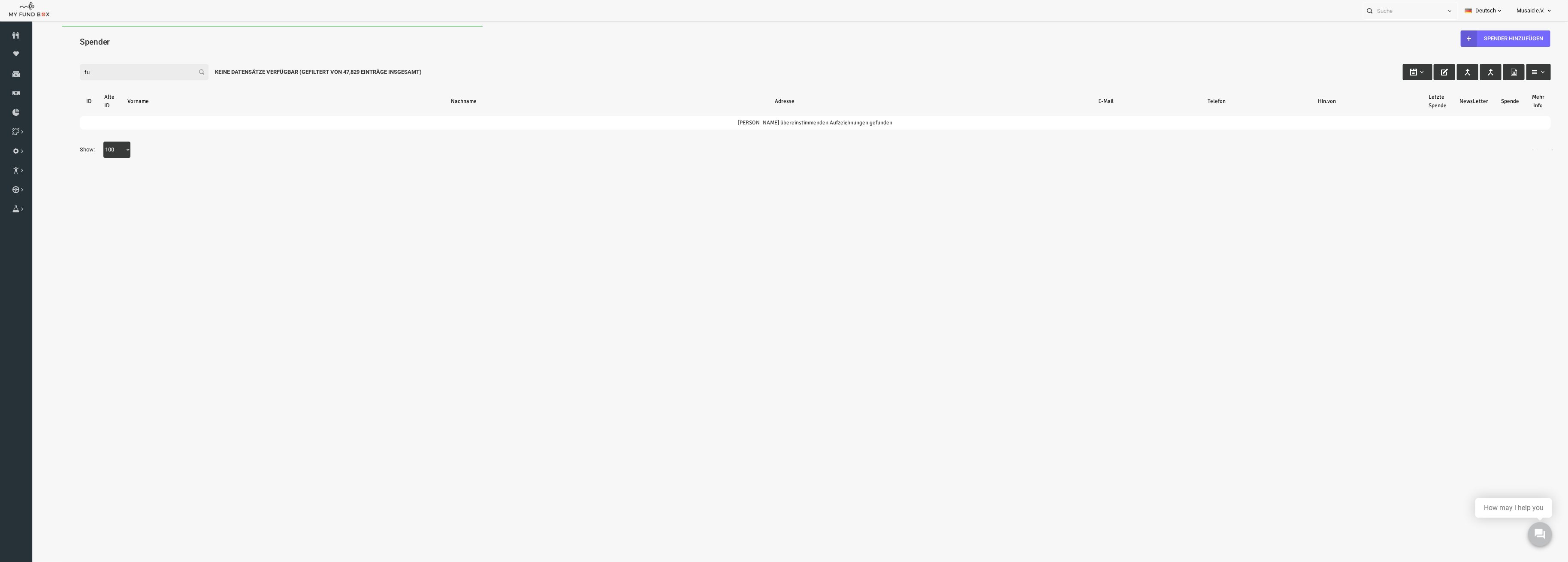
type input "f"
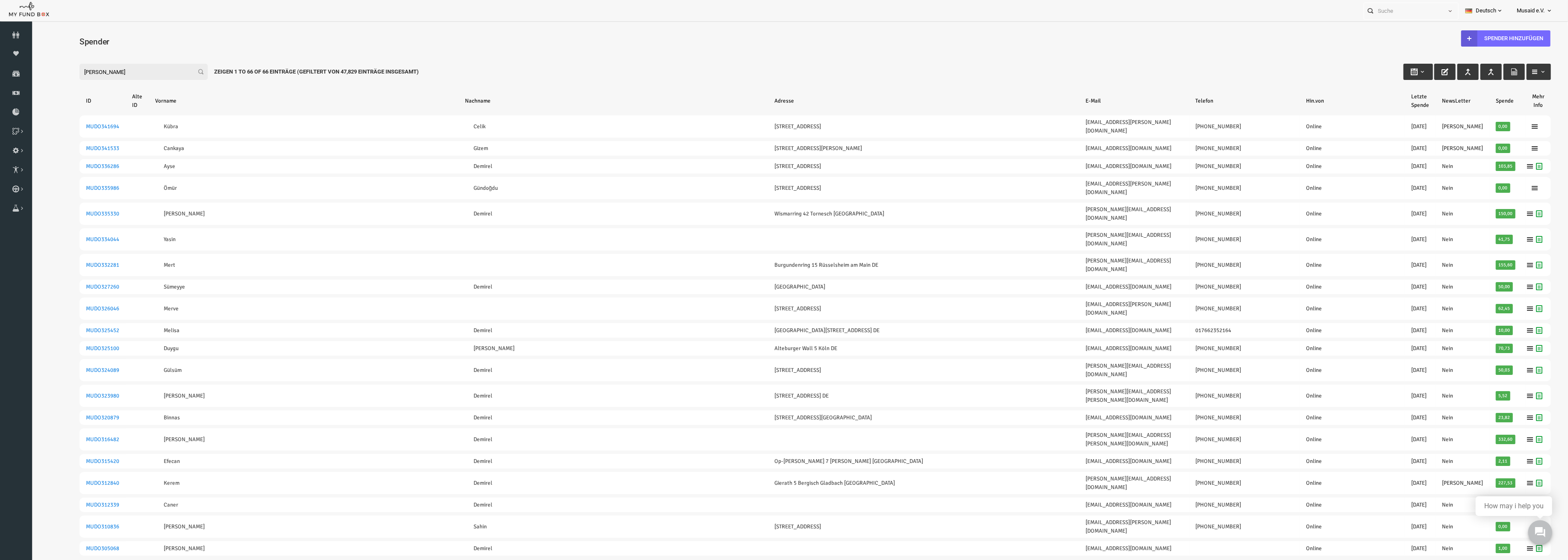
click at [93, 70] on input "demirel" at bounding box center [113, 72] width 128 height 16
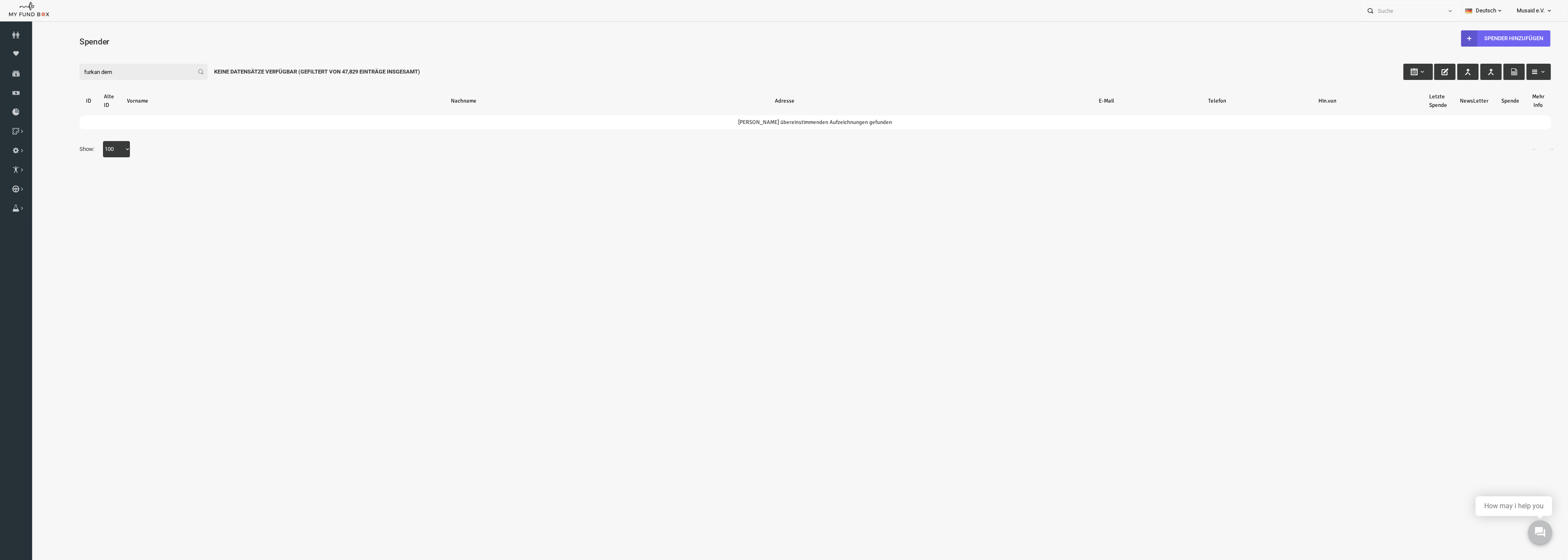
type input "furkan dem"
click at [1441, 38] on icon at bounding box center [1439, 38] width 7 height 7
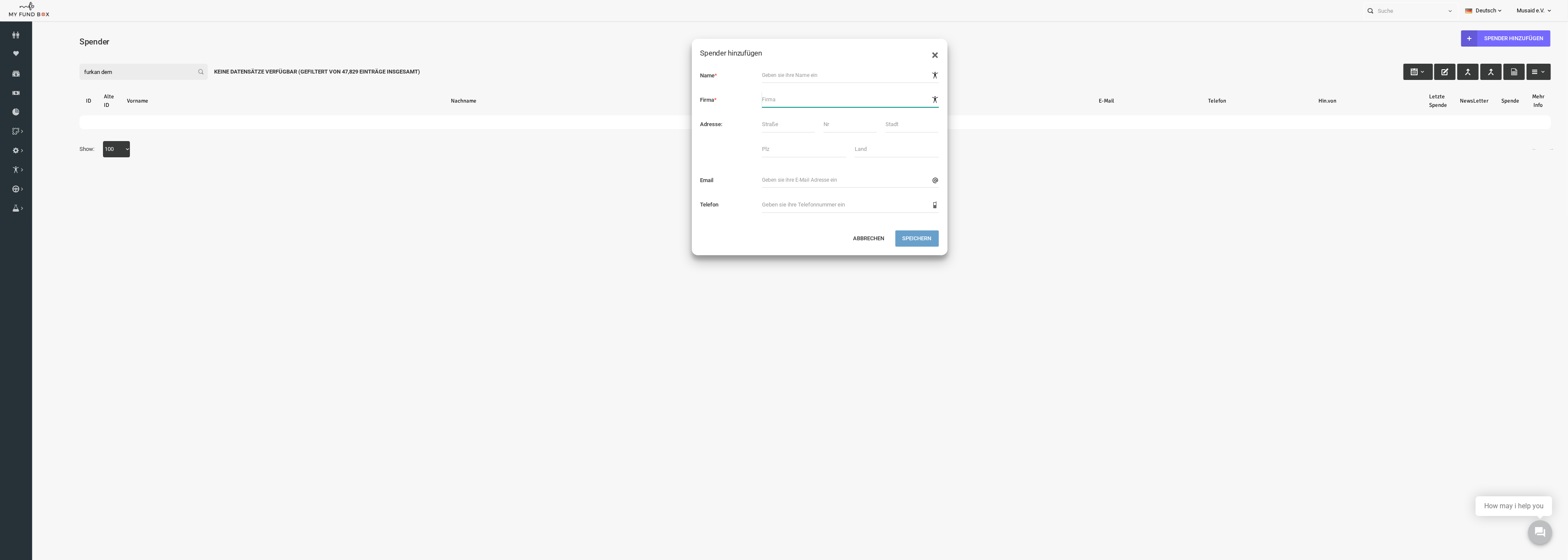
click at [768, 95] on input "text" at bounding box center [820, 99] width 177 height 16
click at [765, 69] on input "text" at bounding box center [820, 75] width 177 height 16
type input "Furkan Demirel"
click at [757, 147] on div "Name * Firma * Adresse: Email" at bounding box center [788, 144] width 256 height 171
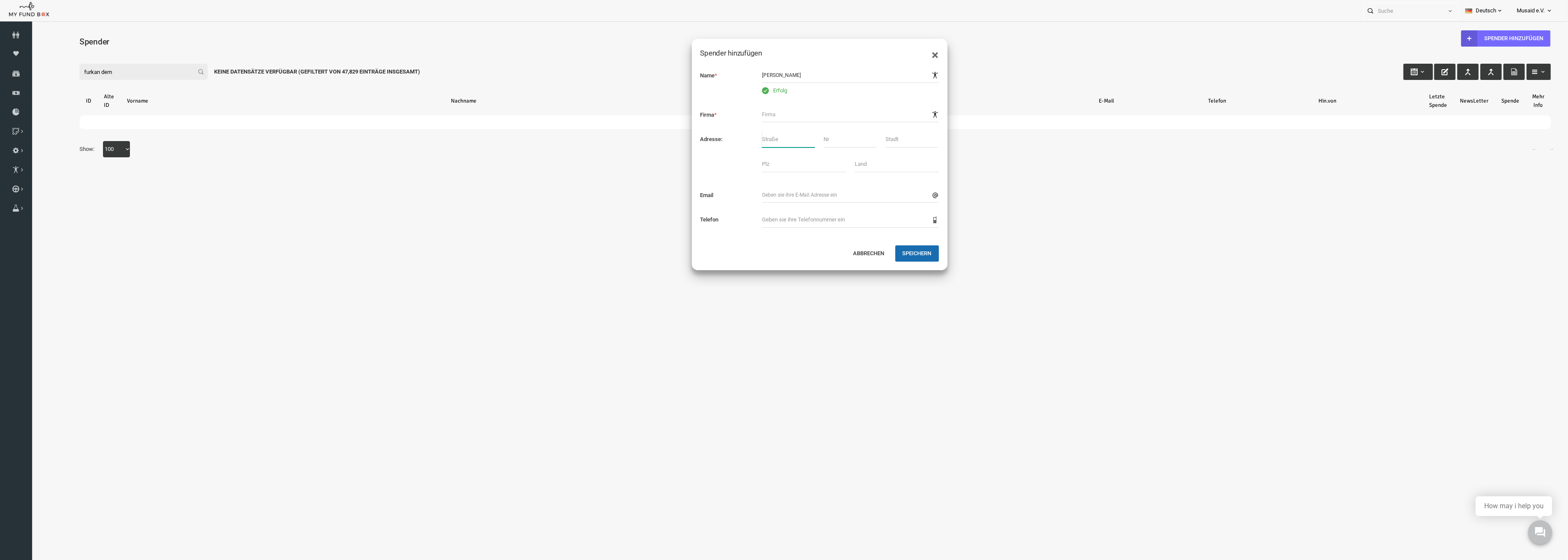
click at [754, 133] on input "text" at bounding box center [757, 140] width 53 height 16
click at [739, 175] on div at bounding box center [774, 168] width 93 height 23
click at [799, 110] on input "text" at bounding box center [820, 114] width 177 height 16
click at [756, 135] on input "text" at bounding box center [757, 140] width 53 height 16
click at [759, 175] on div at bounding box center [774, 168] width 93 height 23
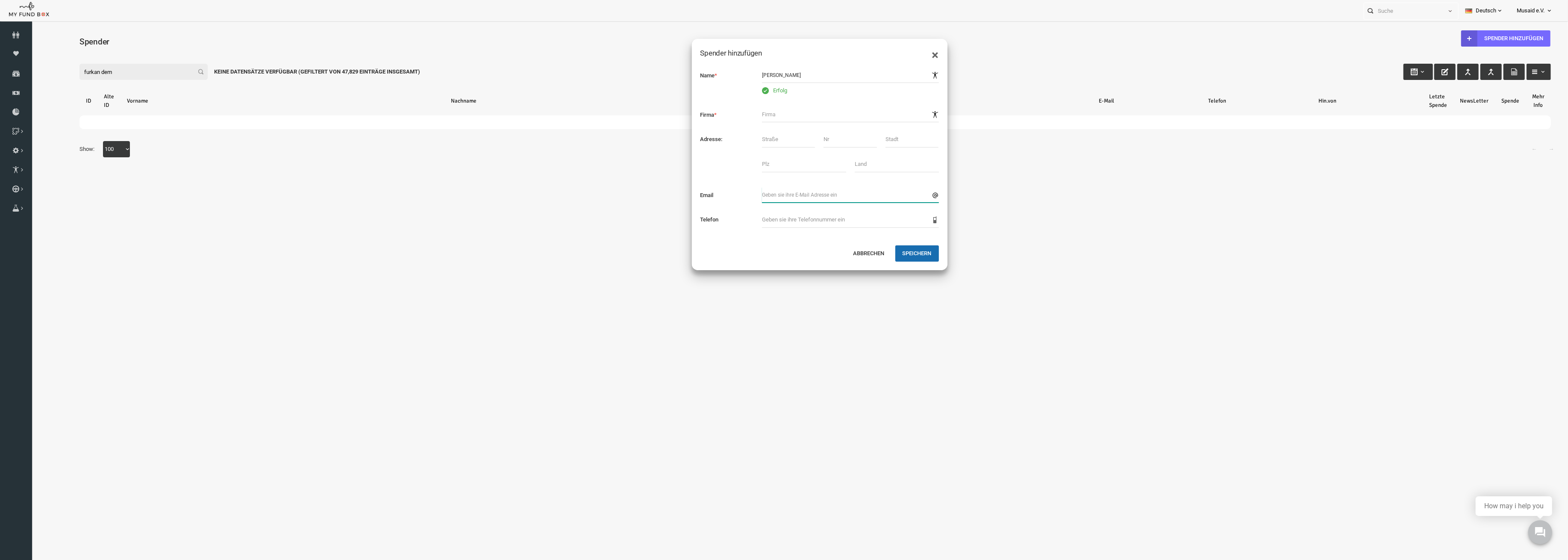
click at [760, 197] on input "text" at bounding box center [820, 195] width 177 height 16
click at [882, 256] on button "Speichern" at bounding box center [886, 253] width 43 height 16
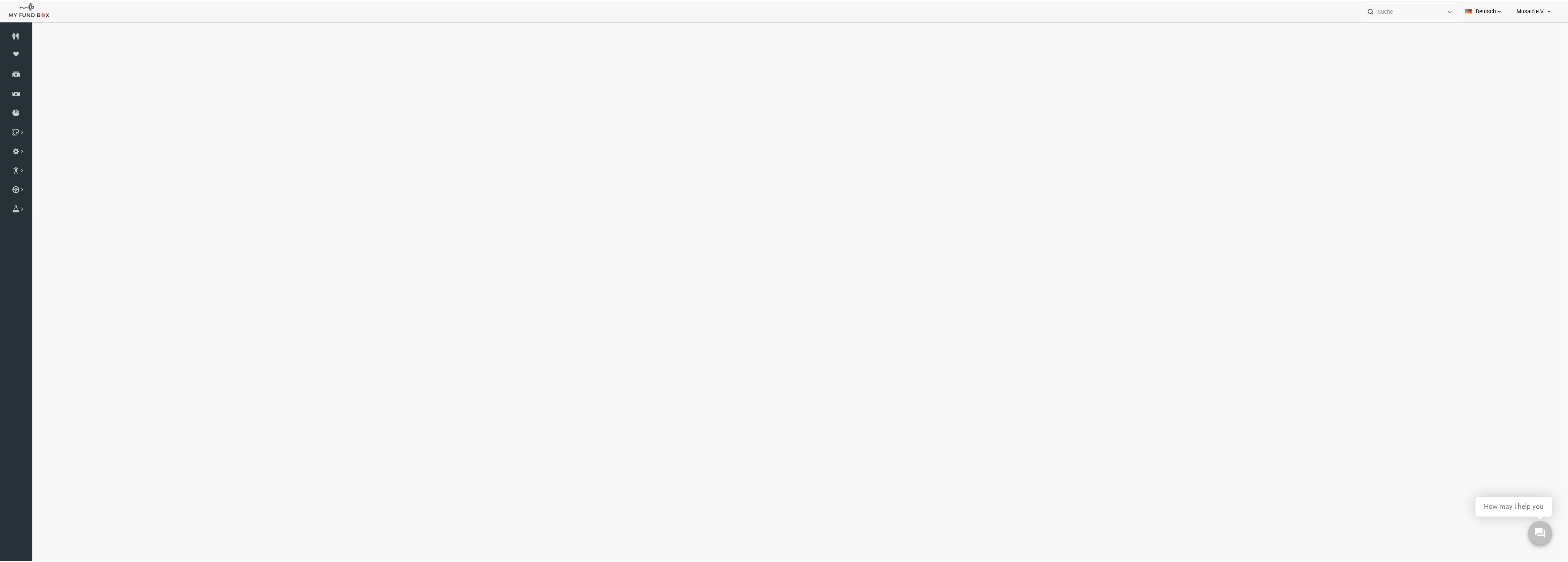
select select "100"
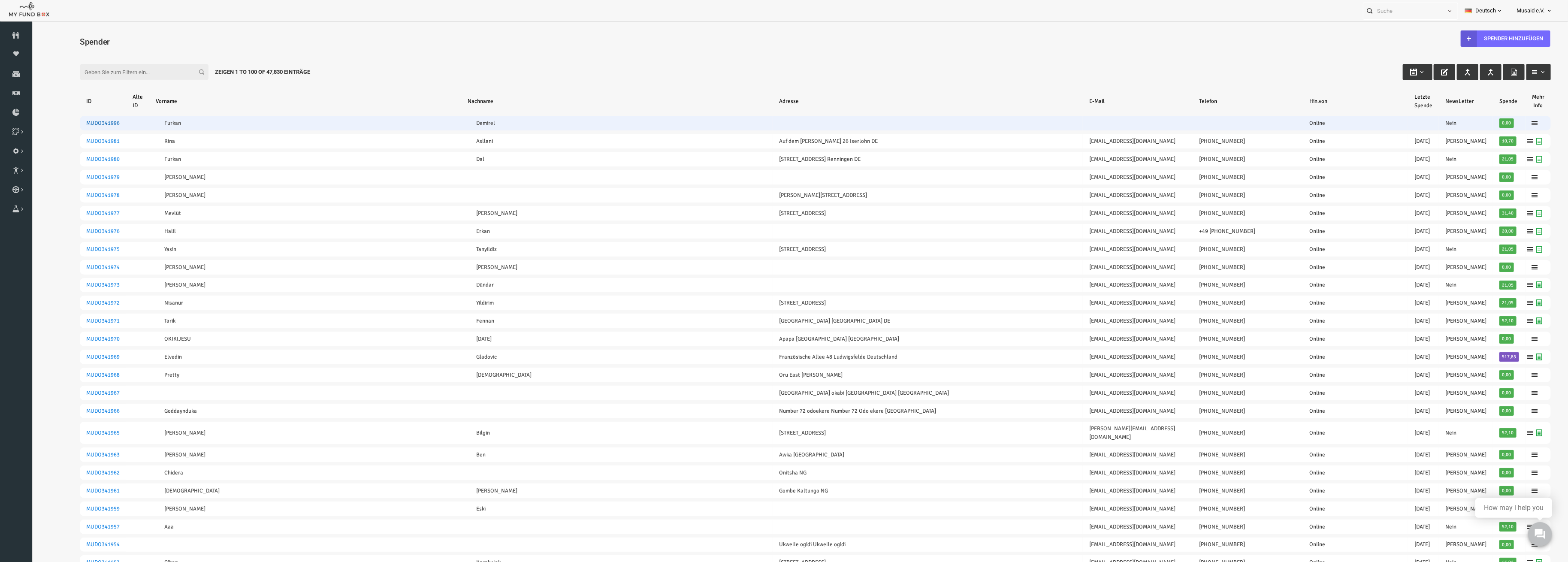
click at [82, 123] on link "MUDO341996" at bounding box center [71, 123] width 34 height 7
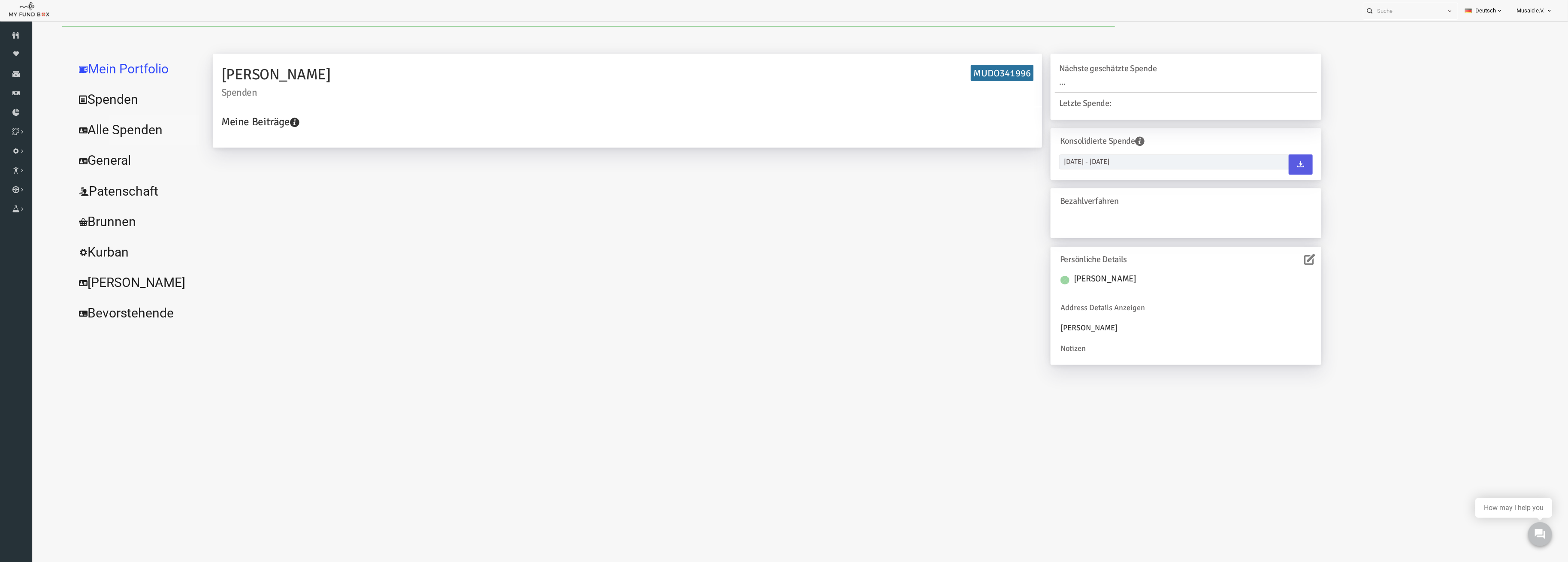
click at [100, 129] on link "Alle Spenden" at bounding box center [104, 130] width 129 height 31
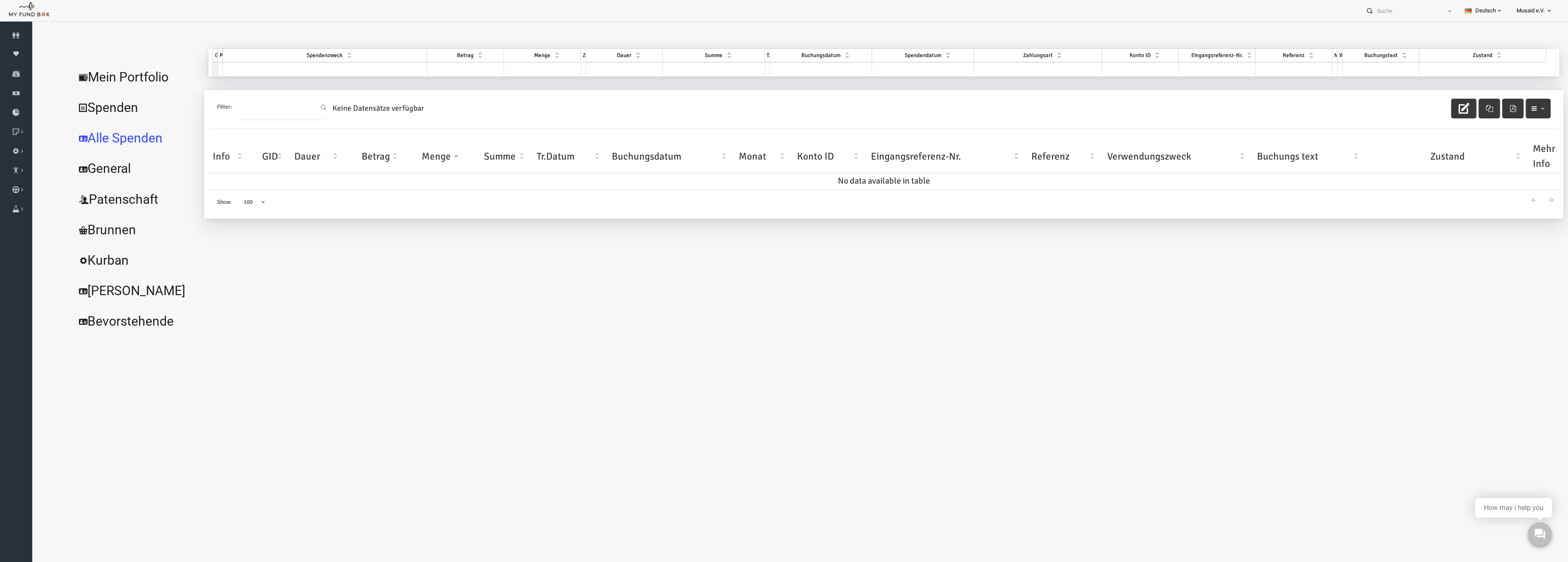
click at [123, 67] on link "Mein Portfolio" at bounding box center [104, 77] width 129 height 31
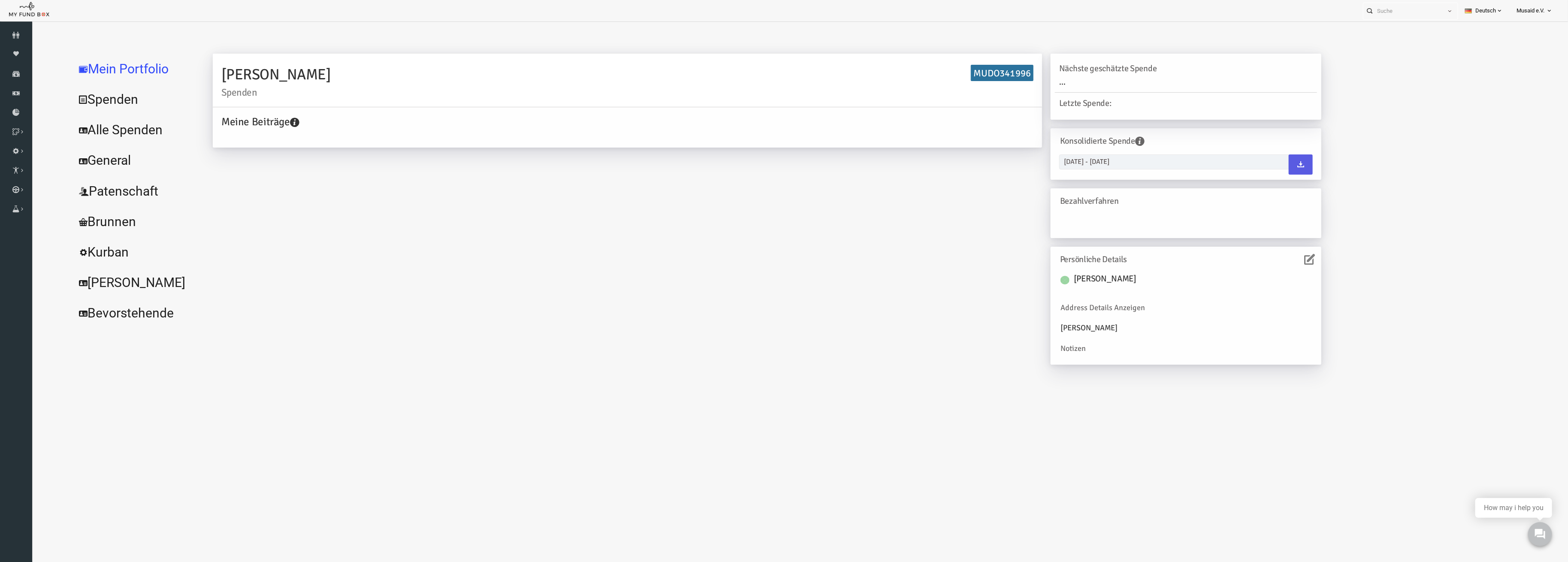
click at [104, 129] on link "Alle Spenden" at bounding box center [104, 130] width 129 height 31
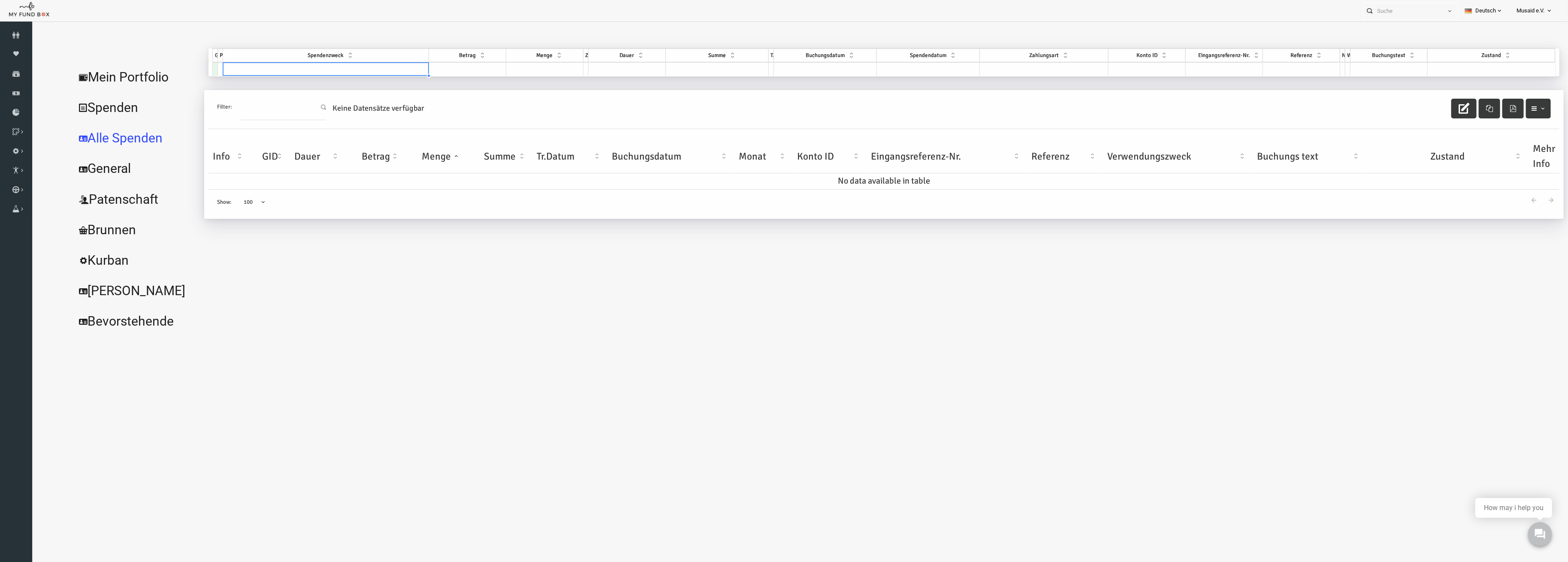
click at [309, 66] on td at bounding box center [294, 69] width 206 height 14
type input "gaz"
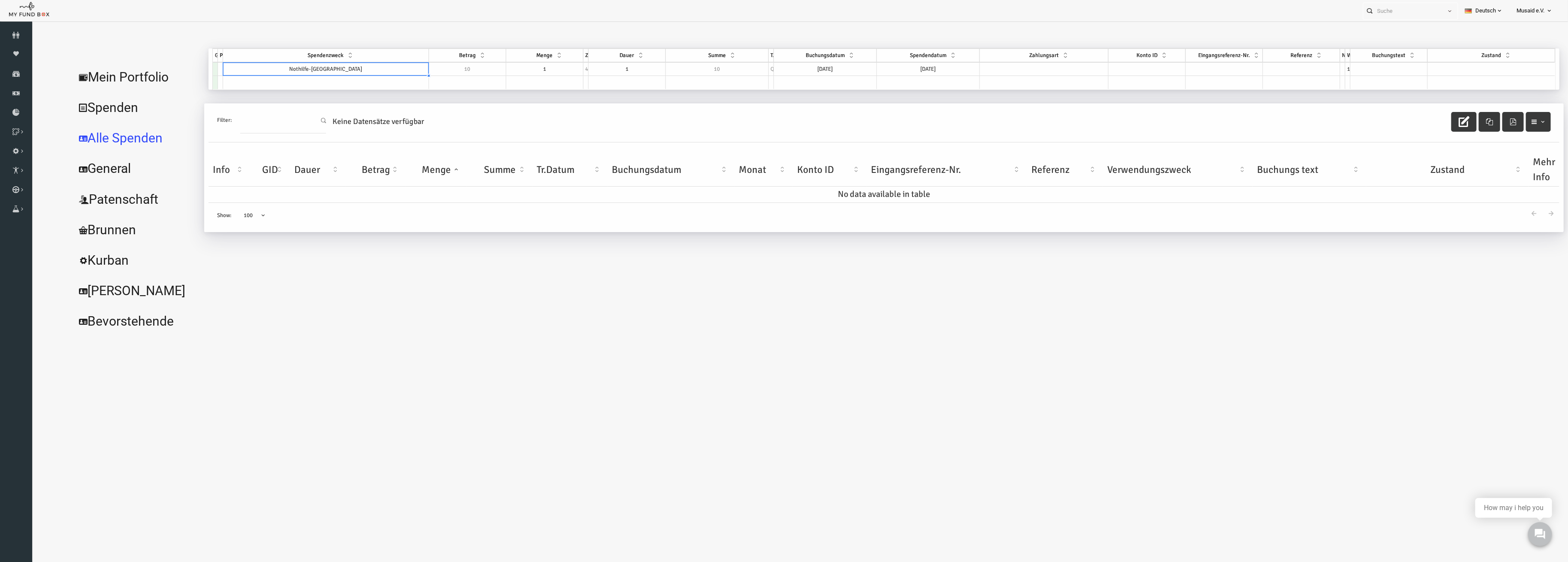
click at [533, 67] on td "1" at bounding box center [514, 69] width 77 height 14
type textarea "100"
click at [1031, 64] on td at bounding box center [1007, 69] width 128 height 14
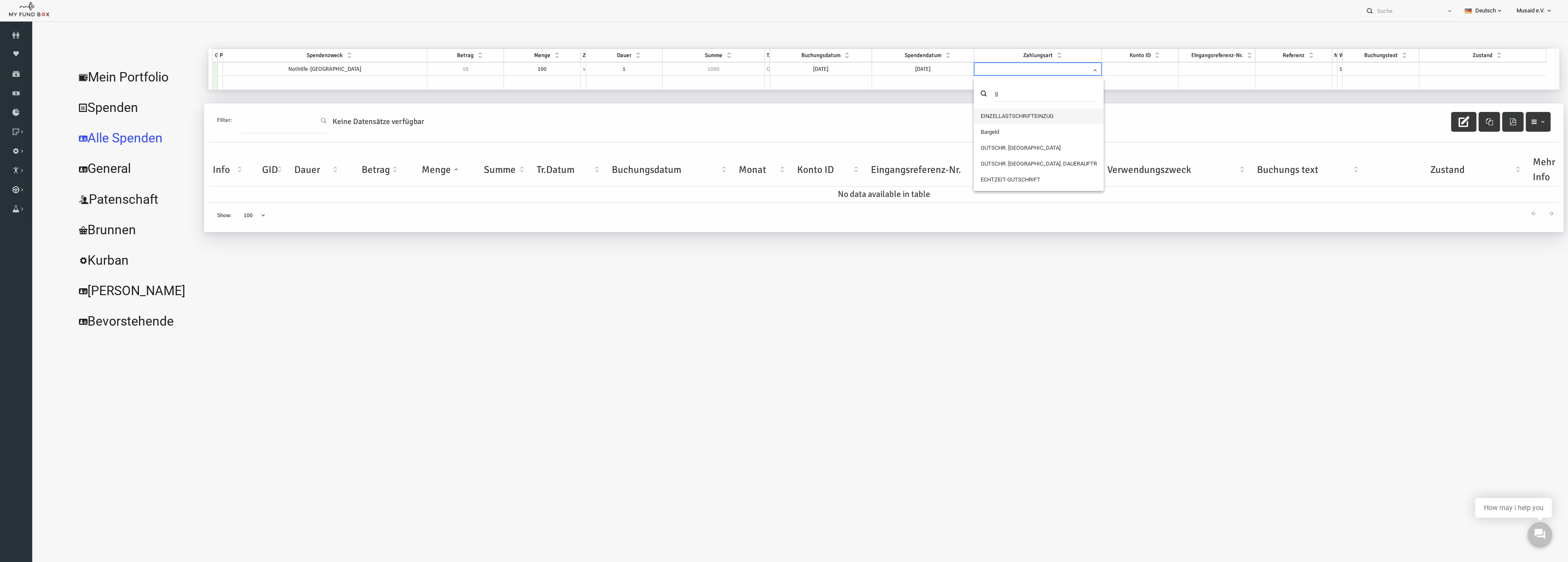
type input "ga"
click at [1008, 293] on div "Furkan Demirel Spenden MUDO341996 Meine Beiträge Holen Sie sich kostenloses Kon…" at bounding box center [849, 192] width 1360 height 288
click at [1030, 68] on span at bounding box center [1005, 71] width 124 height 16
click at [1059, 71] on td at bounding box center [1013, 69] width 129 height 14
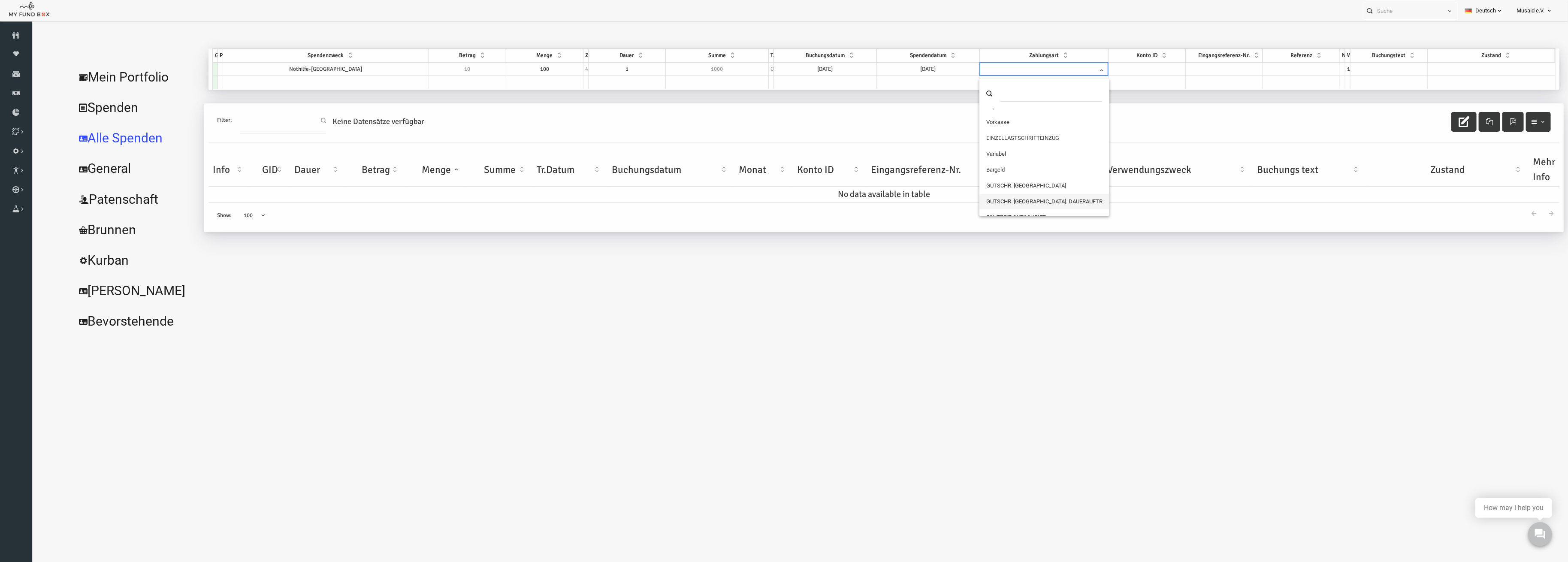
scroll to position [54, 0]
click at [1479, 63] on div "GID Partner Spendenzweck Betrag Menge Zyklus Dauer Summe Typ Buchungsdatum Spen…" at bounding box center [853, 56] width 1342 height 16
click at [1461, 69] on td at bounding box center [1460, 69] width 127 height 14
click at [1451, 72] on td at bounding box center [1460, 69] width 127 height 14
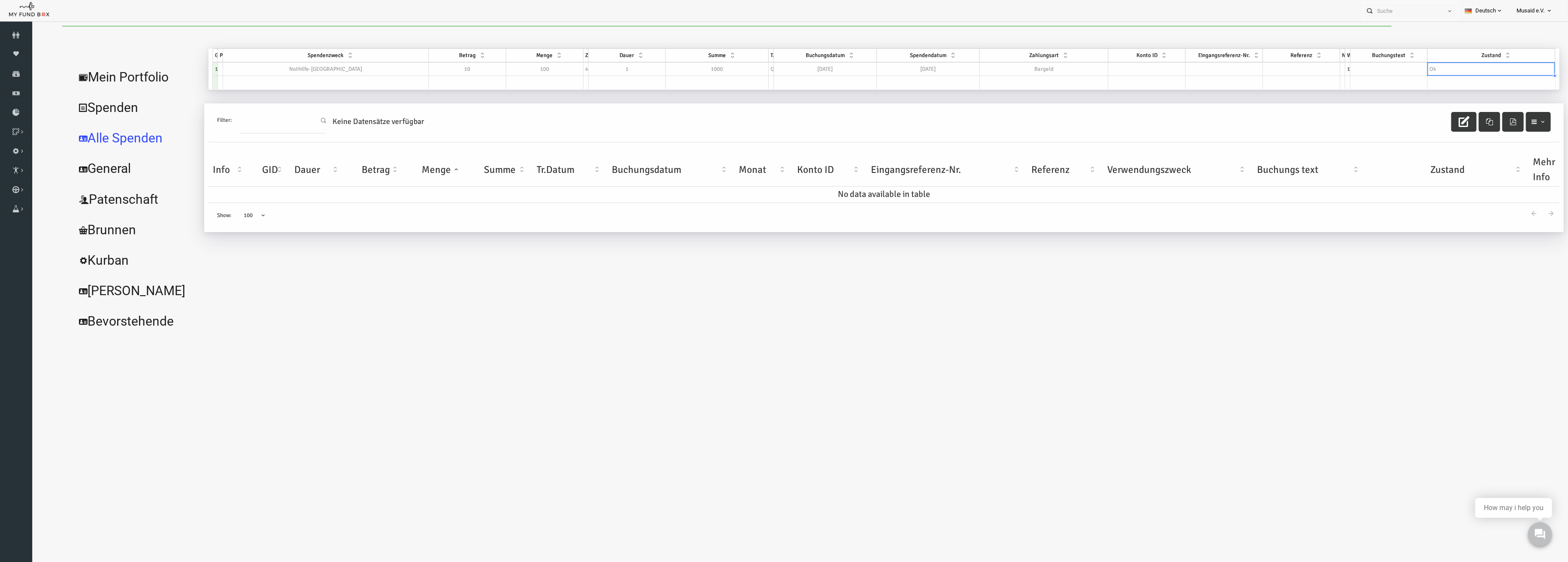
select select "100"
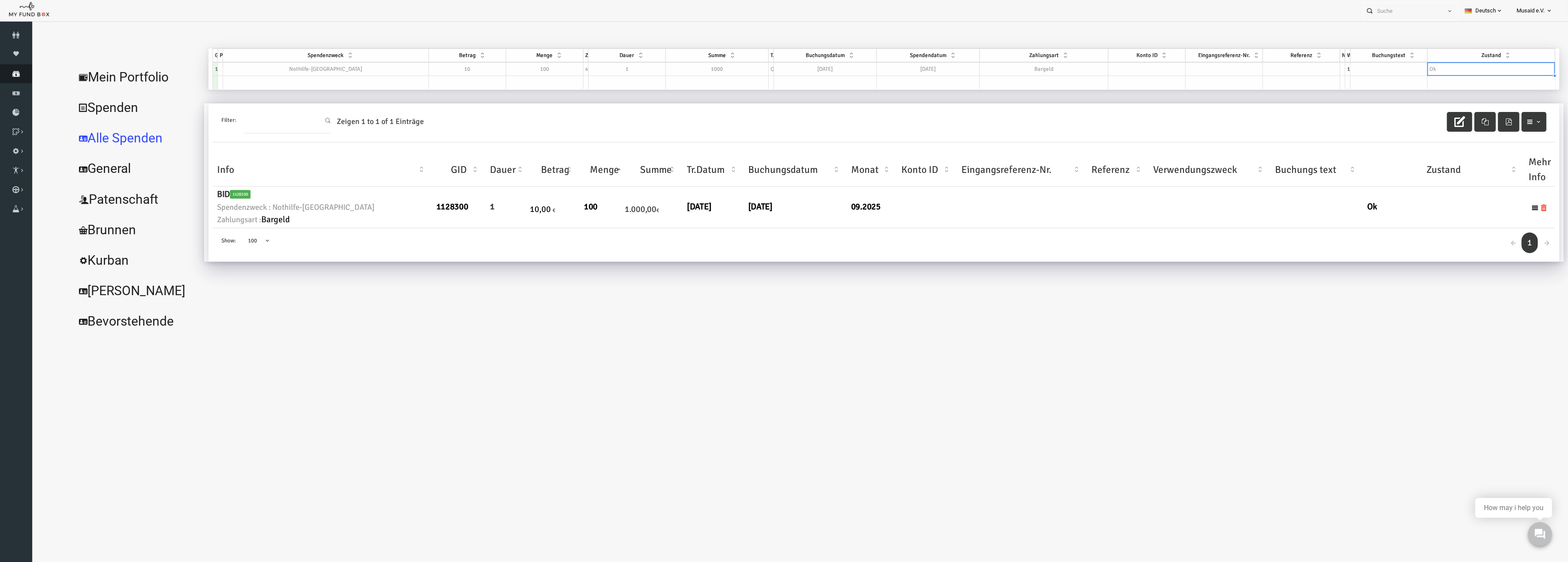
click at [17, 76] on icon at bounding box center [16, 74] width 32 height 7
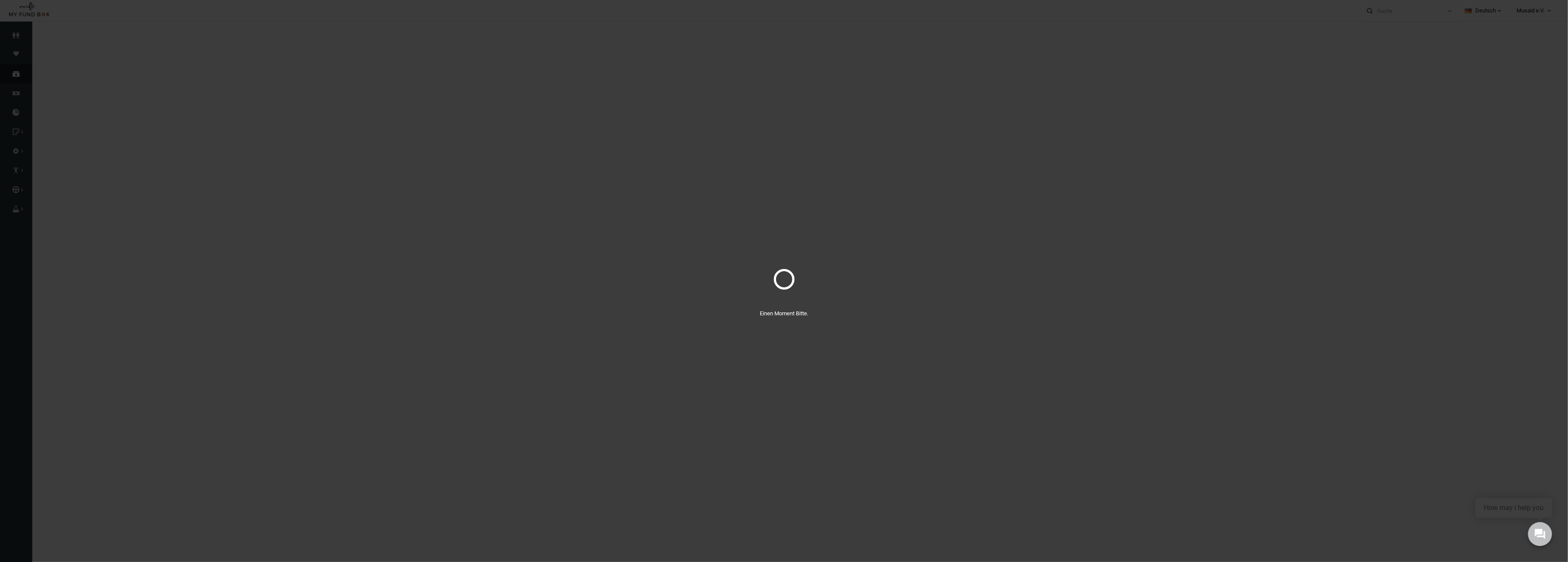
select select "100"
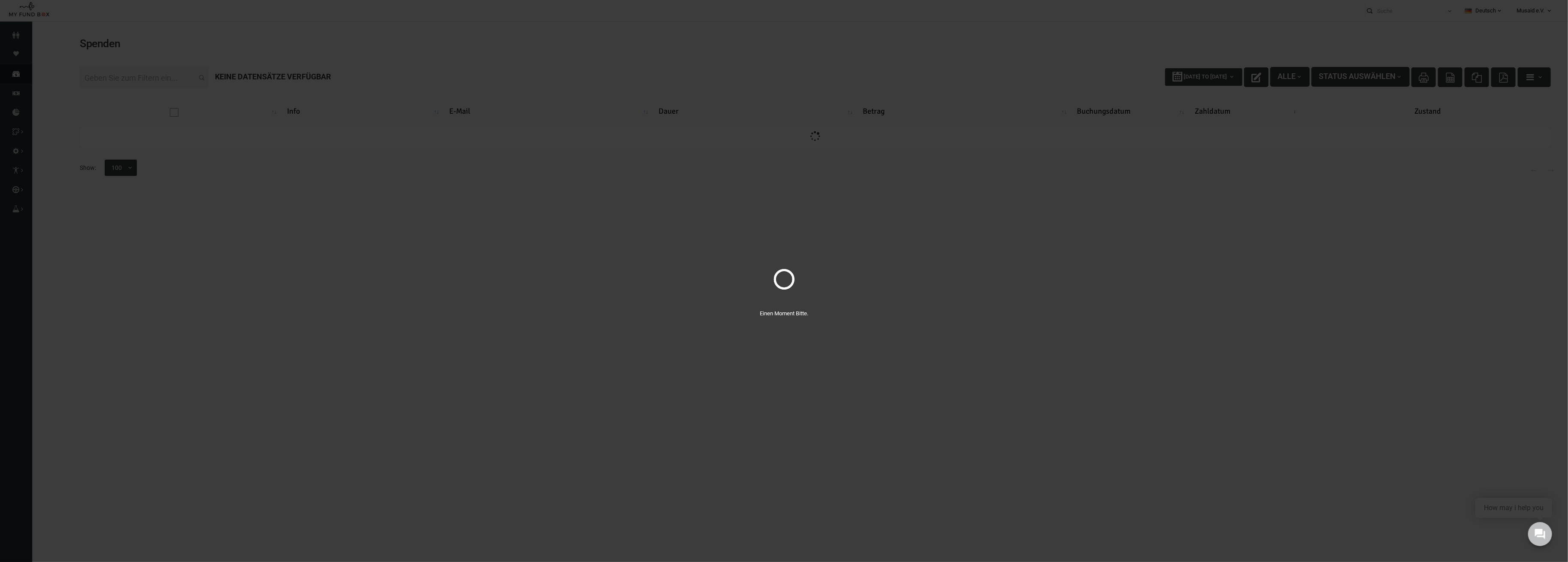
scroll to position [0, 0]
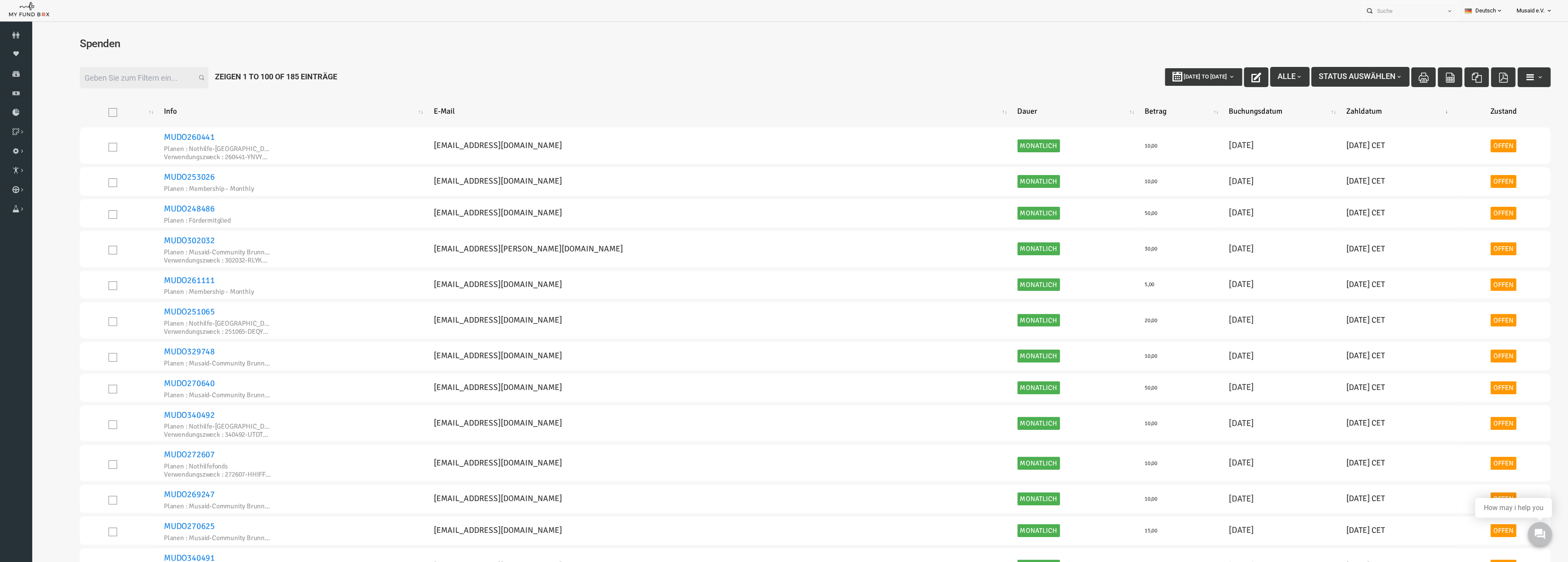
click at [119, 71] on input "Filter:" at bounding box center [113, 78] width 129 height 21
click at [21, 33] on icon at bounding box center [16, 35] width 32 height 7
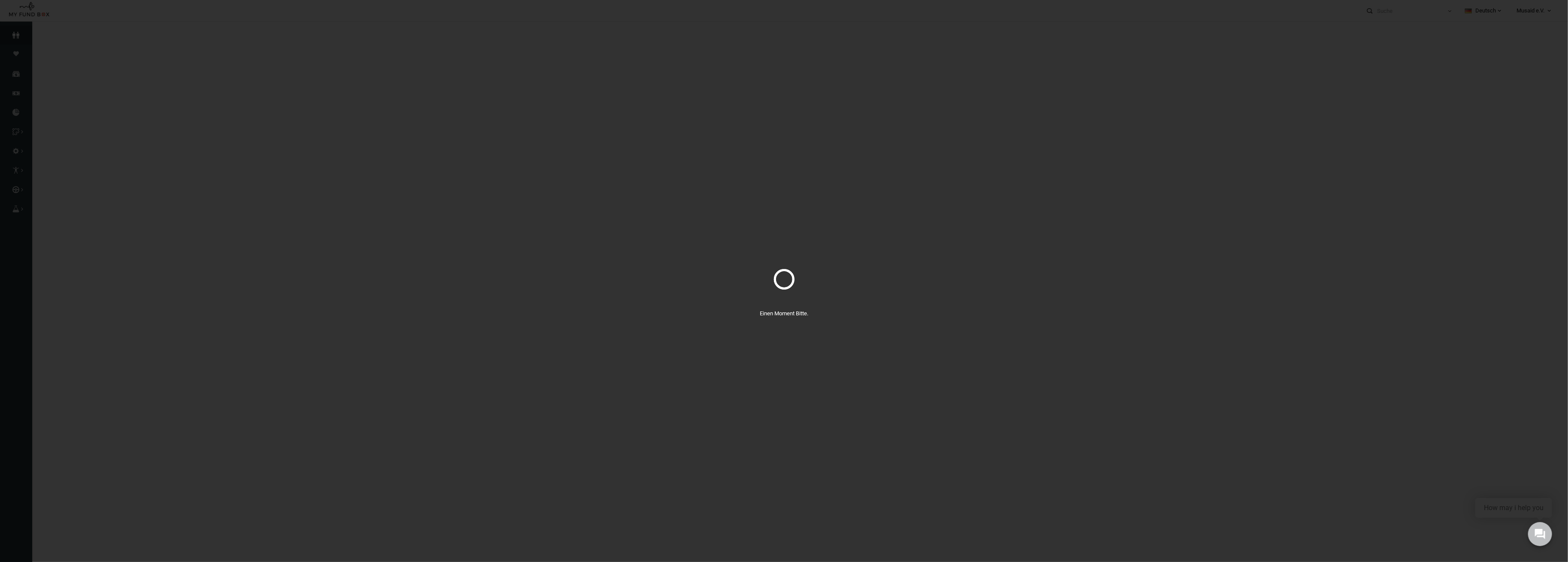
select select "100"
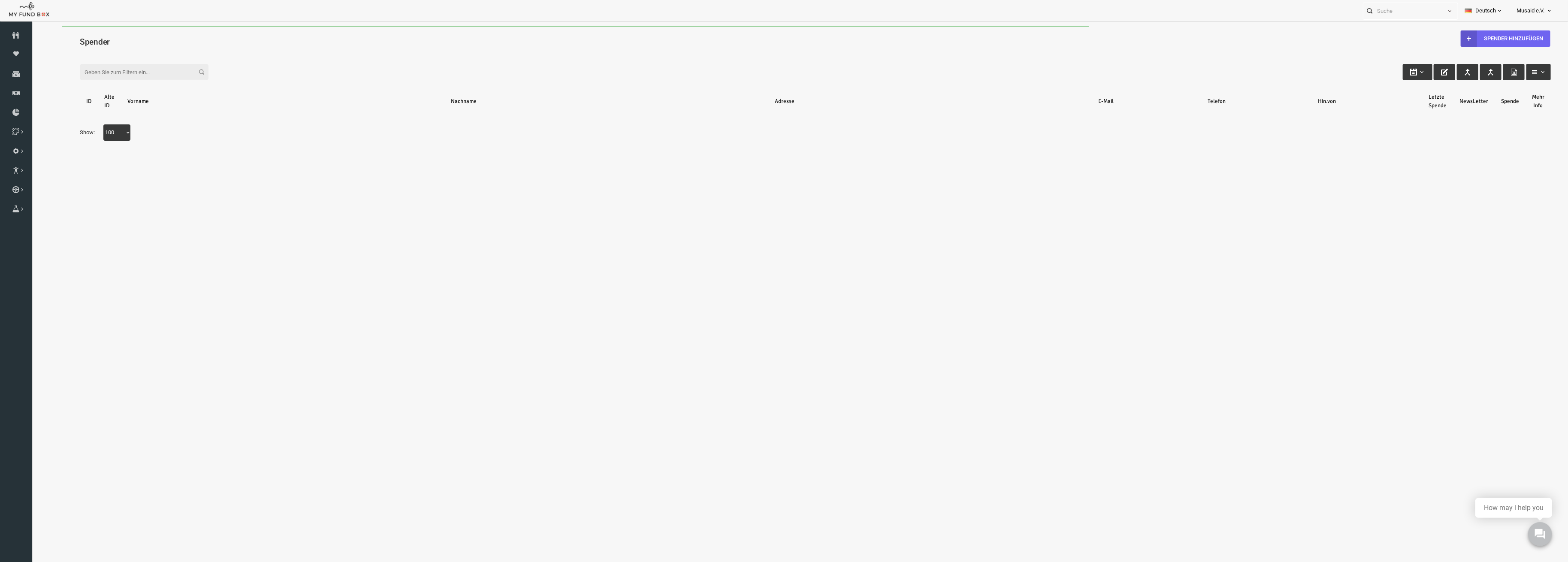
click at [1446, 41] on link "Spender hinzufügen" at bounding box center [1475, 39] width 89 height 16
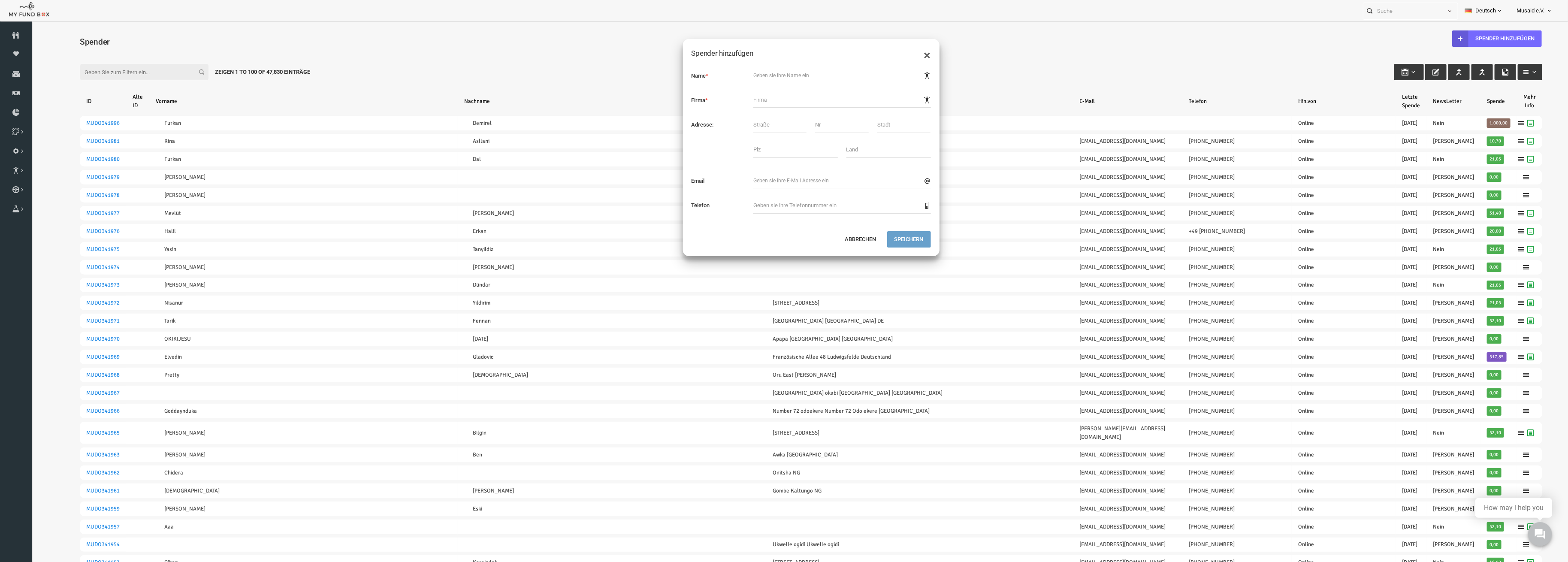
click at [738, 90] on div "Name * Firma * Adresse: Email" at bounding box center [780, 144] width 257 height 171
click at [746, 96] on input "text" at bounding box center [811, 99] width 178 height 16
type input "PIzza Cab"
click at [775, 146] on div "Name * Firma * PIzza Cab Adresse:" at bounding box center [780, 144] width 257 height 171
click at [757, 185] on div "Name * Firma * PIzza Cab Erfolg Adresse:" at bounding box center [780, 153] width 257 height 187
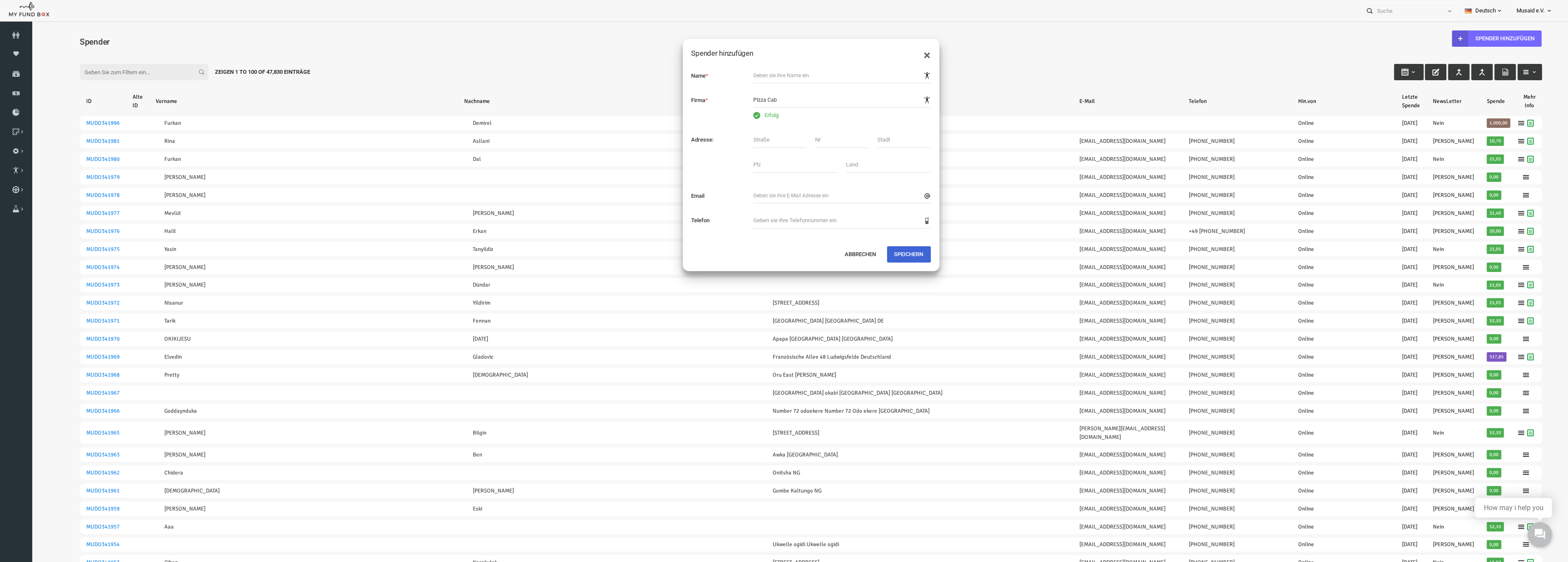
click at [870, 257] on button "Speichern" at bounding box center [877, 254] width 43 height 16
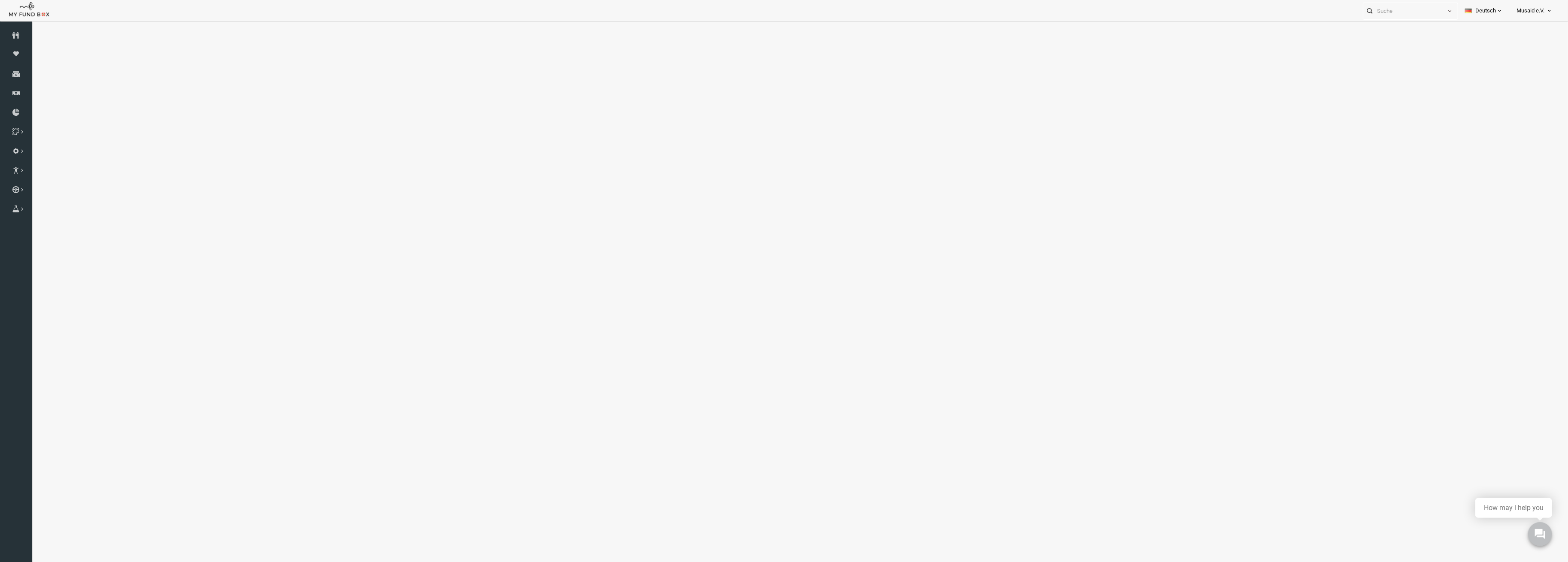
select select "100"
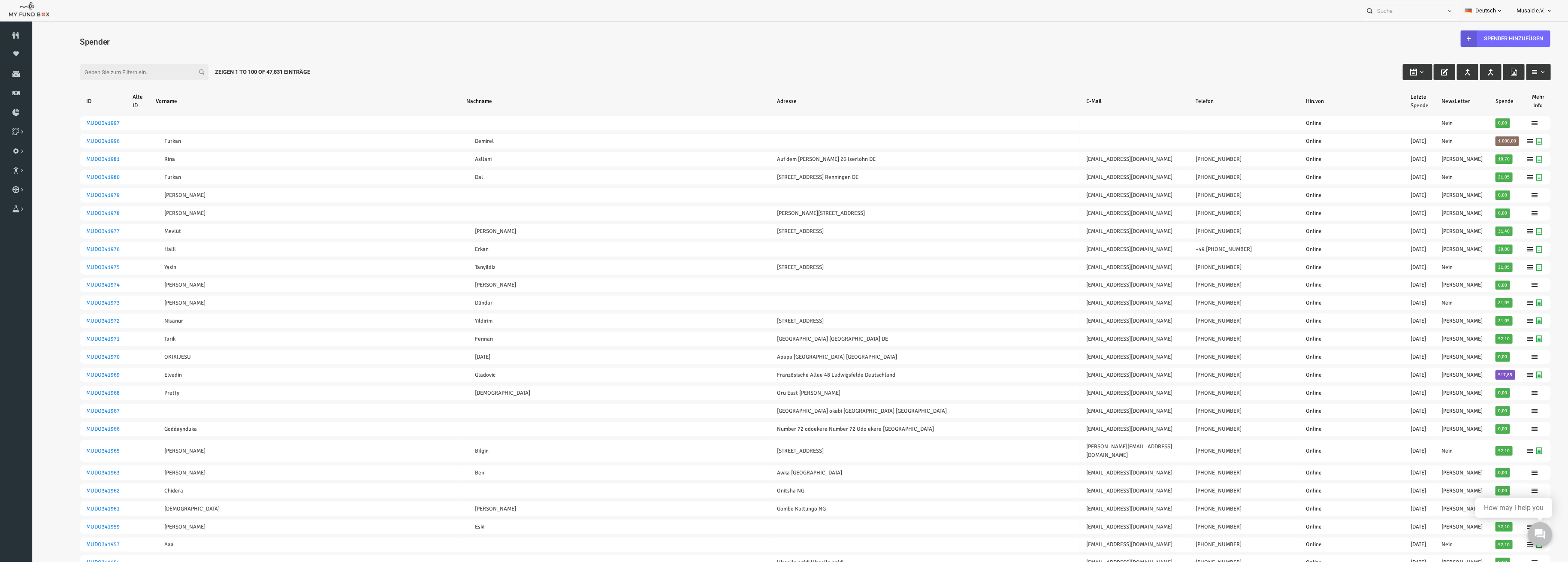
click at [98, 71] on input "Filter:" at bounding box center [113, 72] width 129 height 16
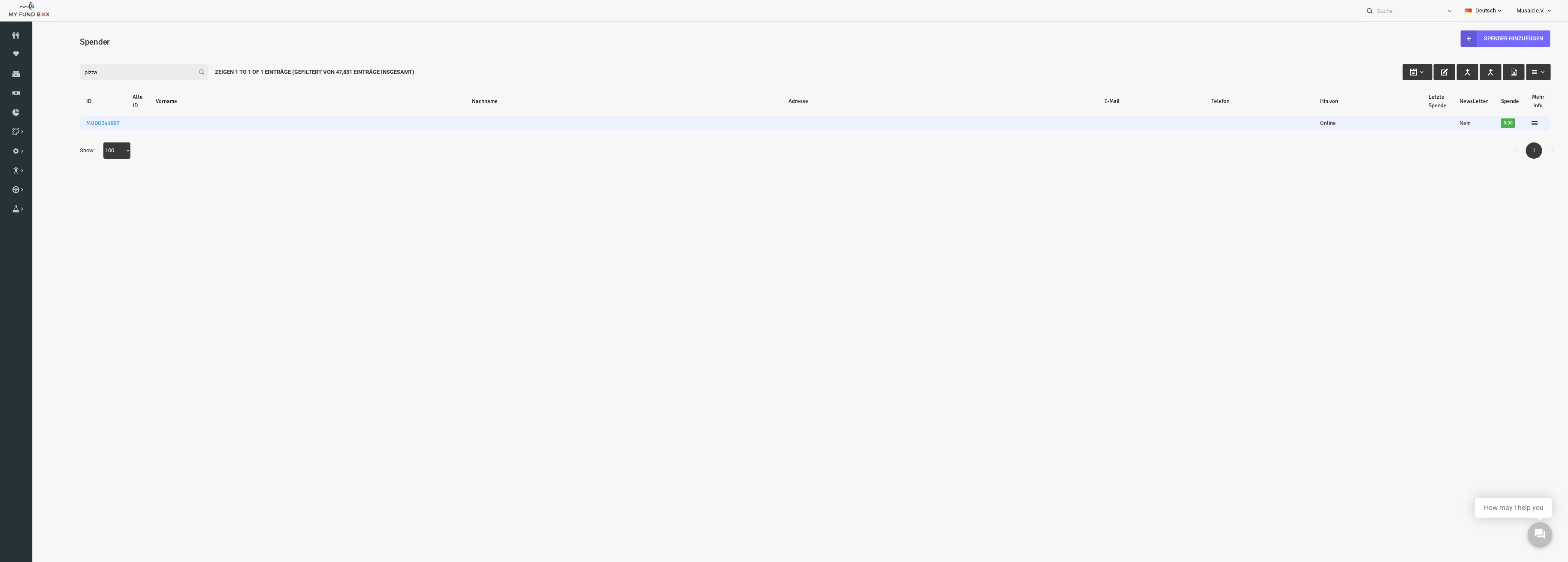
type input "pizza"
click at [83, 126] on td "MUDO341997" at bounding box center [72, 123] width 47 height 15
click at [80, 121] on link "MUDO341997" at bounding box center [71, 123] width 34 height 7
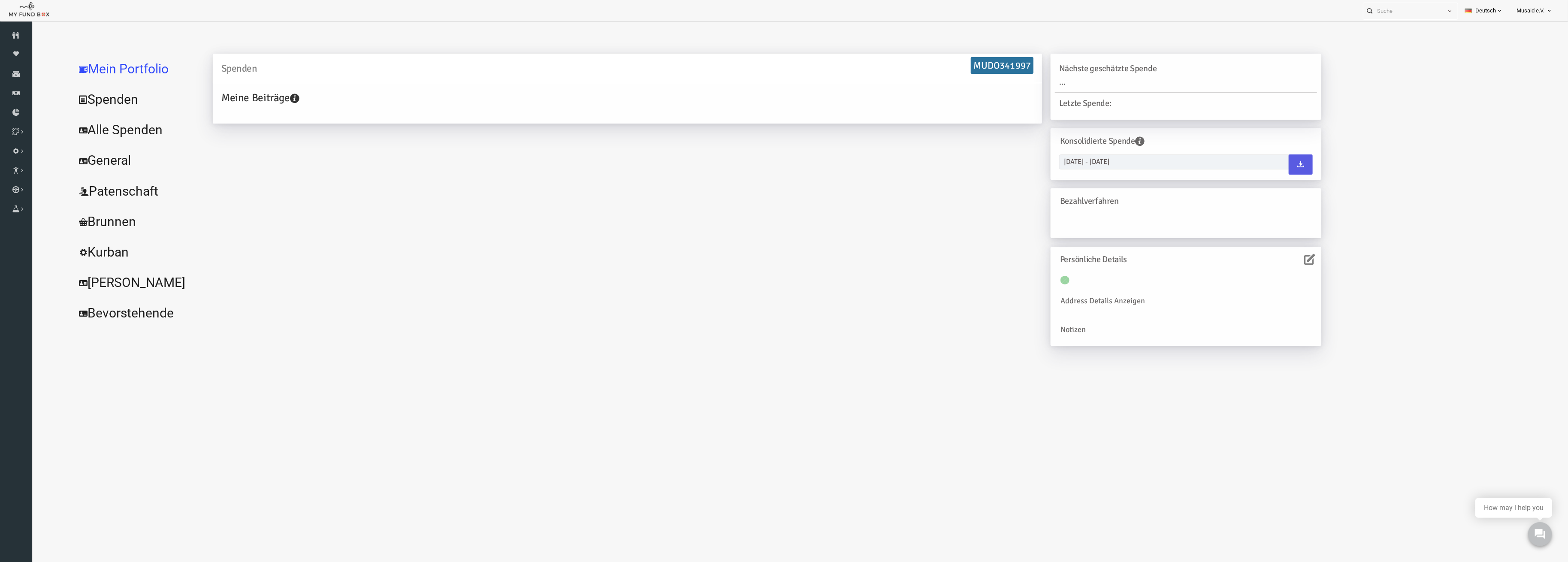
click at [1279, 256] on icon at bounding box center [1279, 259] width 11 height 11
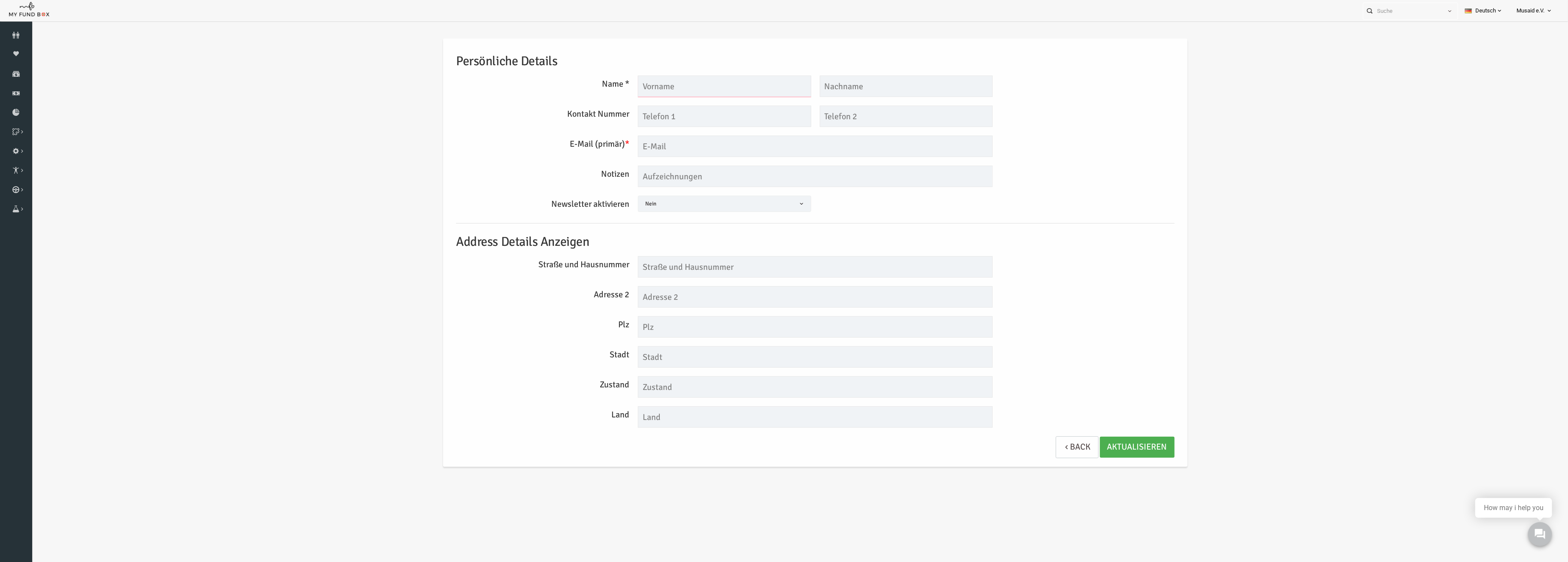
click at [672, 86] on input "text" at bounding box center [693, 86] width 173 height 21
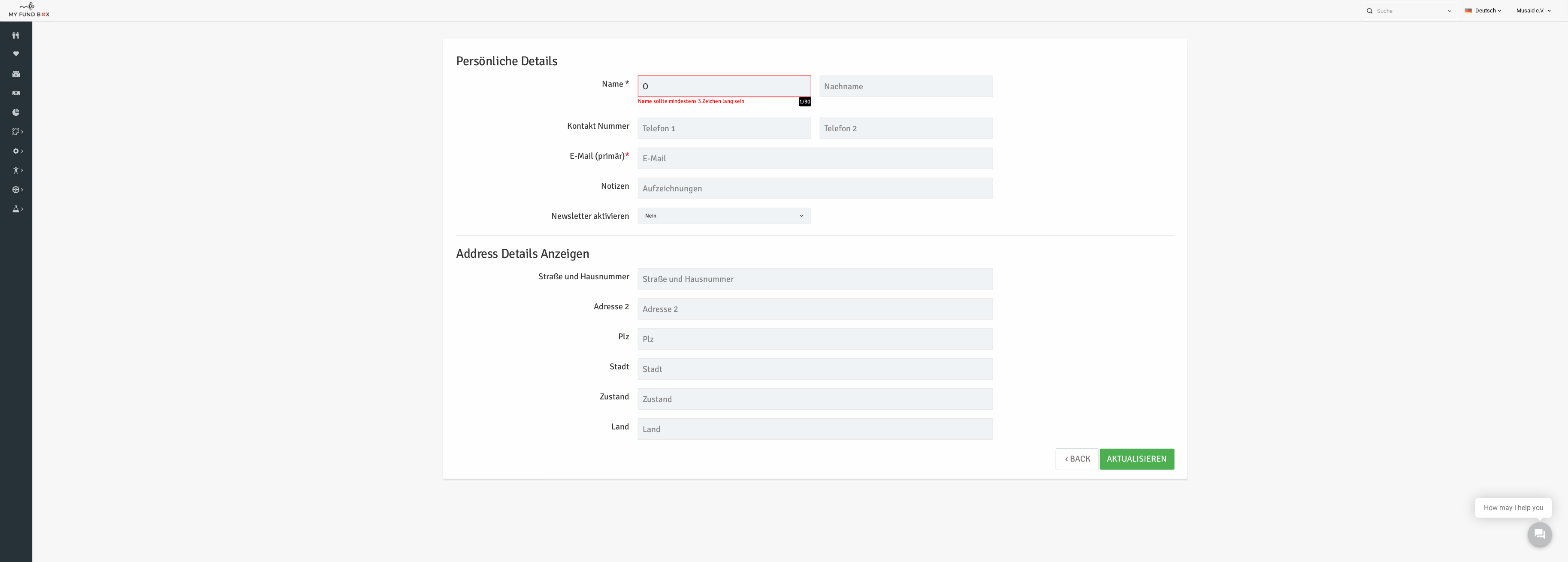
type input "O"
click at [1044, 465] on link "Back" at bounding box center [1046, 459] width 43 height 22
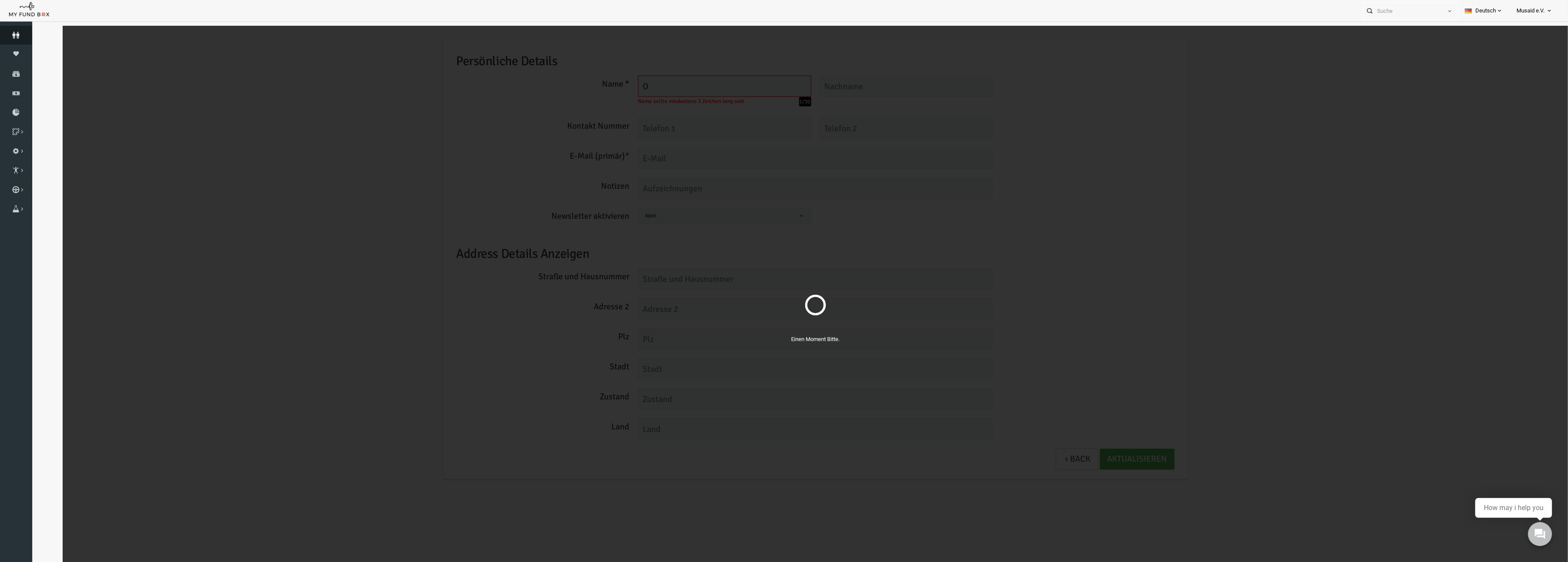
click at [25, 39] on link "Spender" at bounding box center [16, 34] width 32 height 19
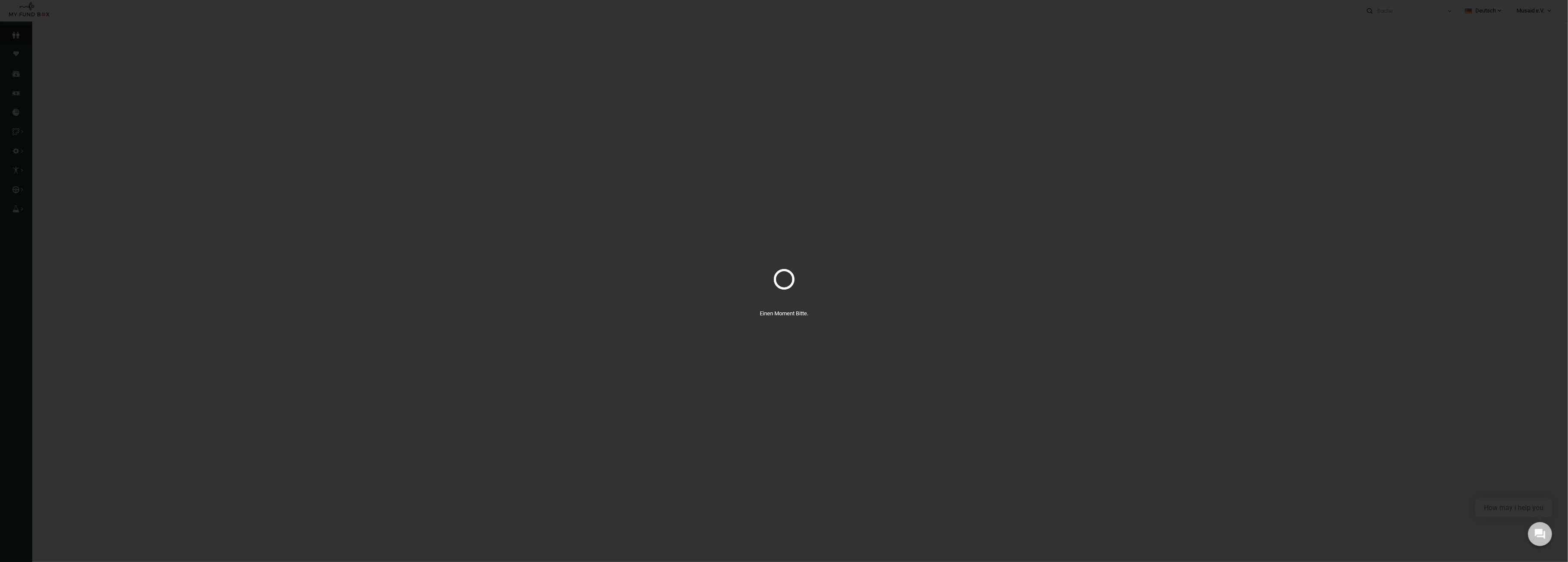
select select "100"
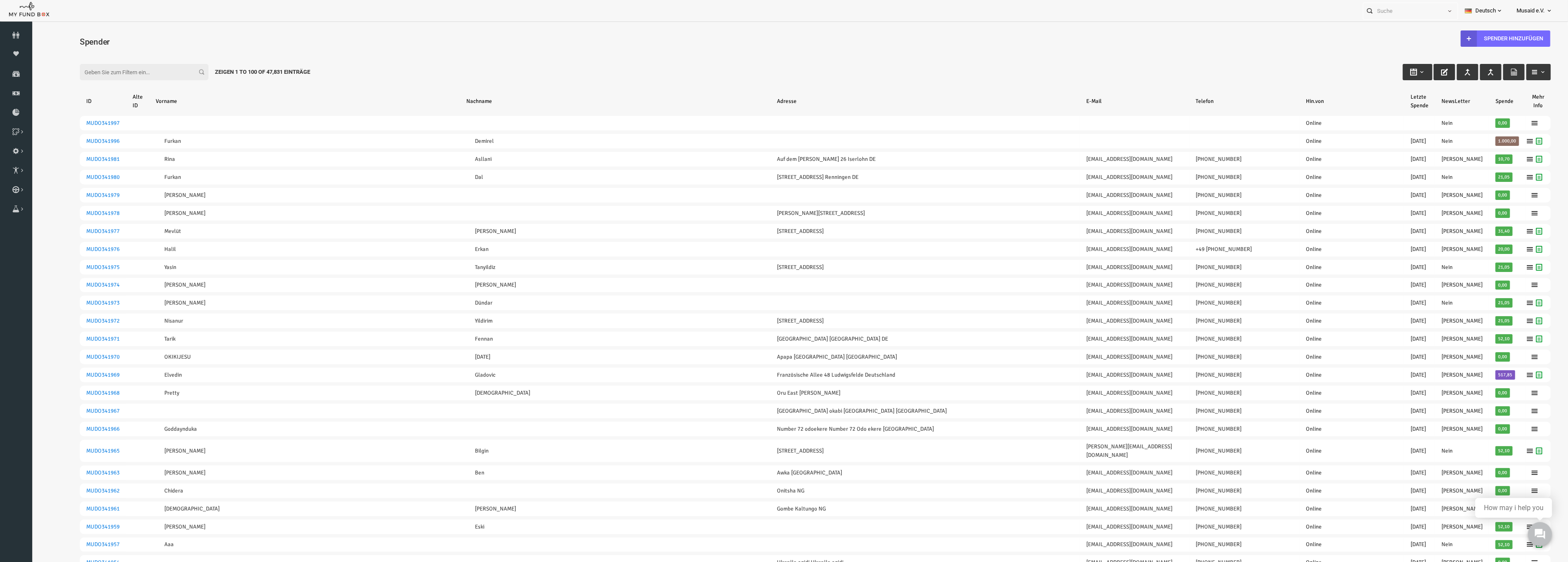
click at [1411, 73] on icon "button" at bounding box center [1414, 72] width 7 height 7
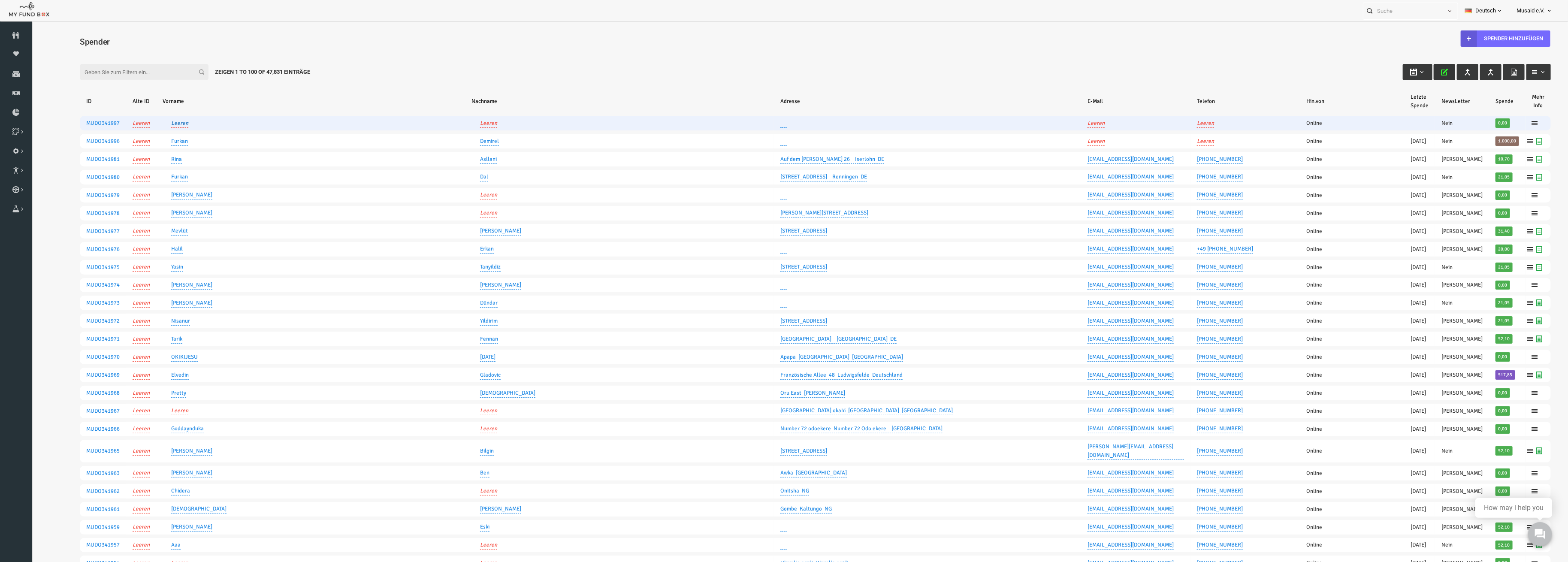
click at [145, 120] on link "Leeren" at bounding box center [148, 123] width 17 height 9
type input "Pizza"
click at [174, 88] on button "submit" at bounding box center [182, 96] width 16 height 16
click at [454, 121] on link "Leeren" at bounding box center [458, 123] width 17 height 9
type input "Cab"
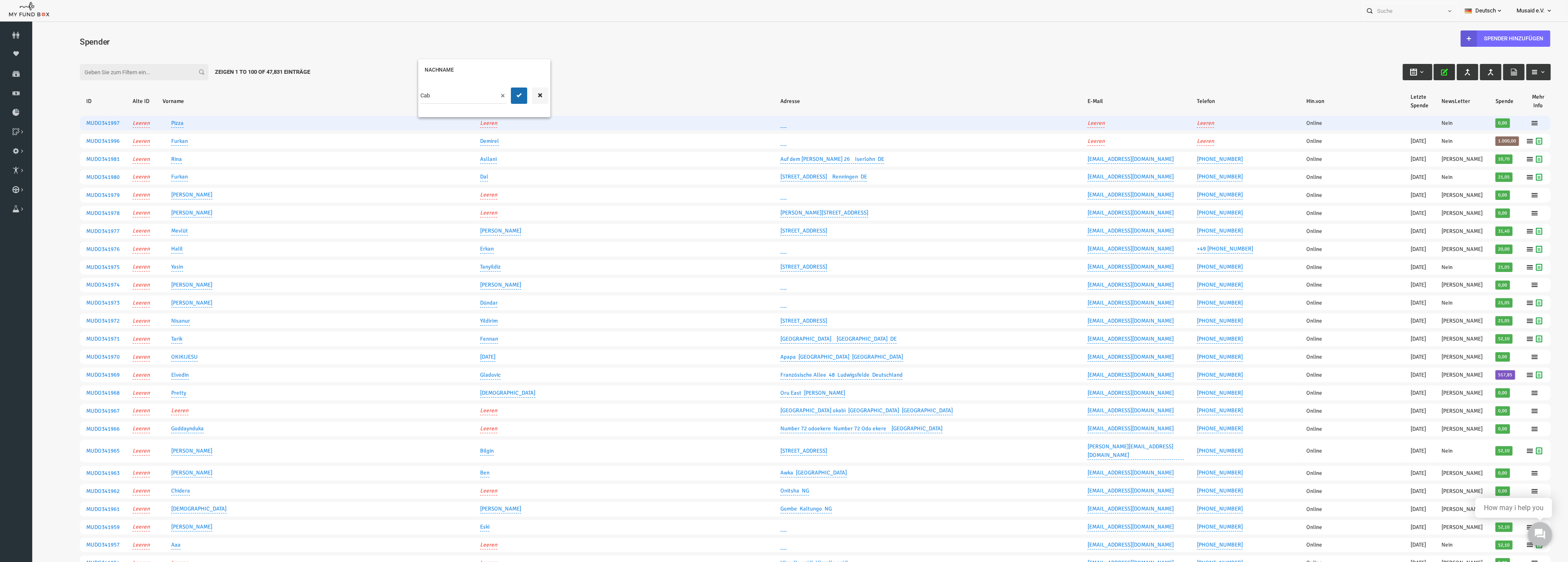
click at [480, 88] on button "submit" at bounding box center [488, 96] width 16 height 16
drag, startPoint x: 1405, startPoint y: 67, endPoint x: 1274, endPoint y: 33, distance: 135.3
click at [1405, 67] on button "button" at bounding box center [1414, 72] width 21 height 16
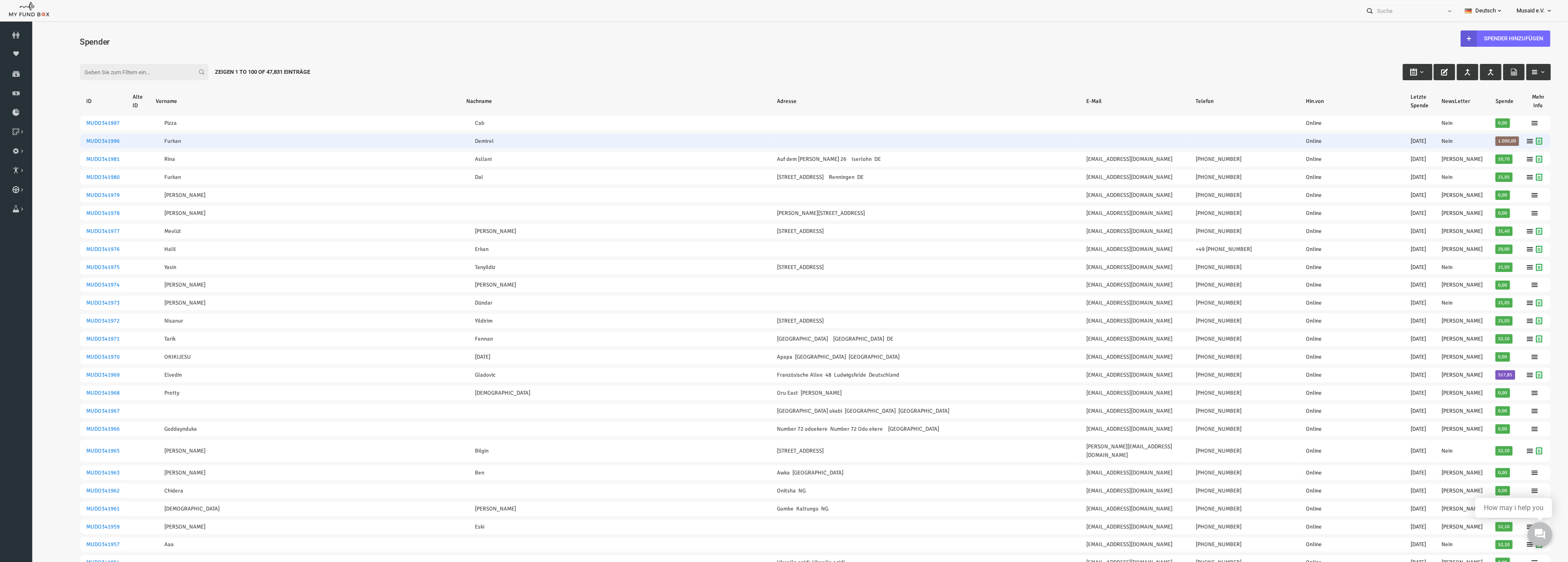
drag, startPoint x: 80, startPoint y: 124, endPoint x: 81, endPoint y: 134, distance: 10.0
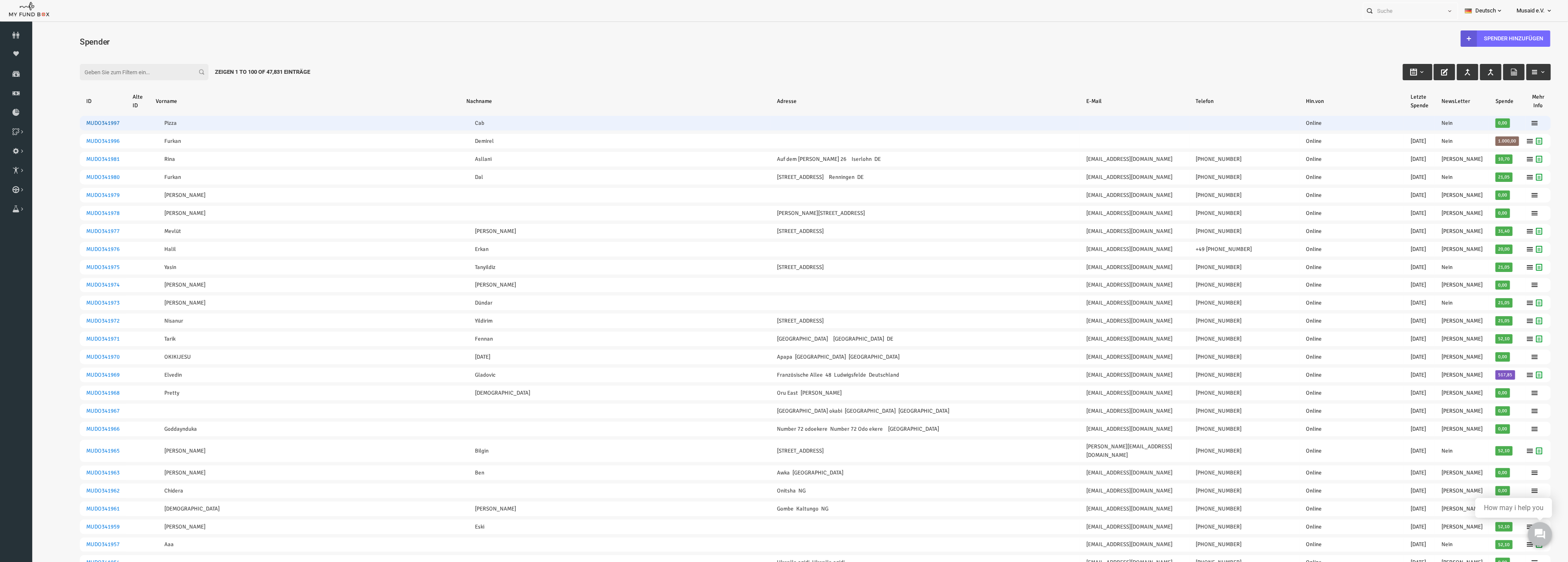
click at [60, 120] on link "MUDO341997" at bounding box center [71, 123] width 34 height 7
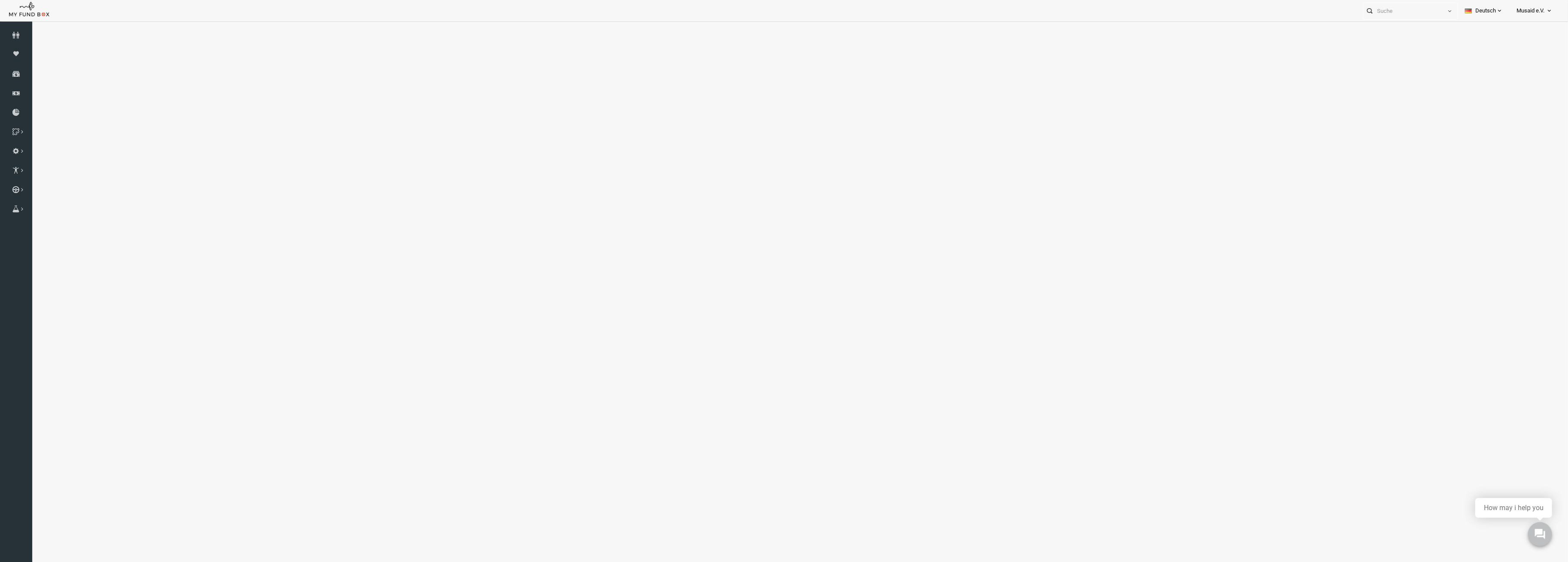
select select "100"
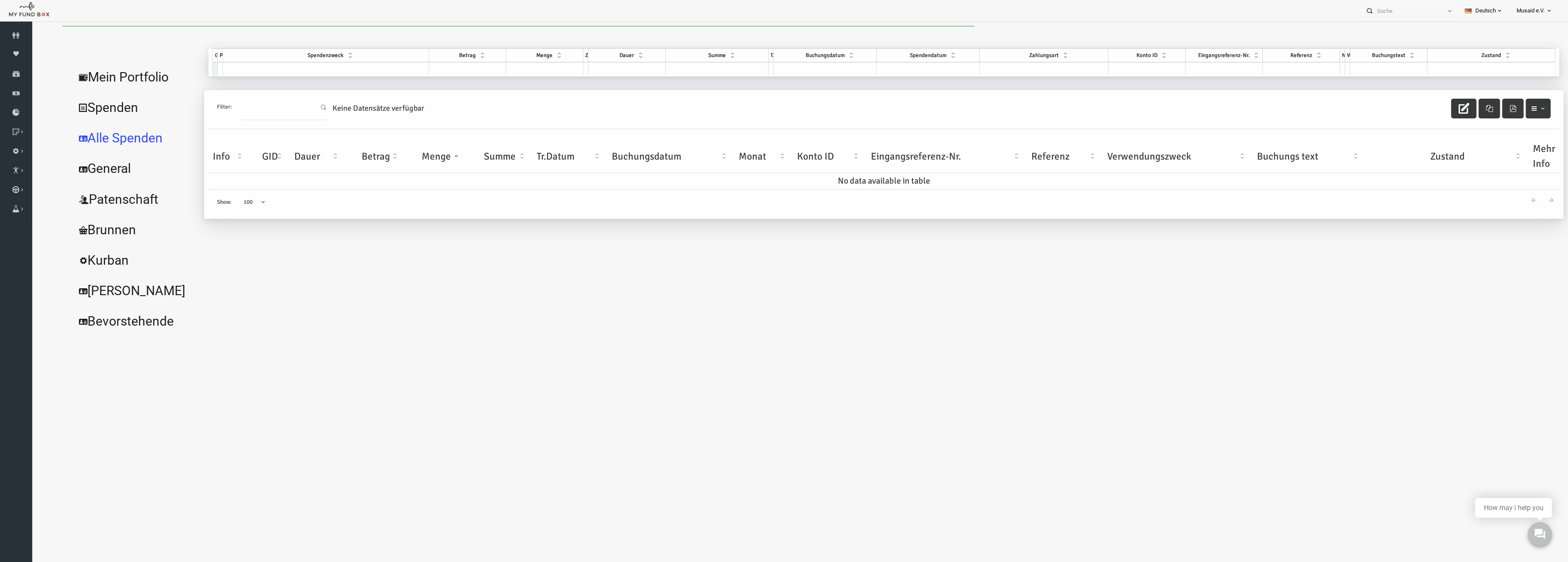
click at [358, 63] on div "GID Partner Spendenzweck Betrag Menge Zyklus Dauer Summe Typ Buchungsdatum Spen…" at bounding box center [853, 56] width 1342 height 16
click at [346, 67] on td at bounding box center [294, 69] width 206 height 14
type input "wass"
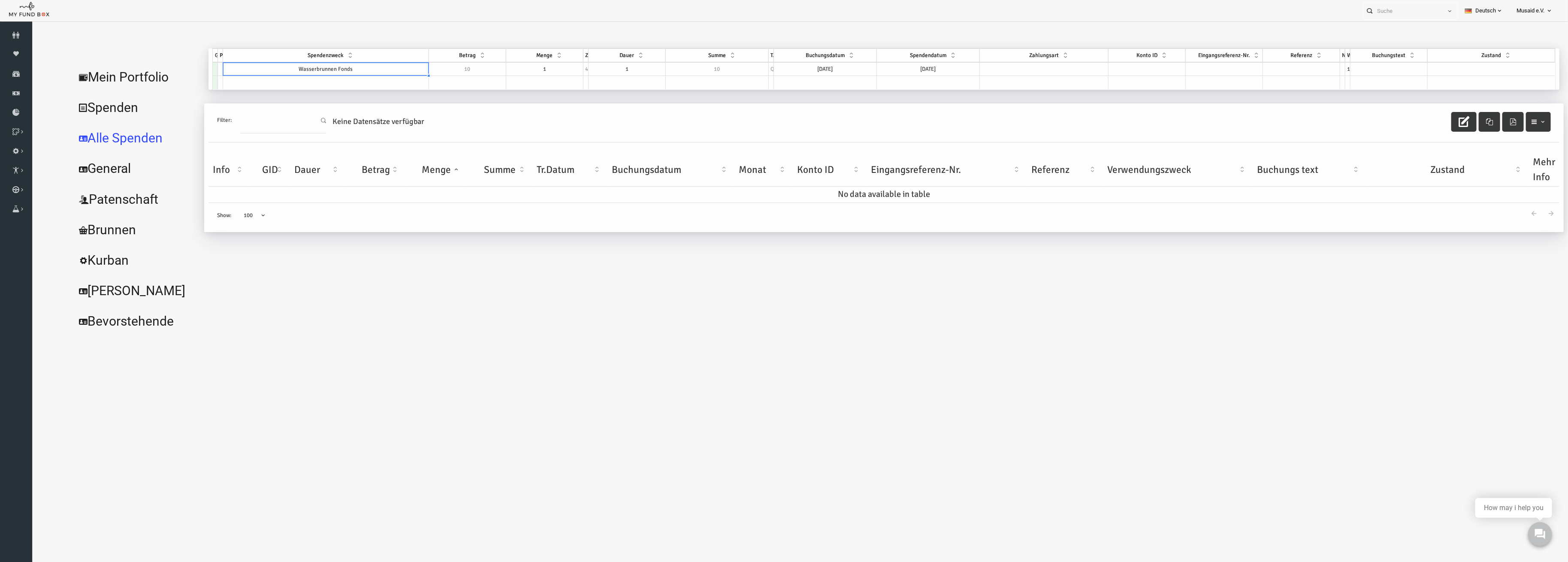
click at [535, 72] on td "1" at bounding box center [514, 69] width 77 height 14
drag, startPoint x: 527, startPoint y: 69, endPoint x: 449, endPoint y: 65, distance: 78.1
click at [449, 65] on div "GID Partner Spendenzweck Betrag Menge Zyklus Dauer Summe Typ Buchungsdatum Spen…" at bounding box center [853, 69] width 1342 height 41
click at [526, 71] on td "114" at bounding box center [512, 69] width 77 height 14
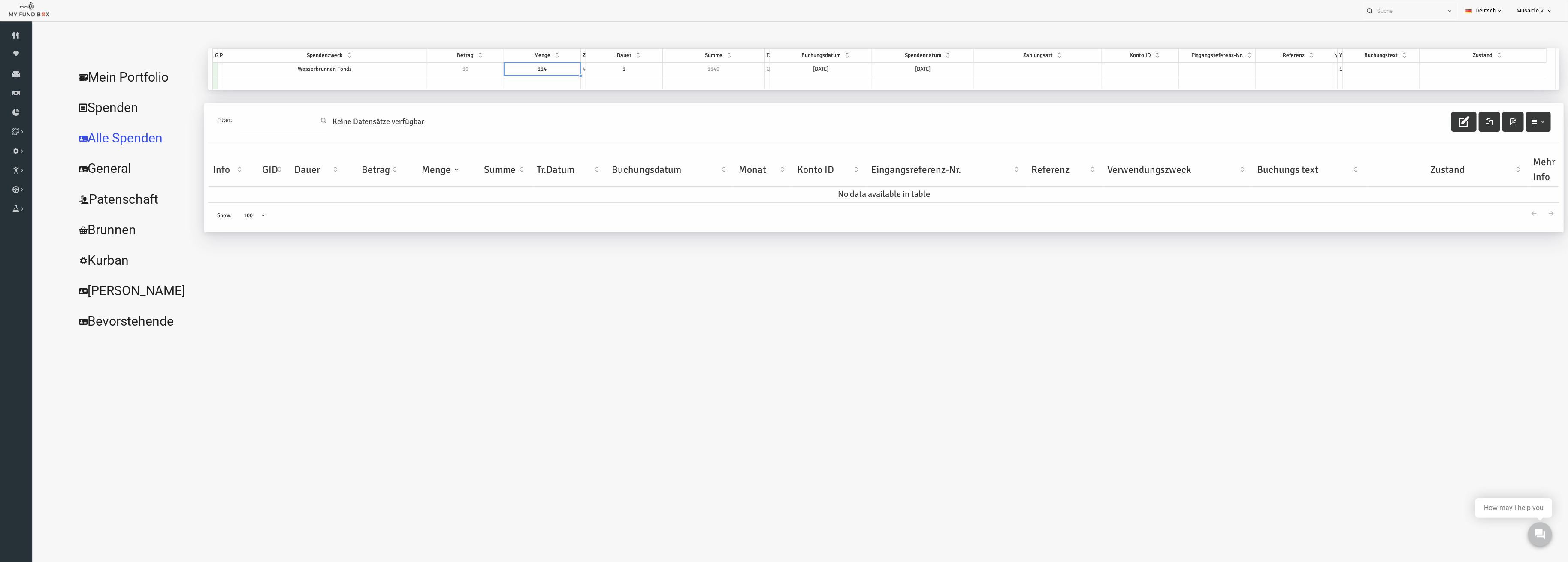
click at [526, 71] on td "114" at bounding box center [512, 69] width 77 height 14
drag, startPoint x: 523, startPoint y: 69, endPoint x: 481, endPoint y: 75, distance: 42.4
click at [481, 75] on textarea "114" at bounding box center [512, 69] width 77 height 14
type textarea "113"
click at [1000, 66] on td at bounding box center [1007, 69] width 128 height 14
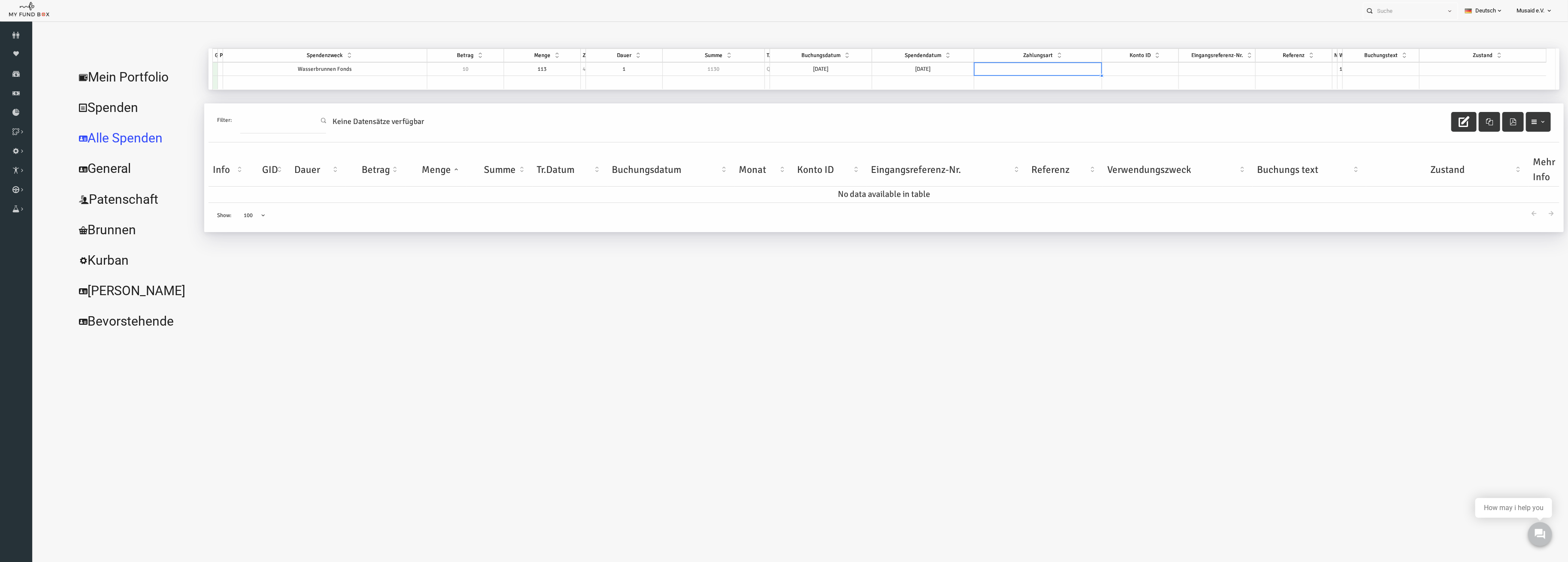
click at [1000, 66] on td at bounding box center [1007, 69] width 128 height 14
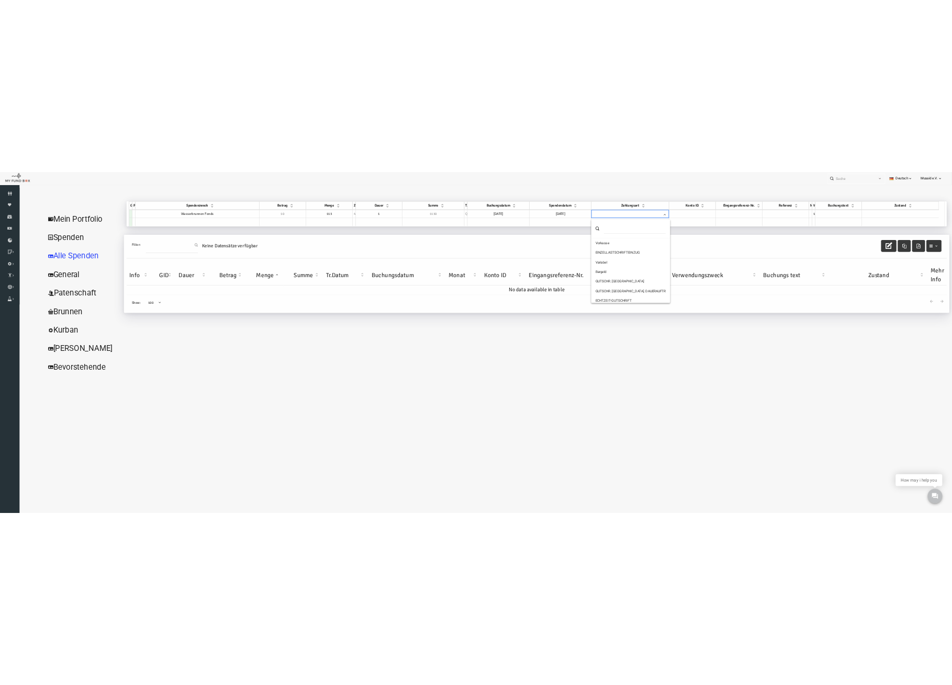
scroll to position [66, 0]
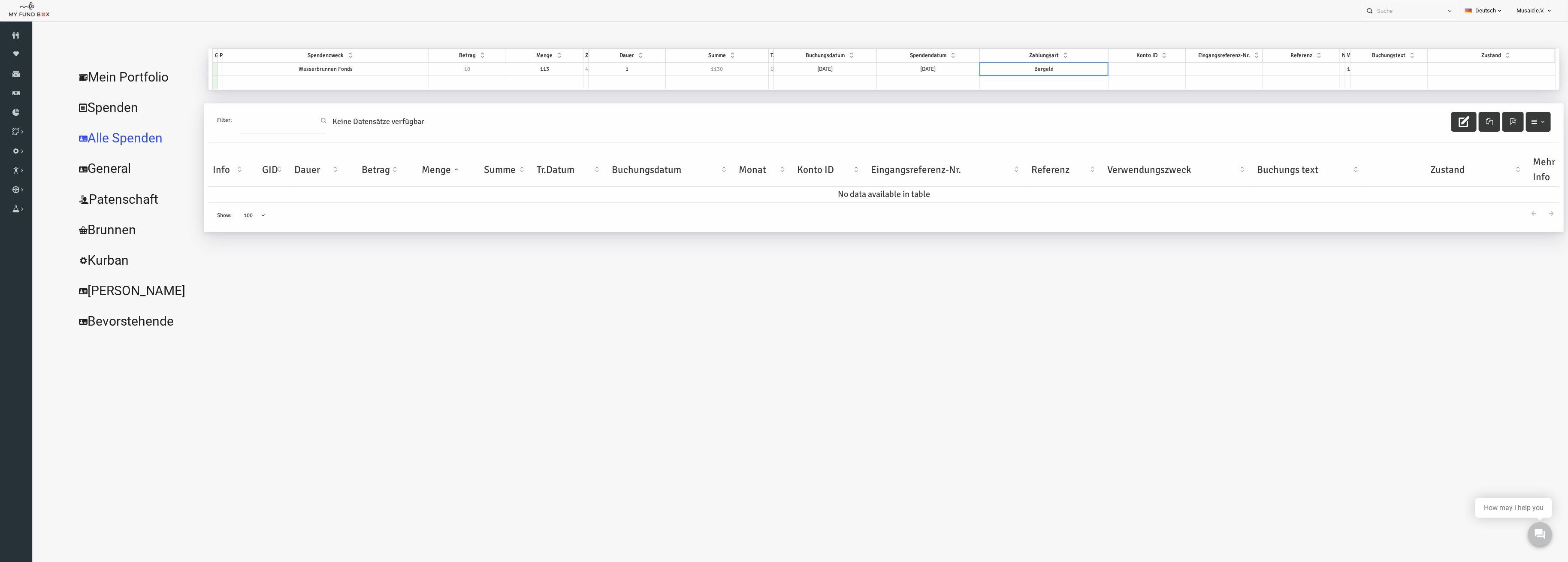
click at [1454, 68] on td at bounding box center [1460, 69] width 127 height 14
select select "100"
